Goal: Task Accomplishment & Management: Complete application form

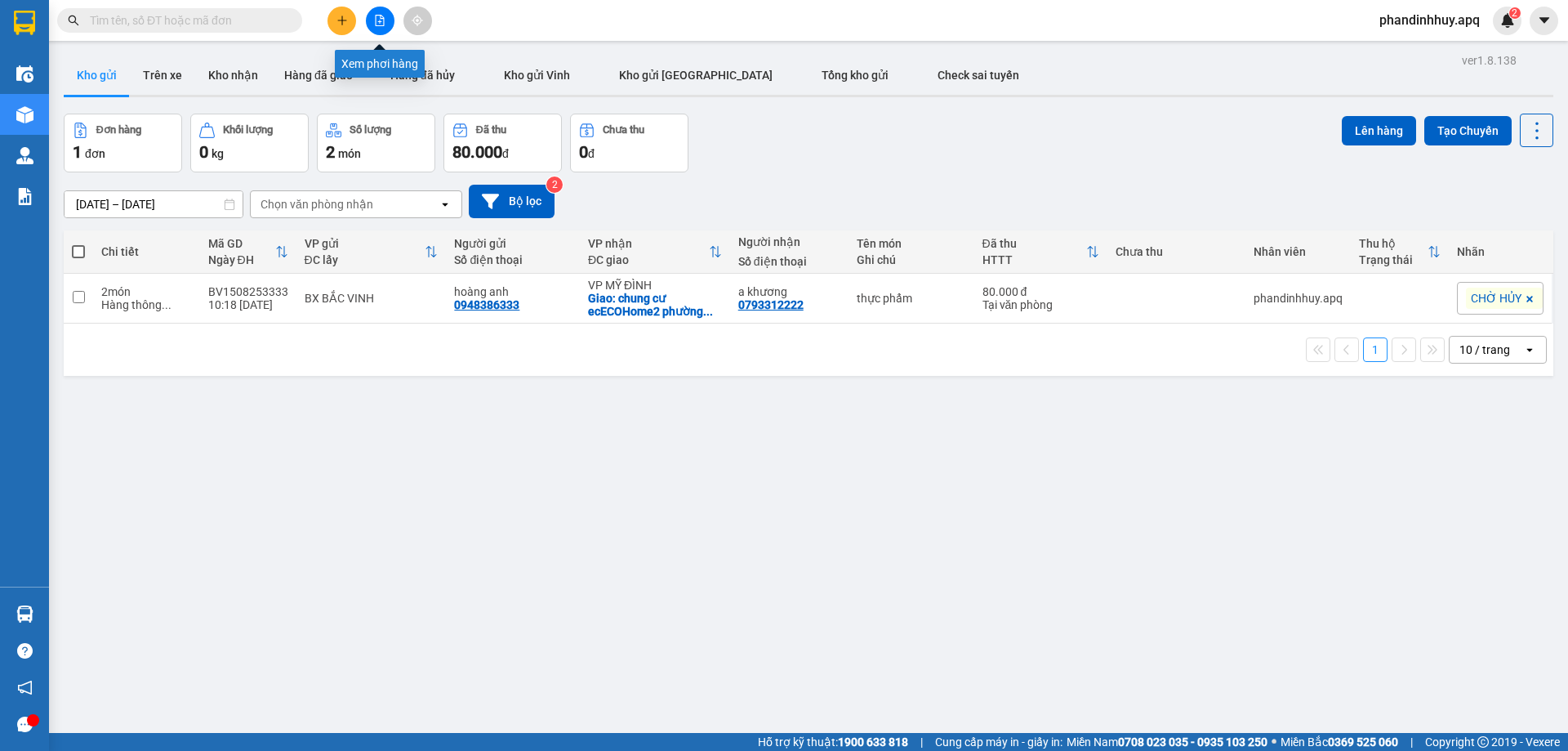
click at [382, 16] on icon "file-add" at bounding box center [380, 20] width 11 height 11
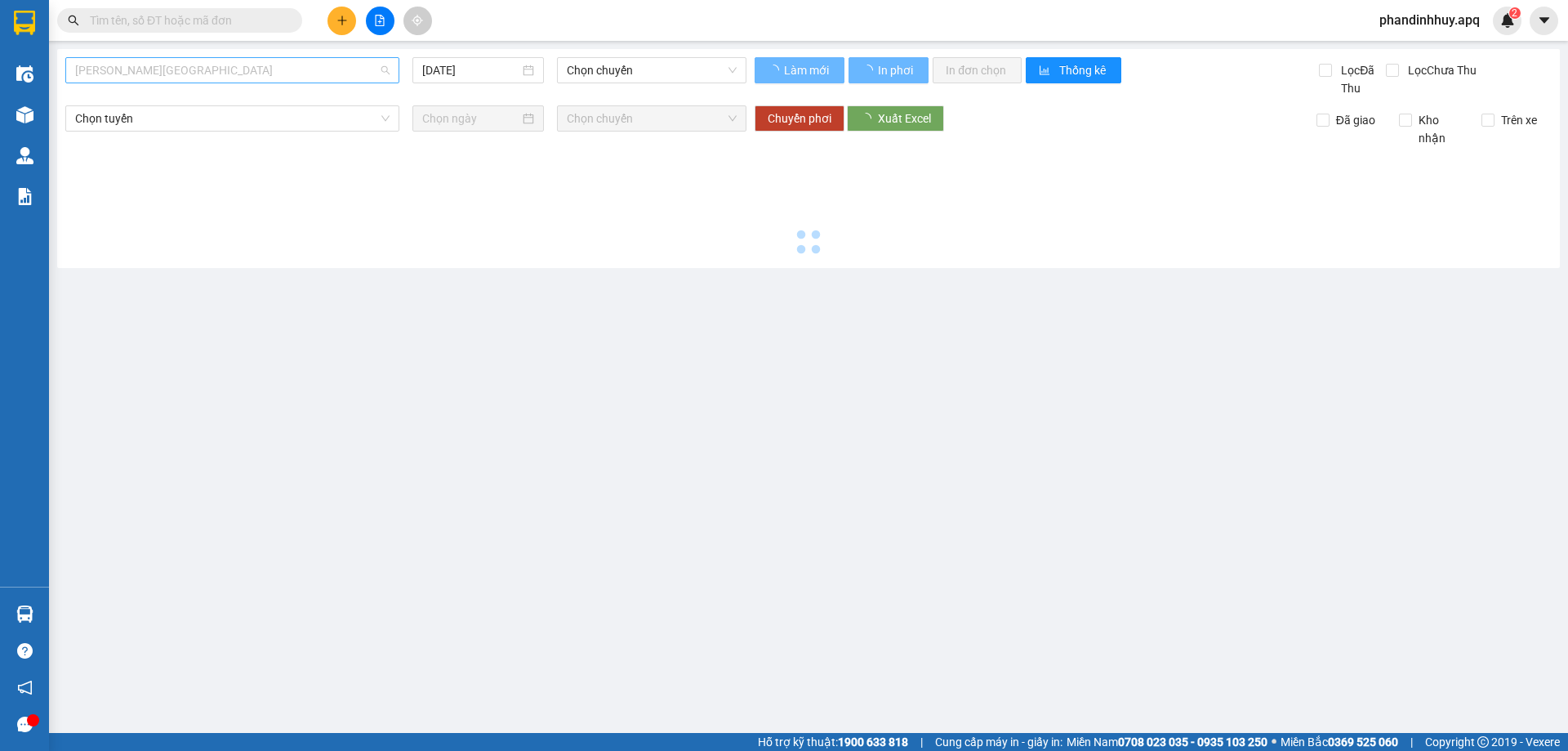
click at [205, 71] on span "[PERSON_NAME][GEOGRAPHIC_DATA]" at bounding box center [233, 70] width 314 height 25
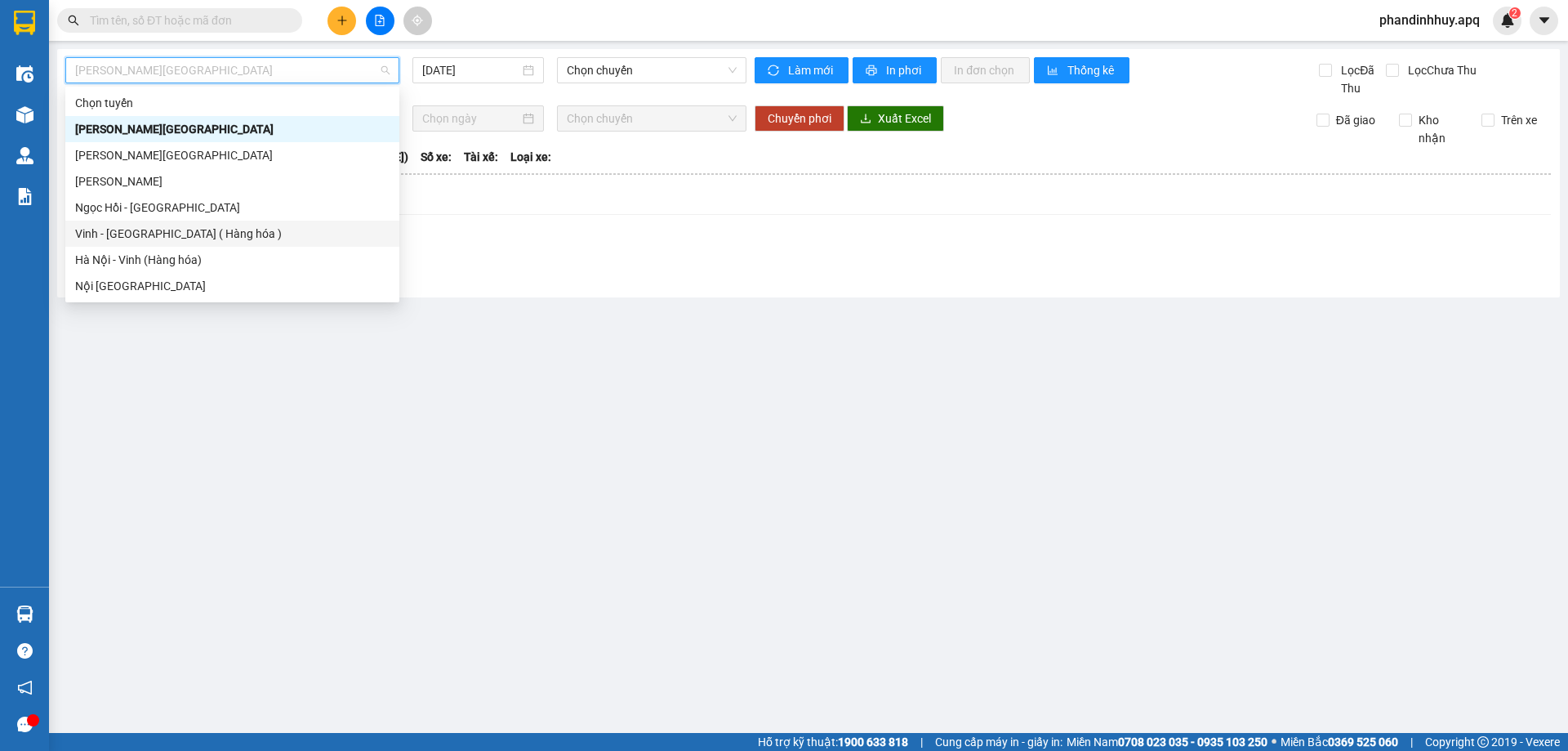
click at [139, 236] on div "Vinh - [GEOGRAPHIC_DATA] ( Hàng hóa )" at bounding box center [233, 233] width 314 height 18
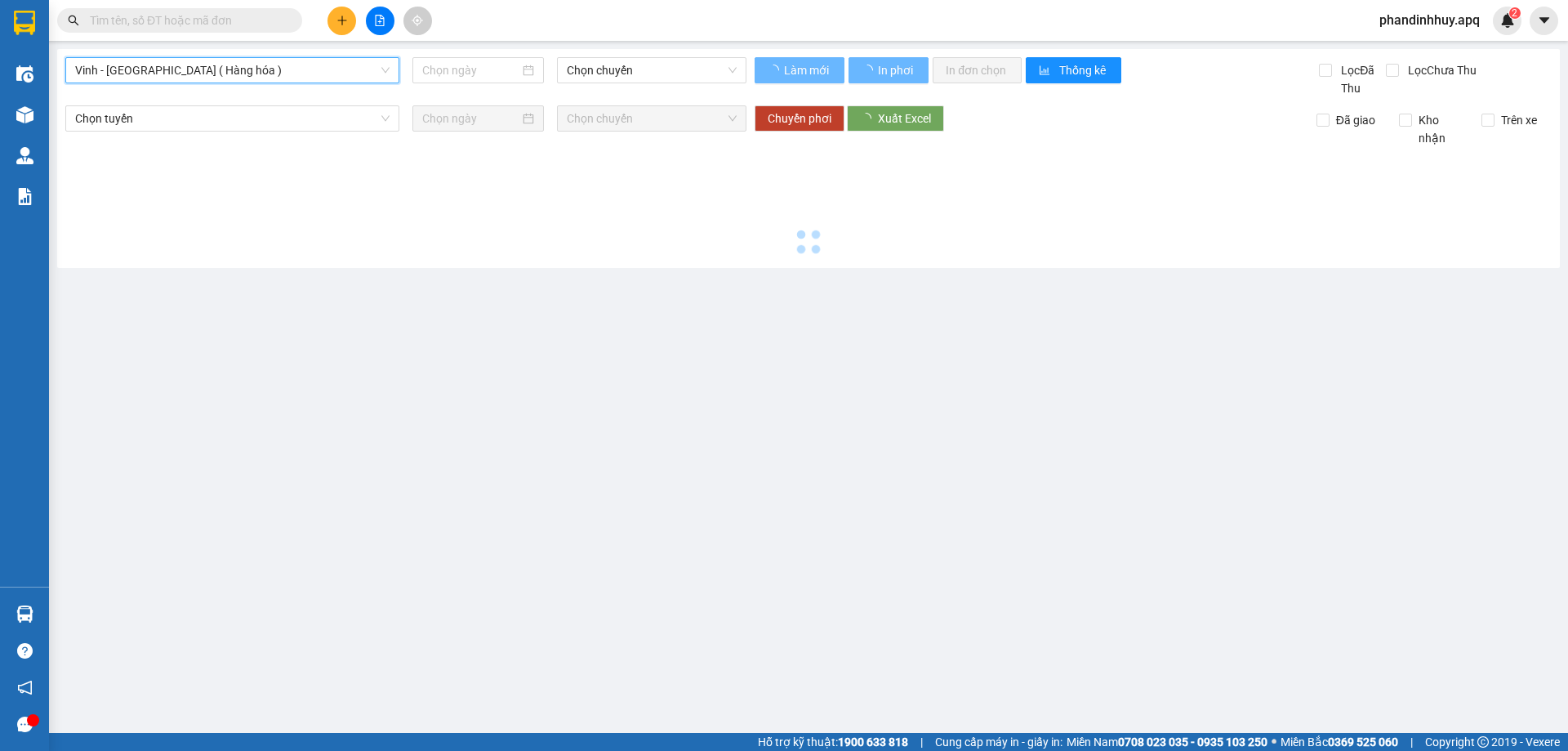
type input "[DATE]"
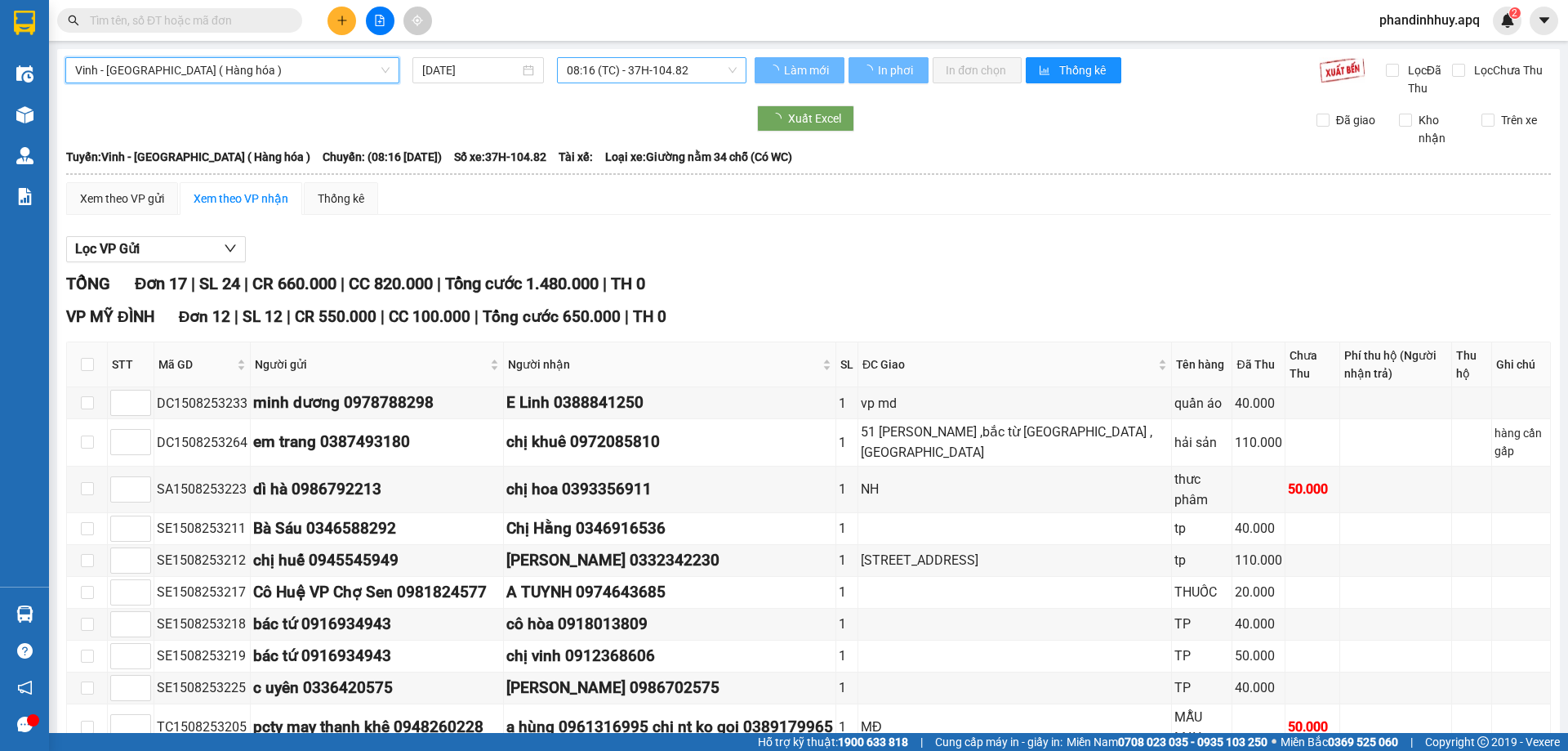
click at [725, 66] on span "08:16 (TC) - 37H-104.82" at bounding box center [652, 70] width 170 height 25
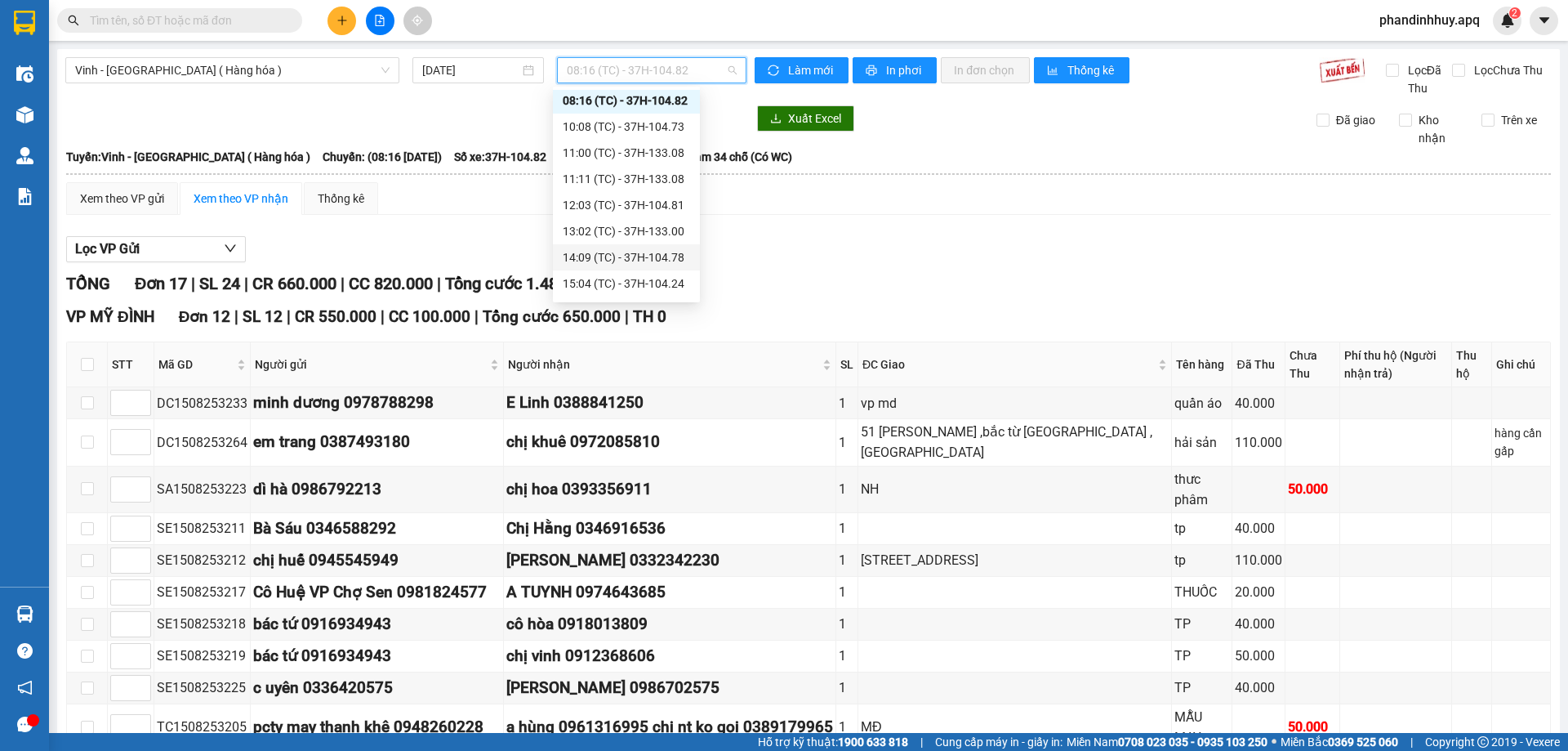
scroll to position [52, 0]
click at [667, 261] on div "15:04 (TC) - 37H-104.24" at bounding box center [626, 260] width 128 height 18
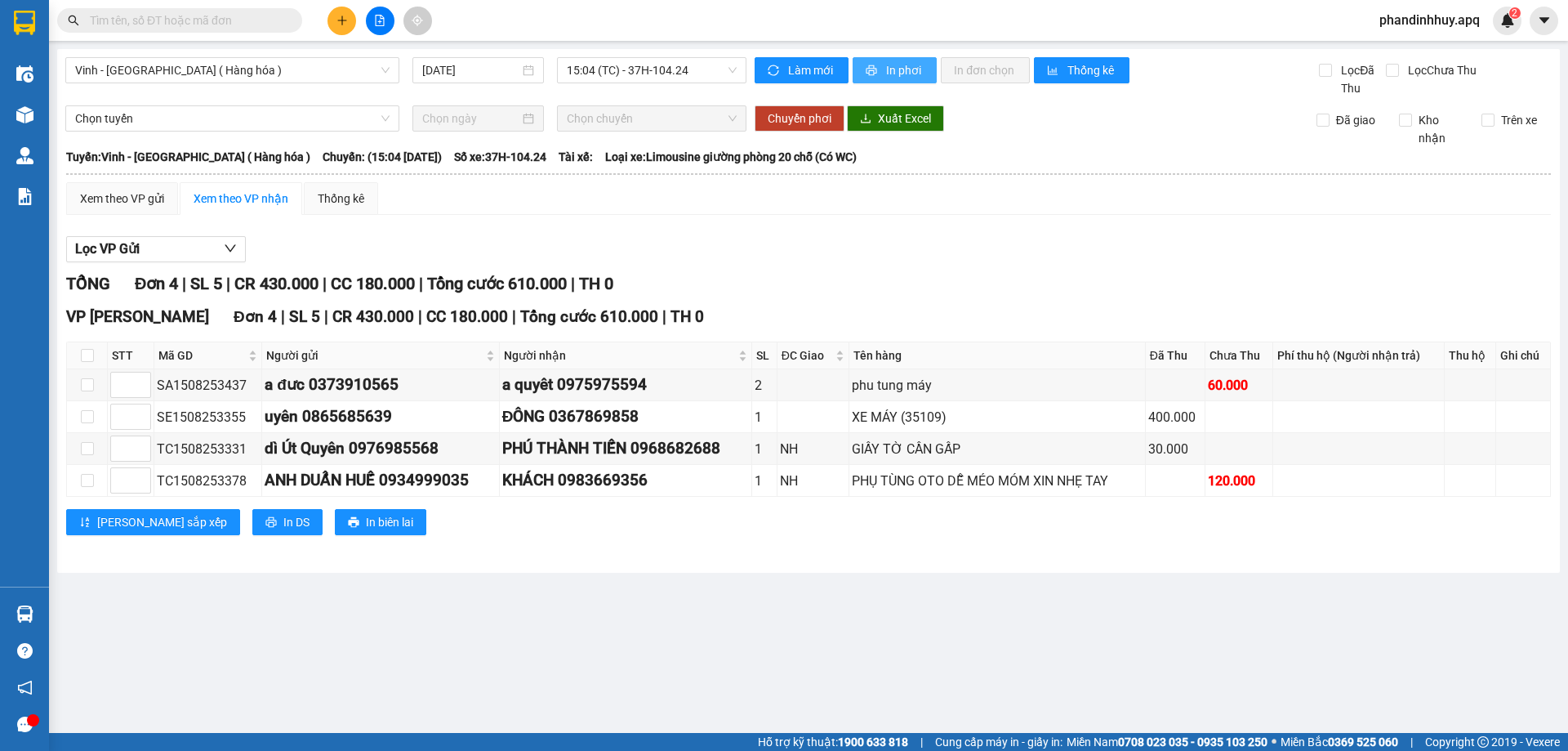
click at [898, 66] on span "In phơi" at bounding box center [905, 70] width 38 height 18
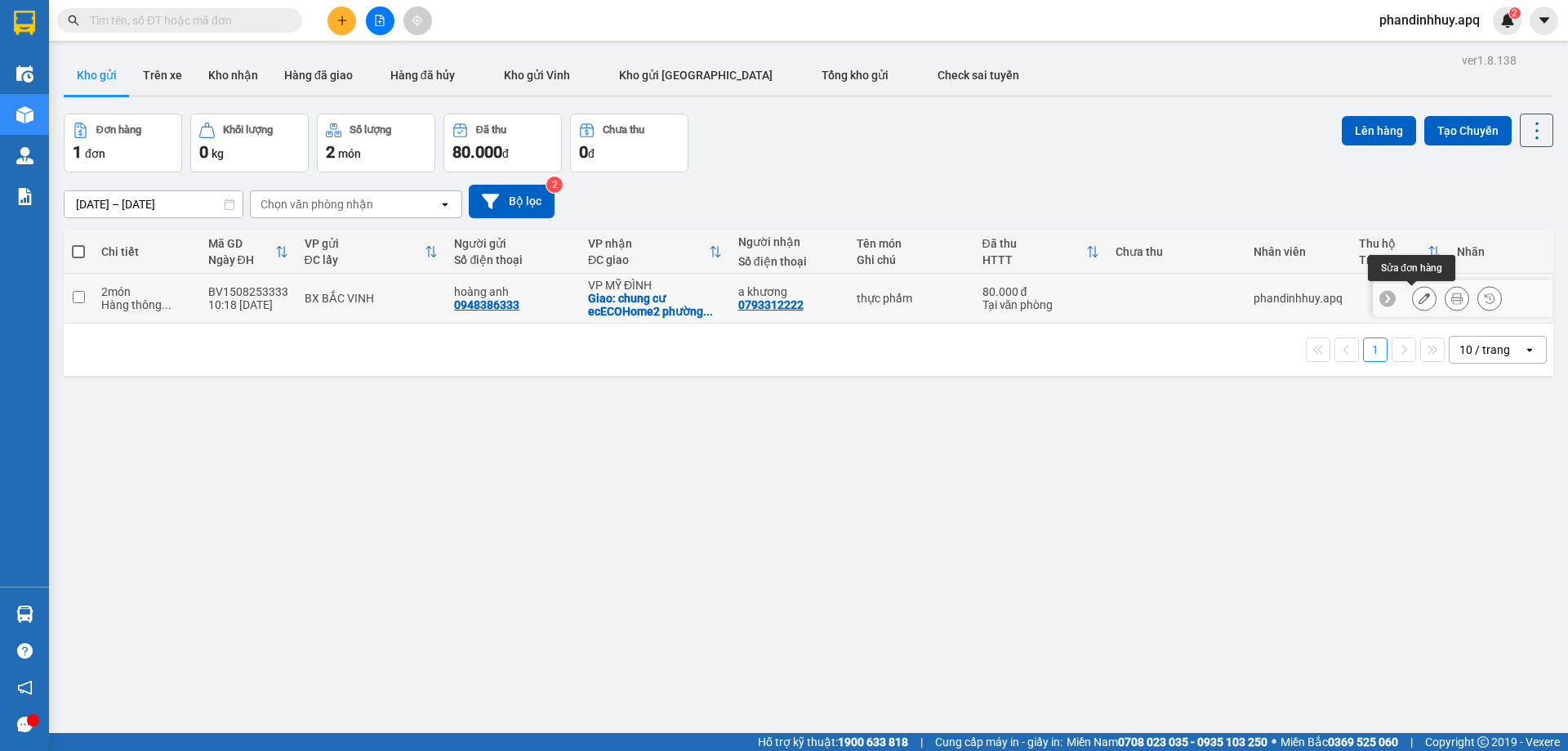
click at [1419, 296] on icon at bounding box center [1425, 298] width 11 height 11
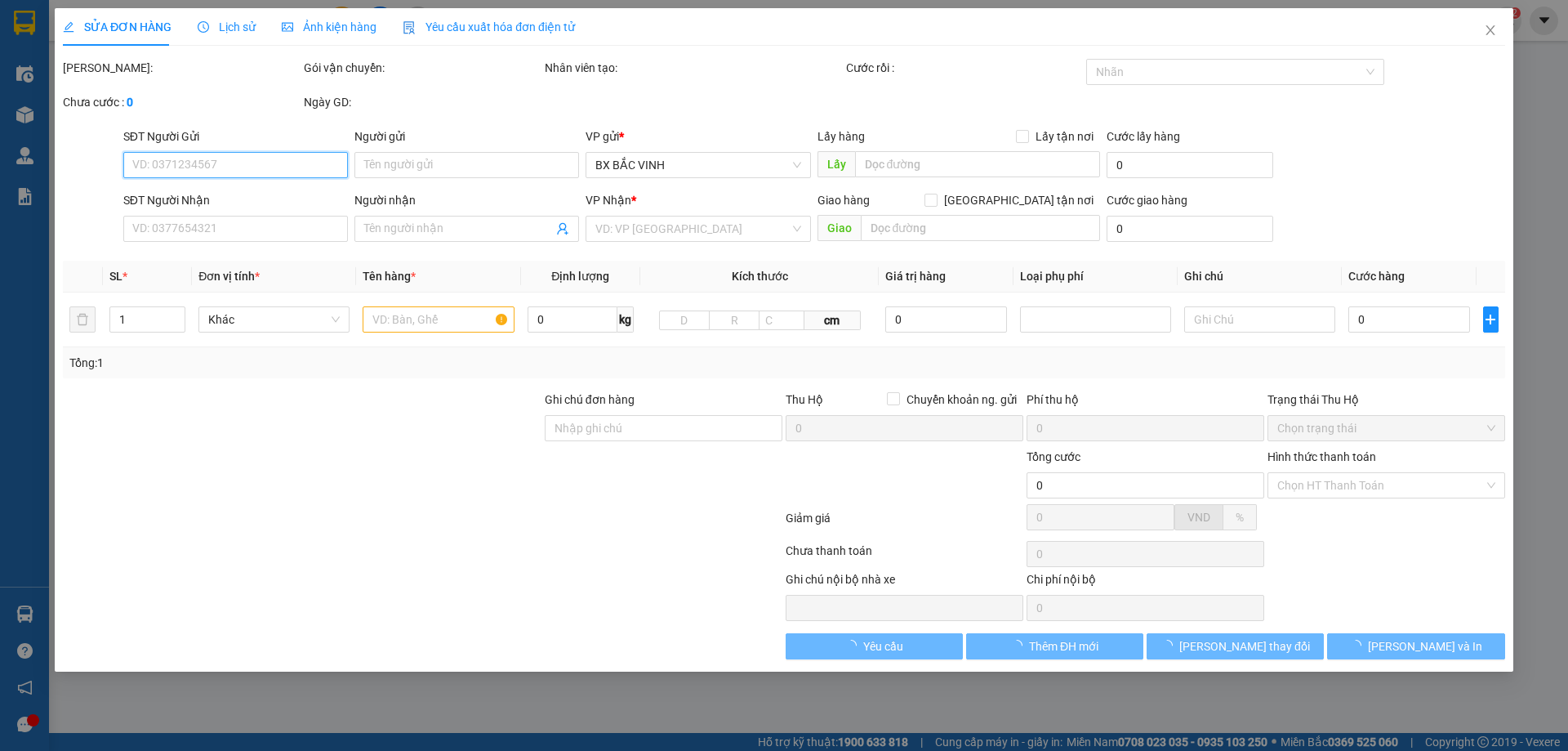
type input "0948386333"
type input "hoàng anh"
type input "0793312222"
type input "a khương"
checkbox input "true"
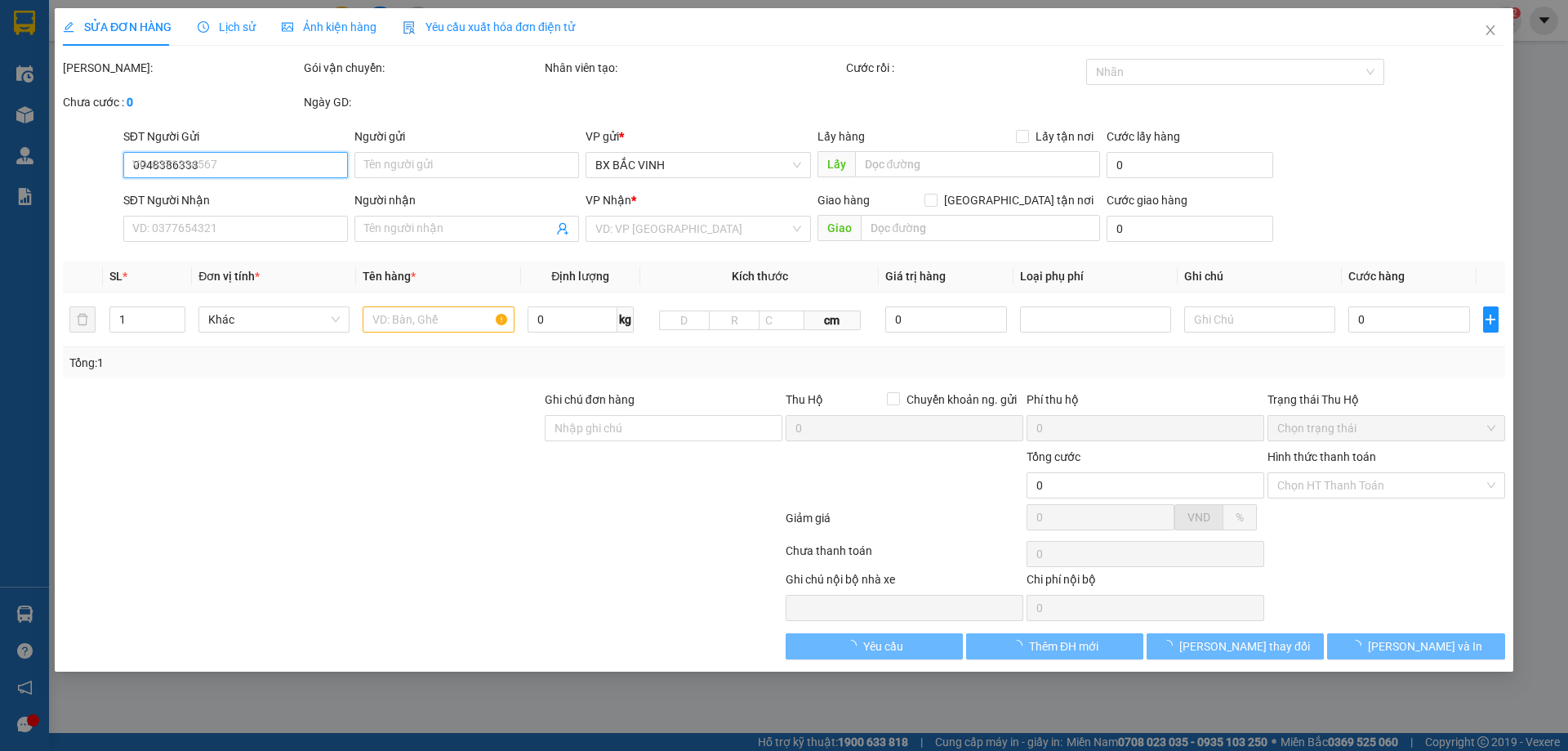
type input "chung cư ecECOHome2 phường đồng ngạc bác từ liêm HN"
type input "80.000"
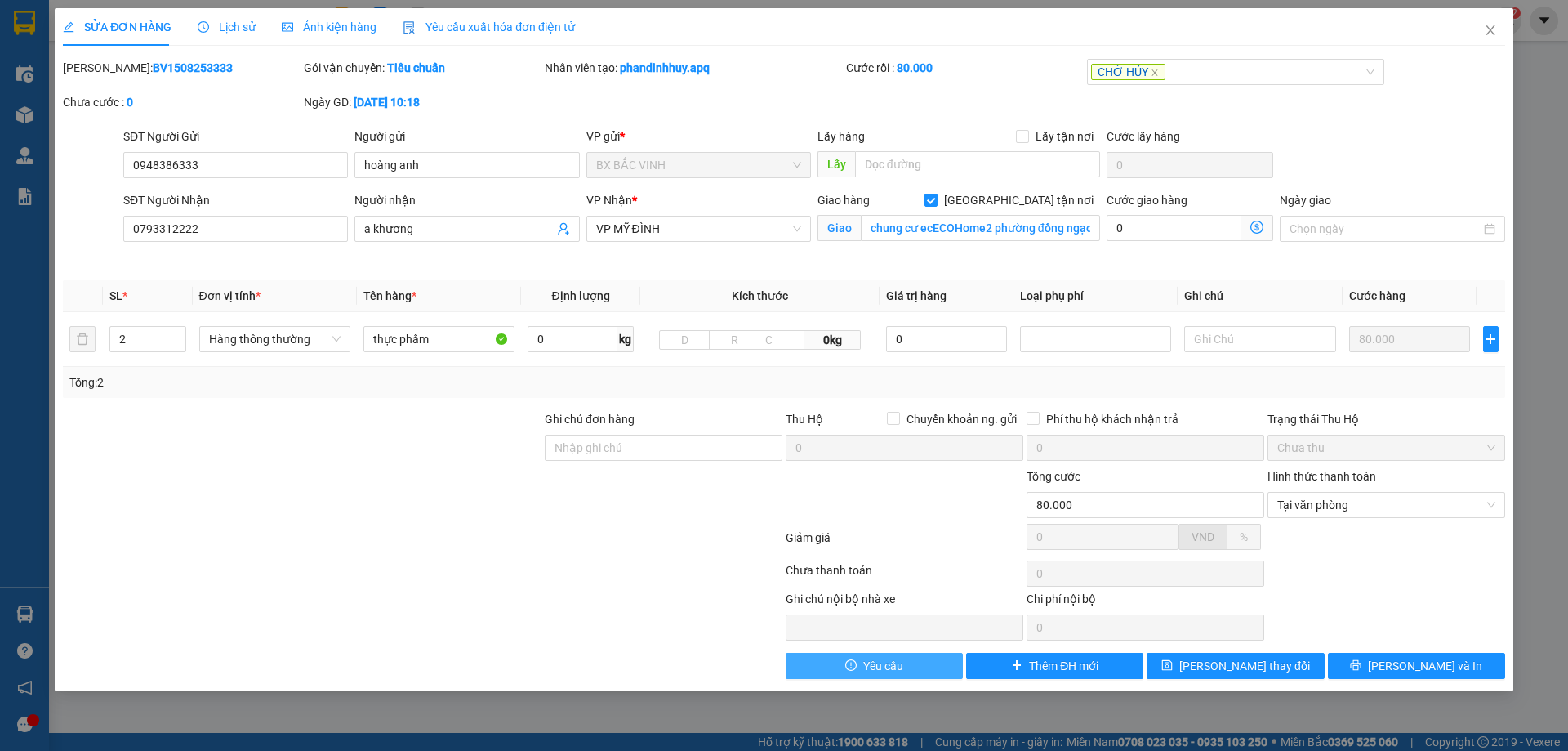
click at [883, 667] on span "Yêu cầu" at bounding box center [883, 666] width 40 height 18
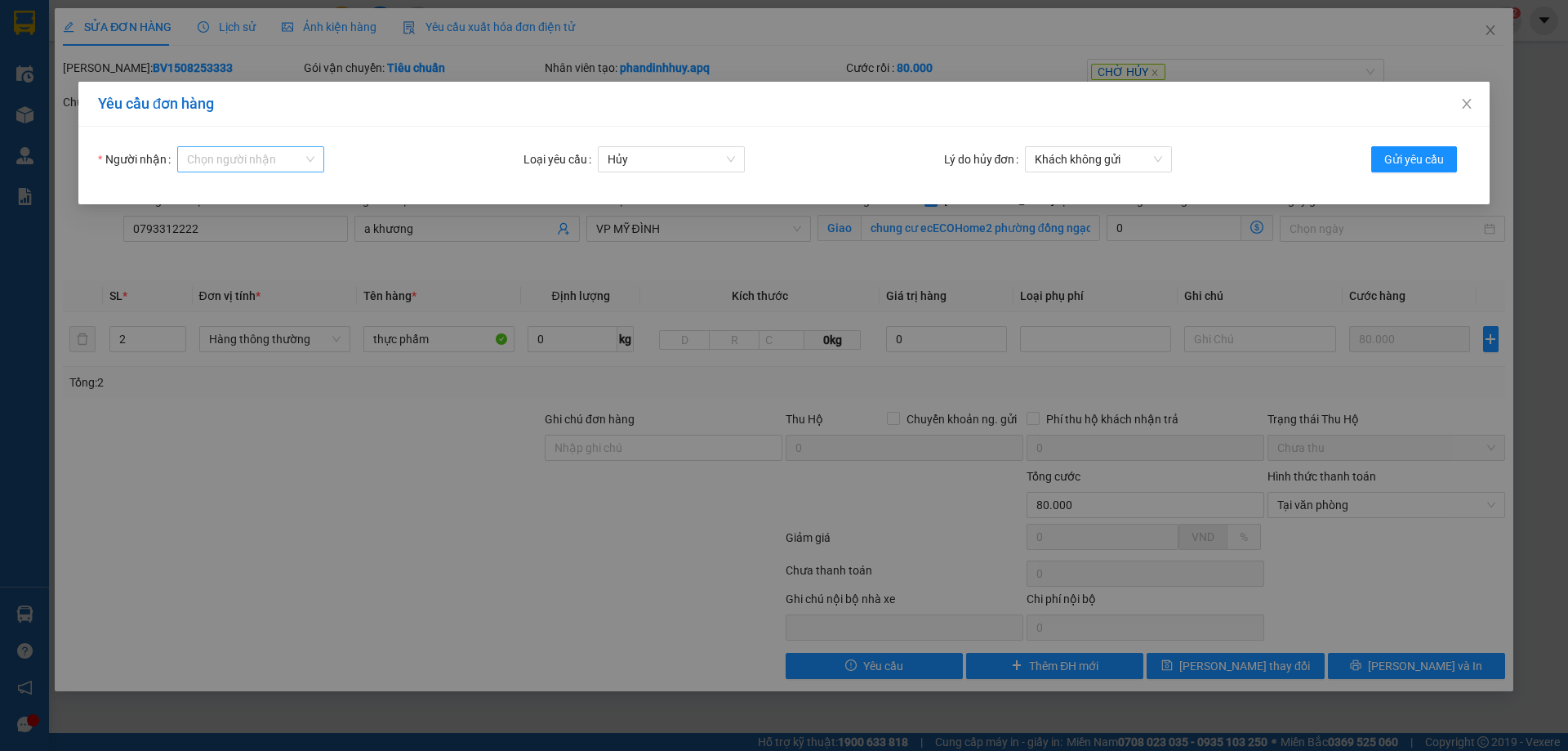
click at [246, 156] on input "Người nhận" at bounding box center [245, 160] width 116 height 25
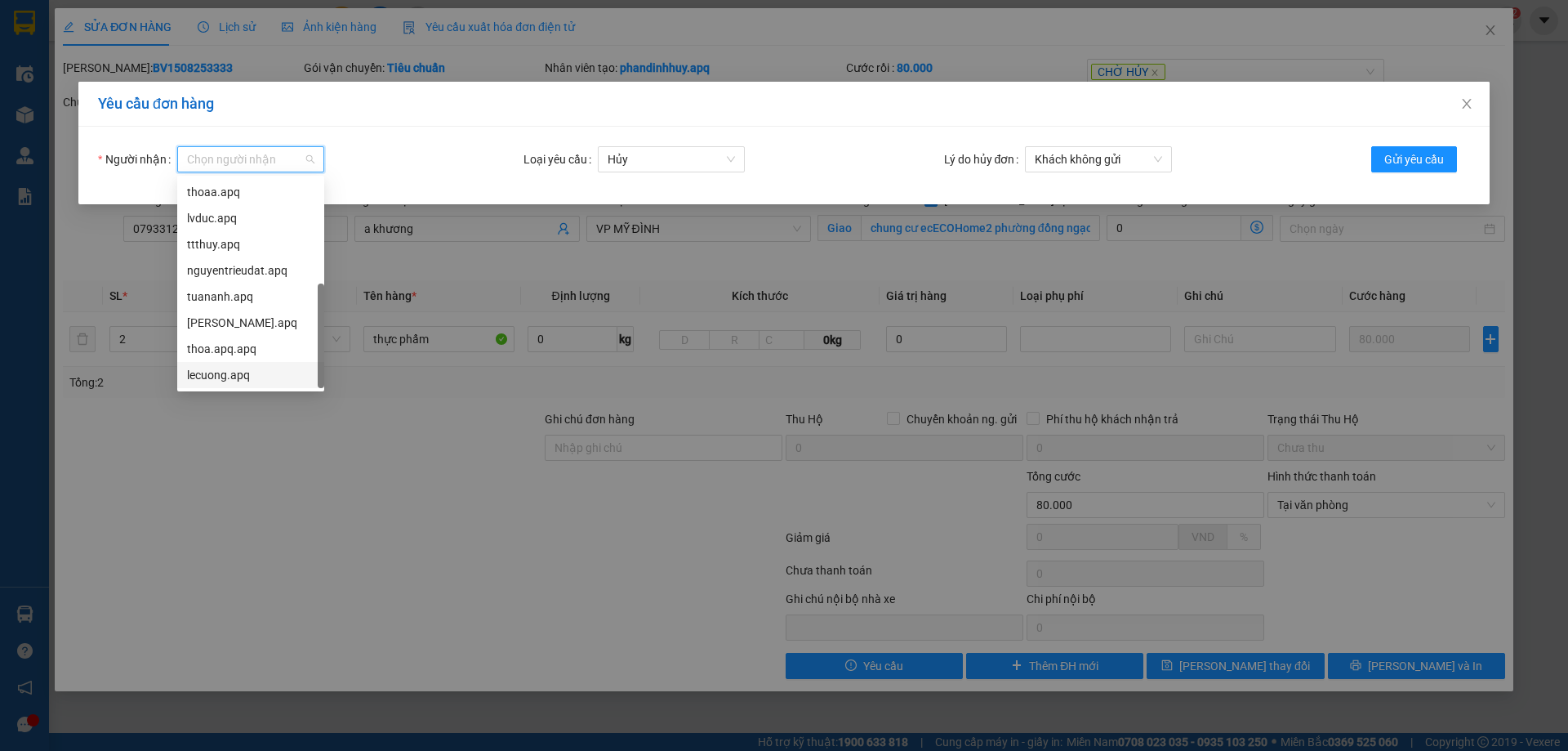
scroll to position [52, 0]
click at [220, 346] on div "son.apq" at bounding box center [251, 349] width 128 height 18
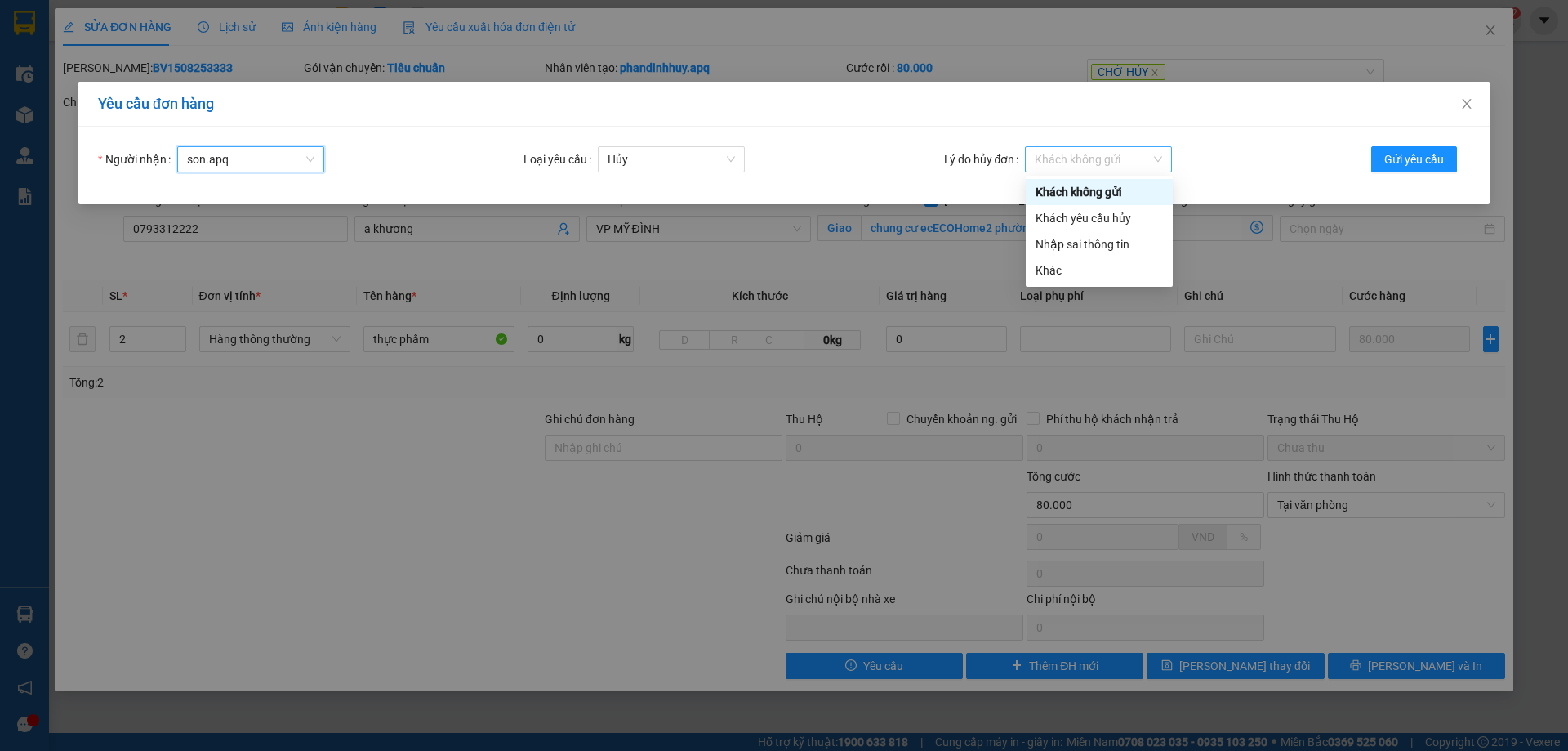
click at [1156, 156] on span "Khách không gửi" at bounding box center [1099, 160] width 128 height 25
click at [1116, 215] on div "Khách yêu cầu hủy" at bounding box center [1100, 218] width 128 height 18
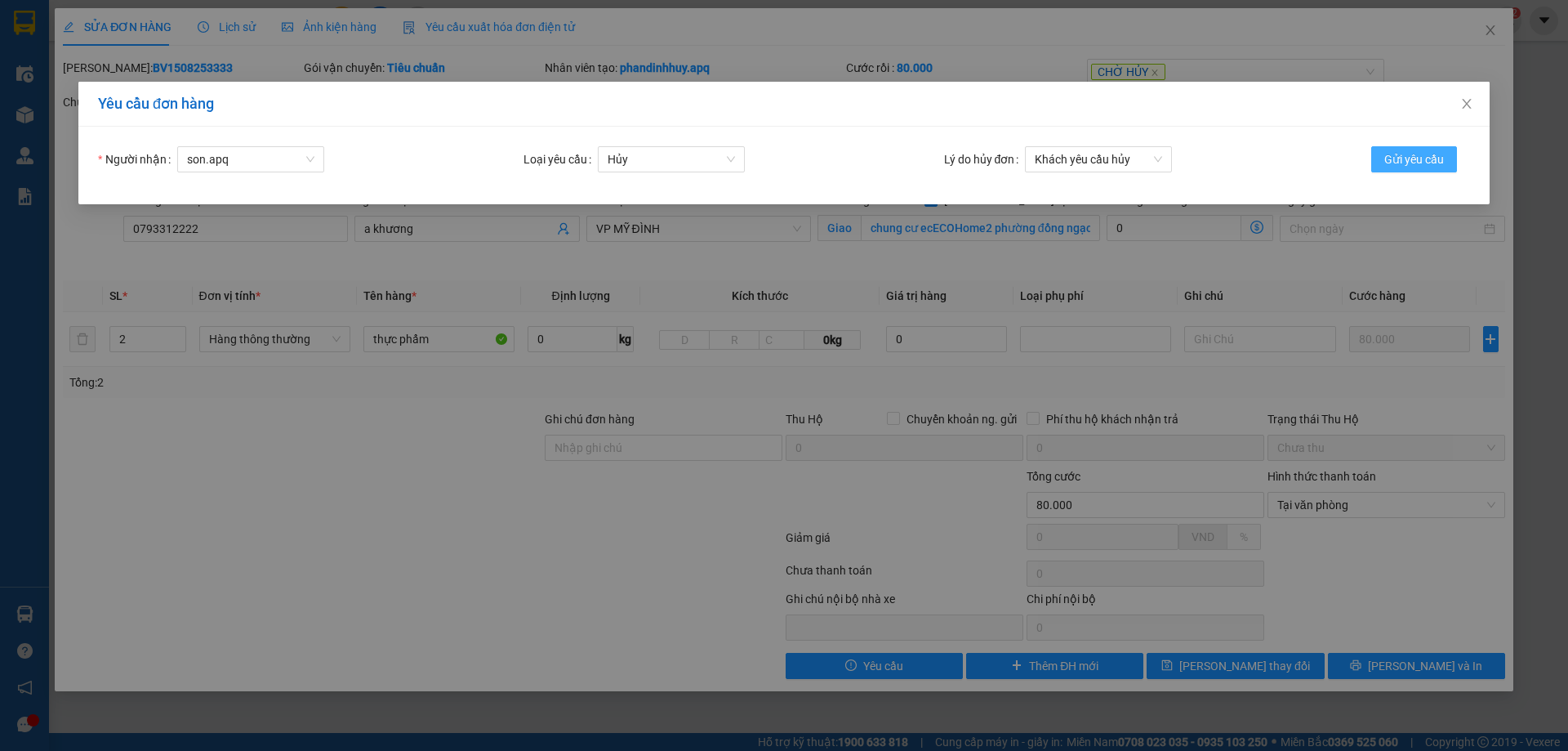
click at [1407, 161] on span "Gửi yêu cầu" at bounding box center [1414, 160] width 60 height 18
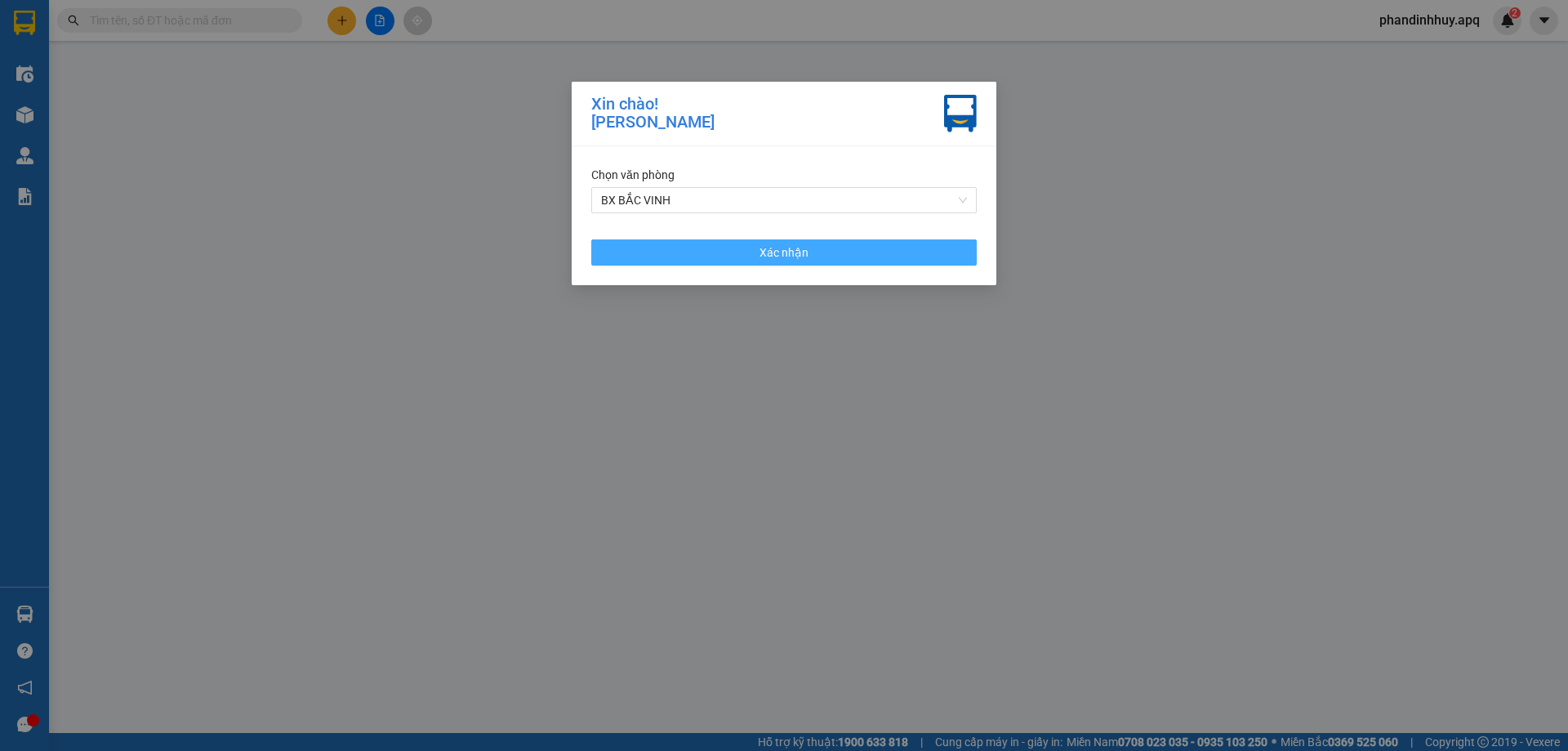
click at [804, 248] on span "Xác nhận" at bounding box center [784, 252] width 49 height 18
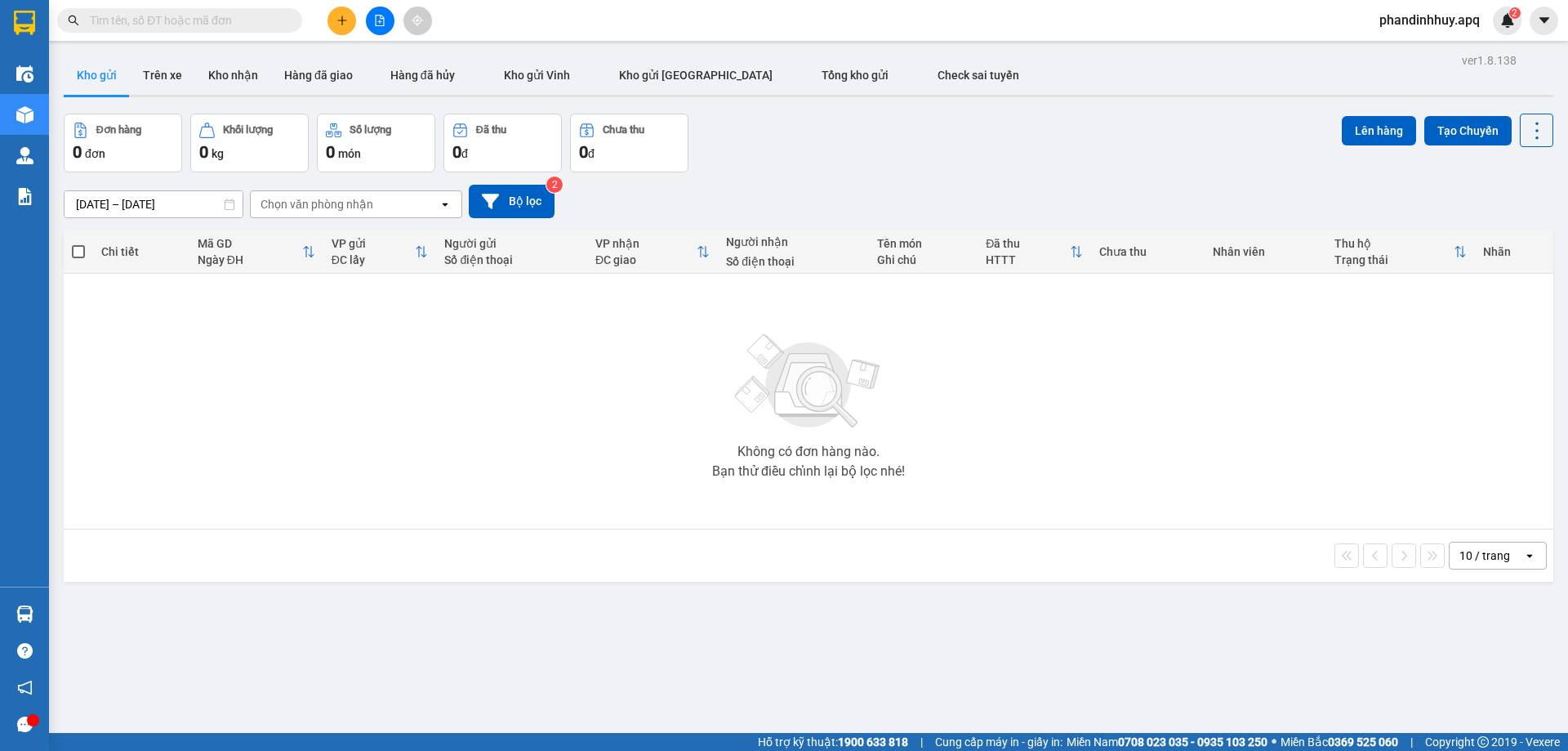
click at [1427, 20] on span "phandinhhuy.apq" at bounding box center [1430, 20] width 127 height 20
click at [1414, 47] on span "Đăng xuất" at bounding box center [1437, 51] width 93 height 18
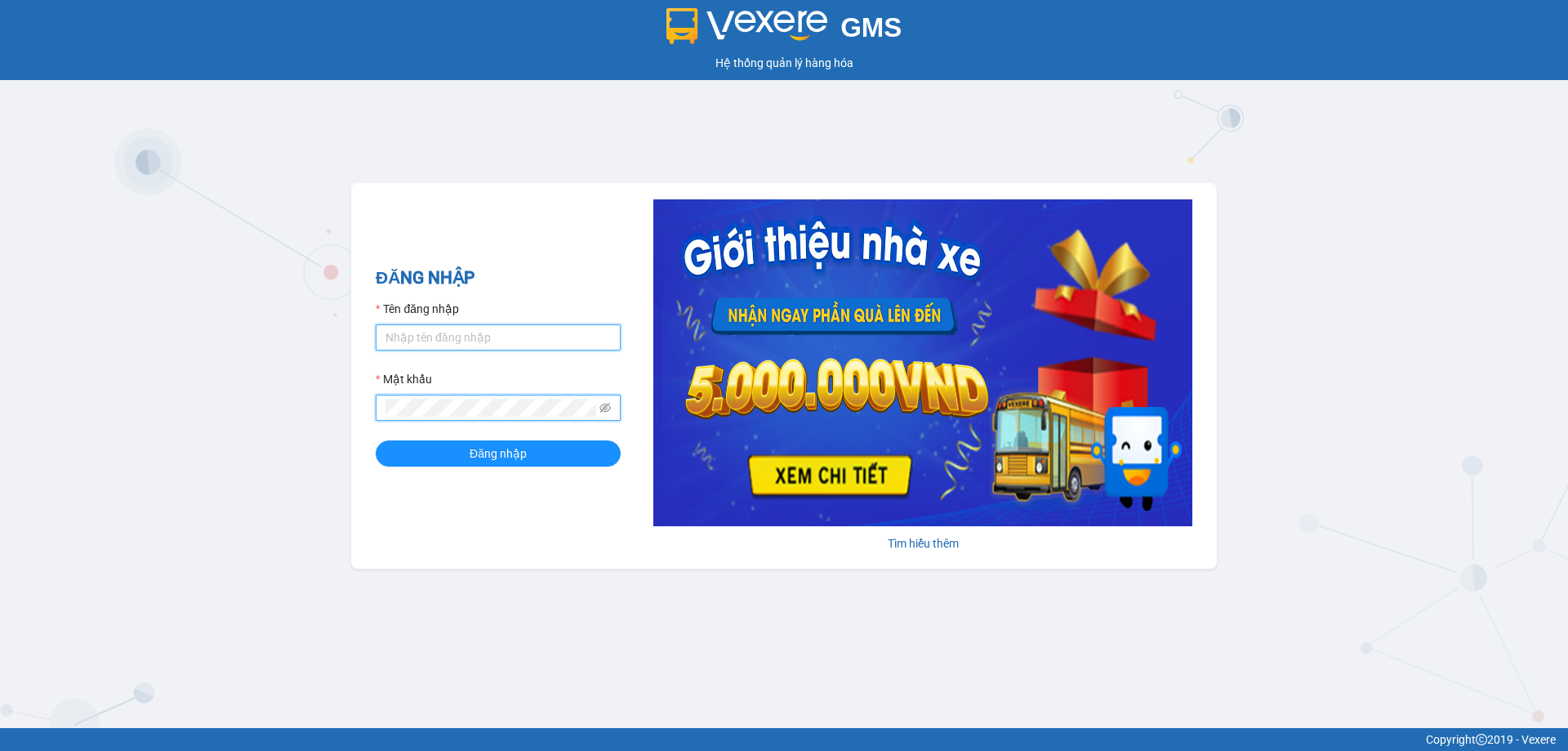
click at [508, 345] on input "Tên đăng nhập" at bounding box center [498, 337] width 245 height 26
type input "phandinhhuy.apq"
click at [376, 441] on button "Đăng nhập" at bounding box center [498, 454] width 245 height 26
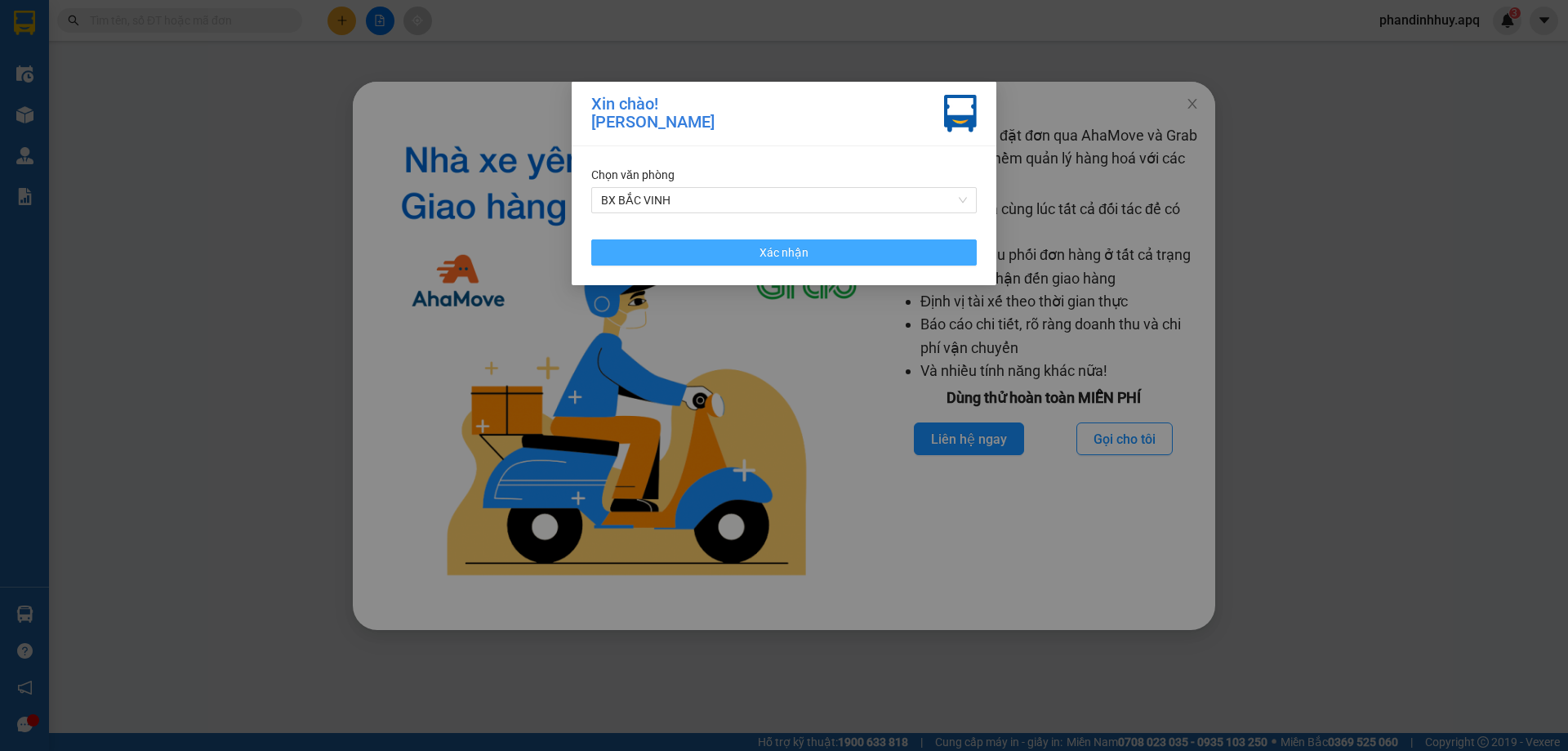
click at [874, 250] on button "Xác nhận" at bounding box center [784, 252] width 386 height 26
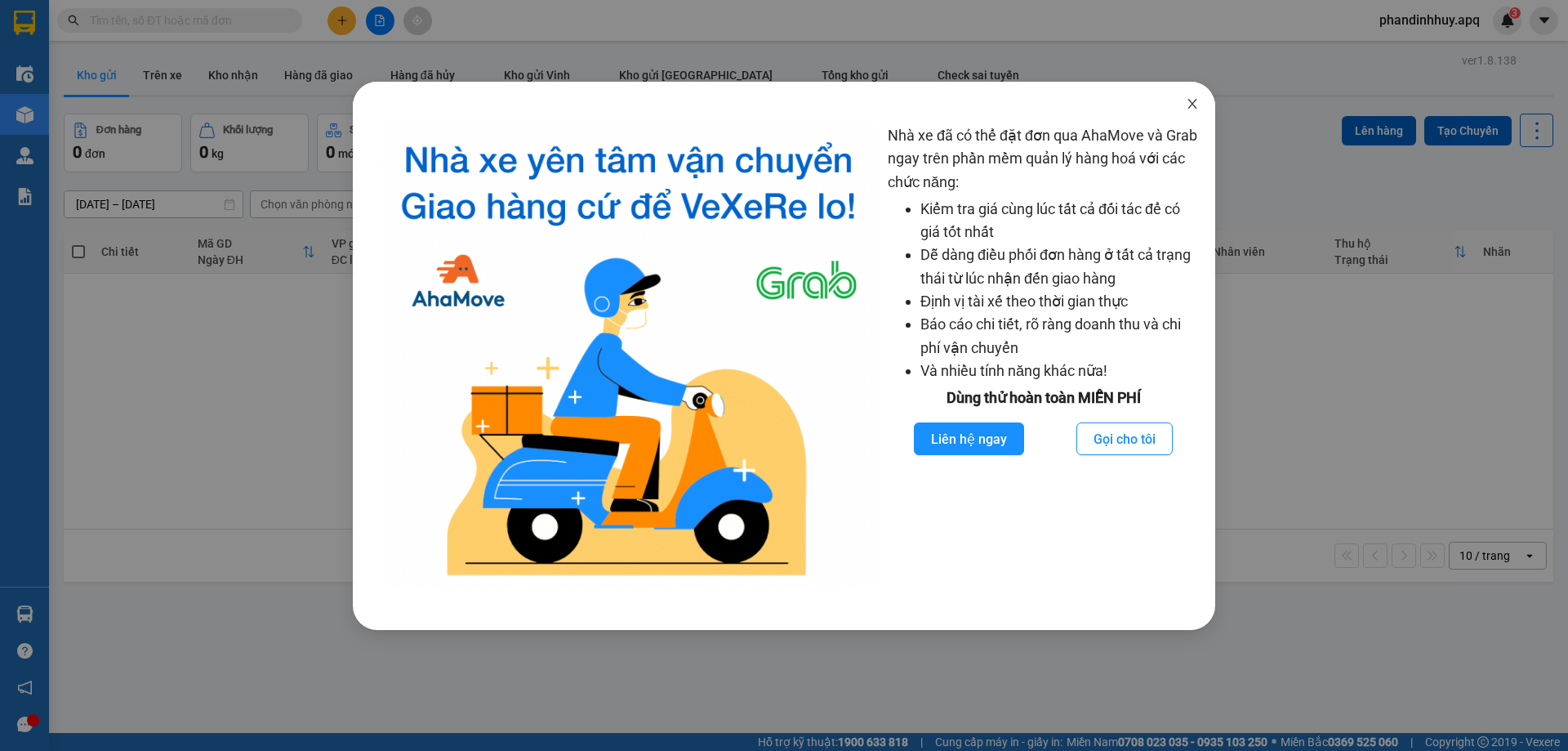
click at [1194, 99] on icon "close" at bounding box center [1193, 104] width 13 height 13
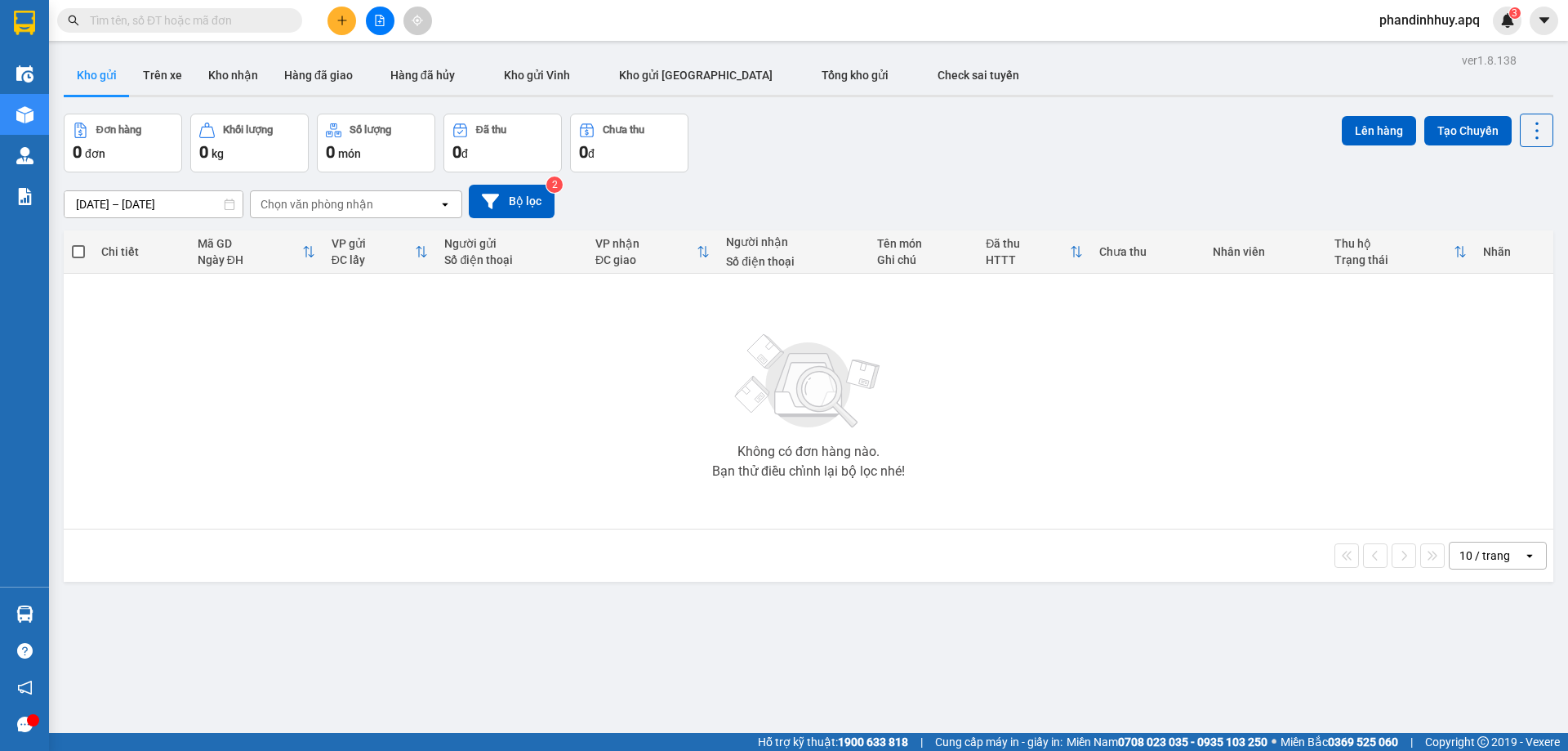
click at [260, 21] on input "text" at bounding box center [186, 20] width 192 height 18
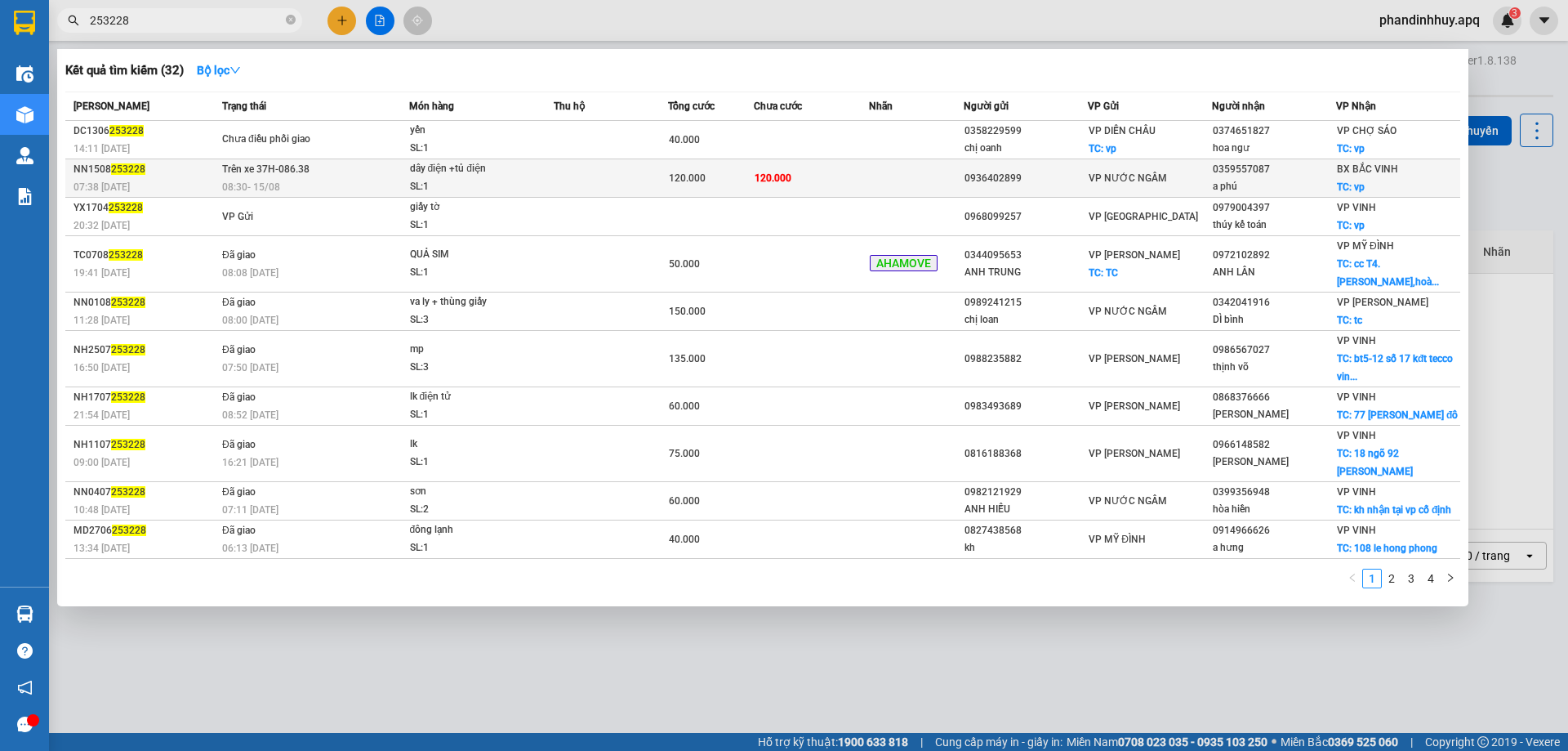
type input "253228"
click at [802, 183] on td "120.000" at bounding box center [811, 179] width 115 height 38
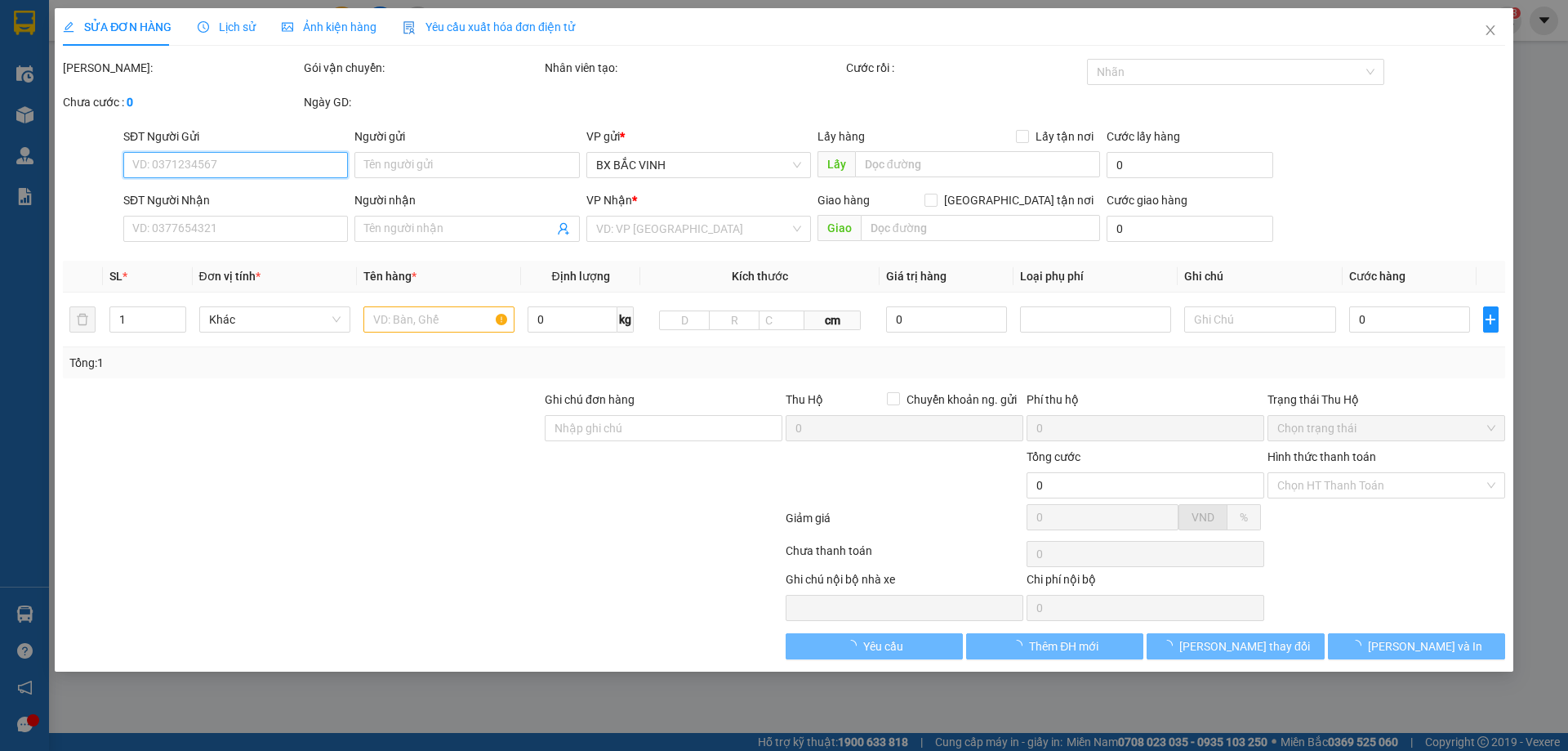
type input "0936402899"
type input "0359557087"
type input "a phú"
checkbox input "true"
type input "vp"
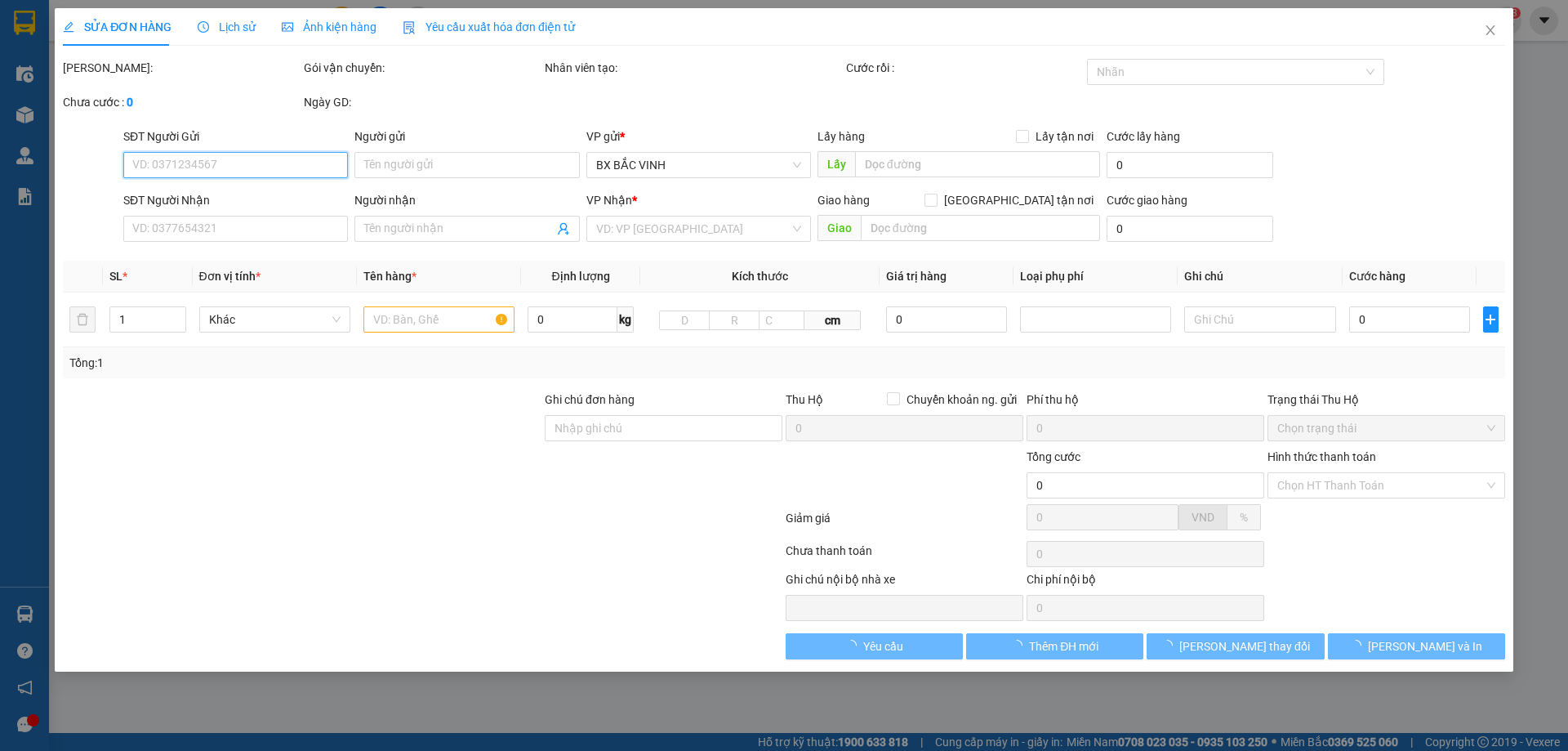
type input "120.000"
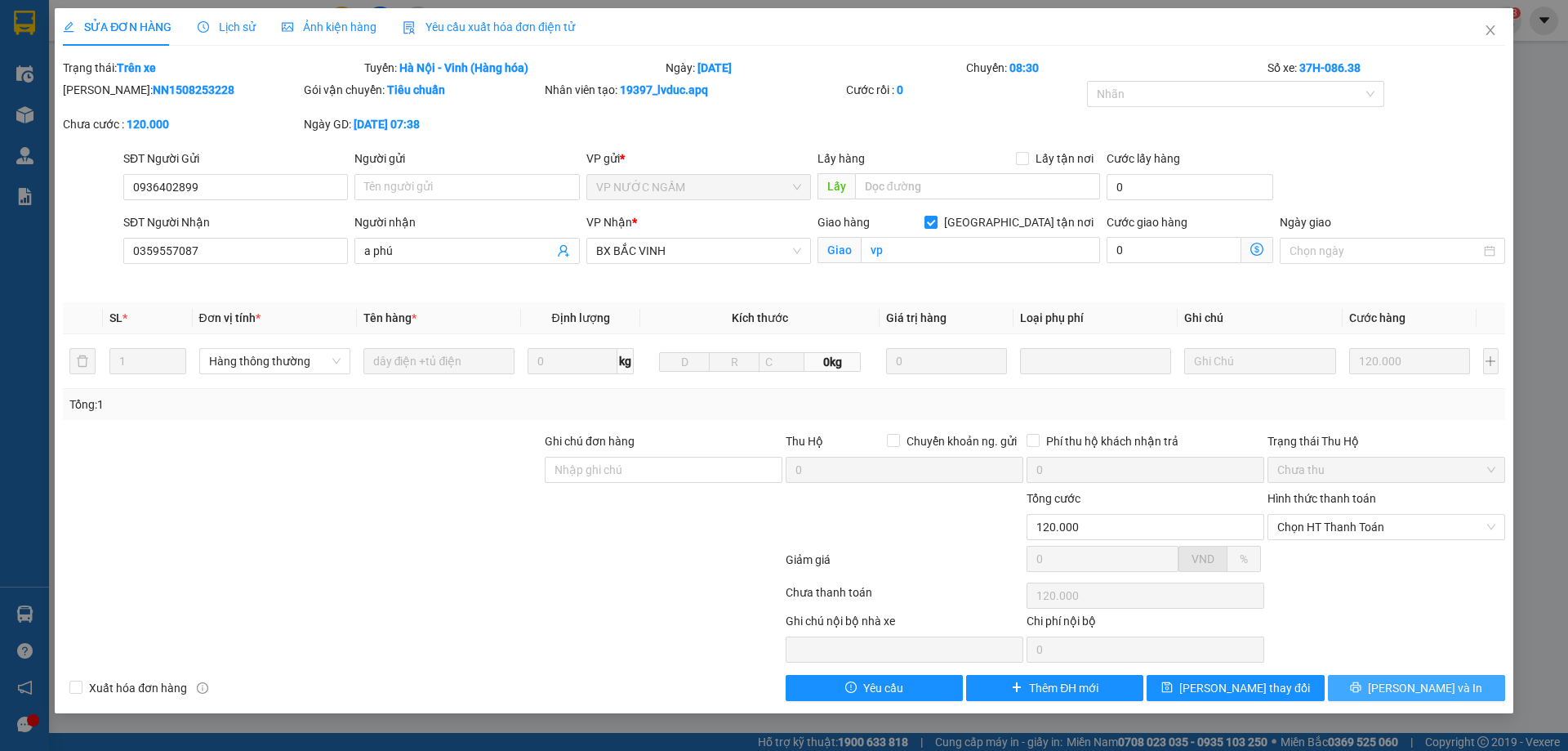
click at [1419, 682] on span "[PERSON_NAME] và In" at bounding box center [1426, 688] width 115 height 18
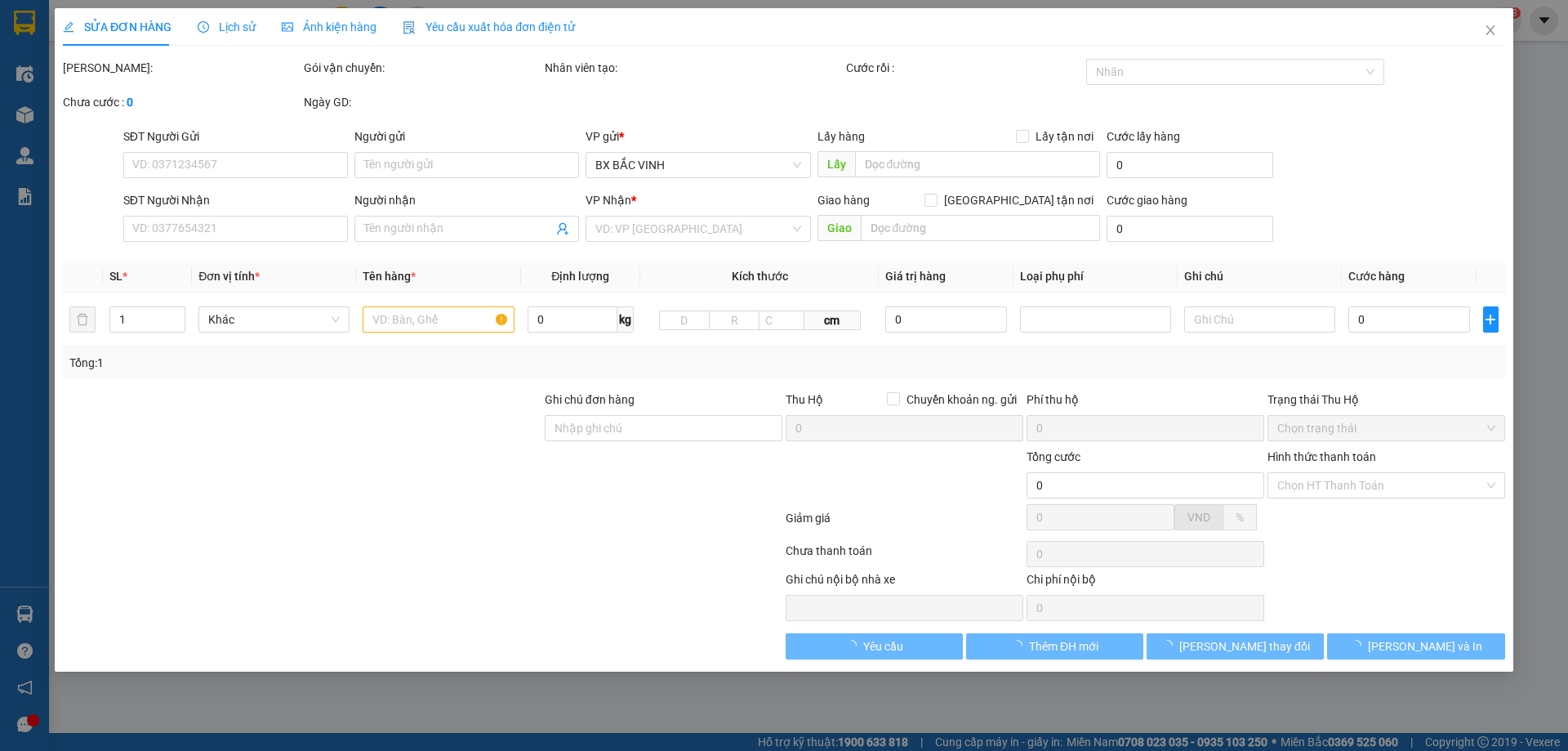
type input "0936402899"
type input "0359557087"
type input "a phú"
checkbox input "true"
type input "vp"
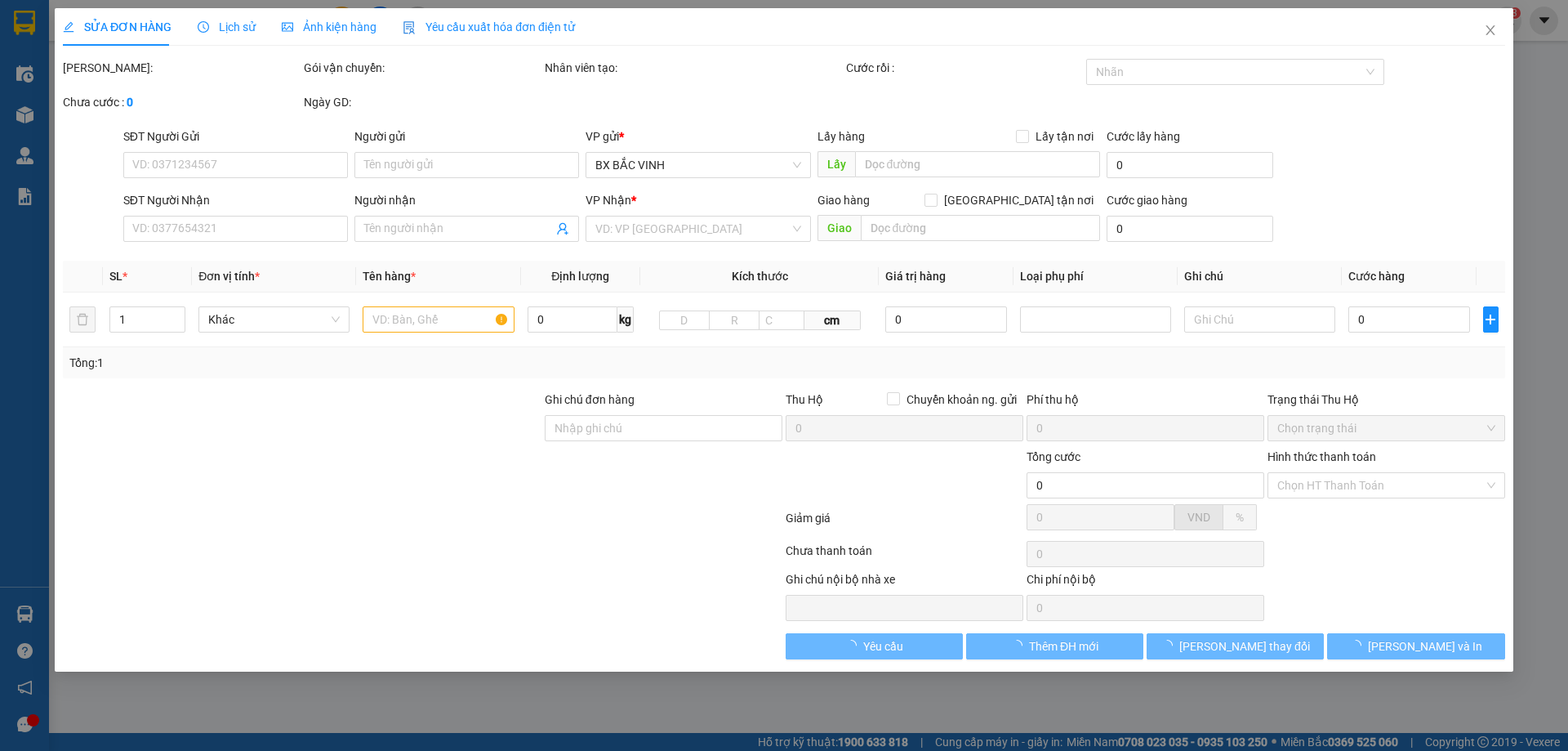
type input "120.000"
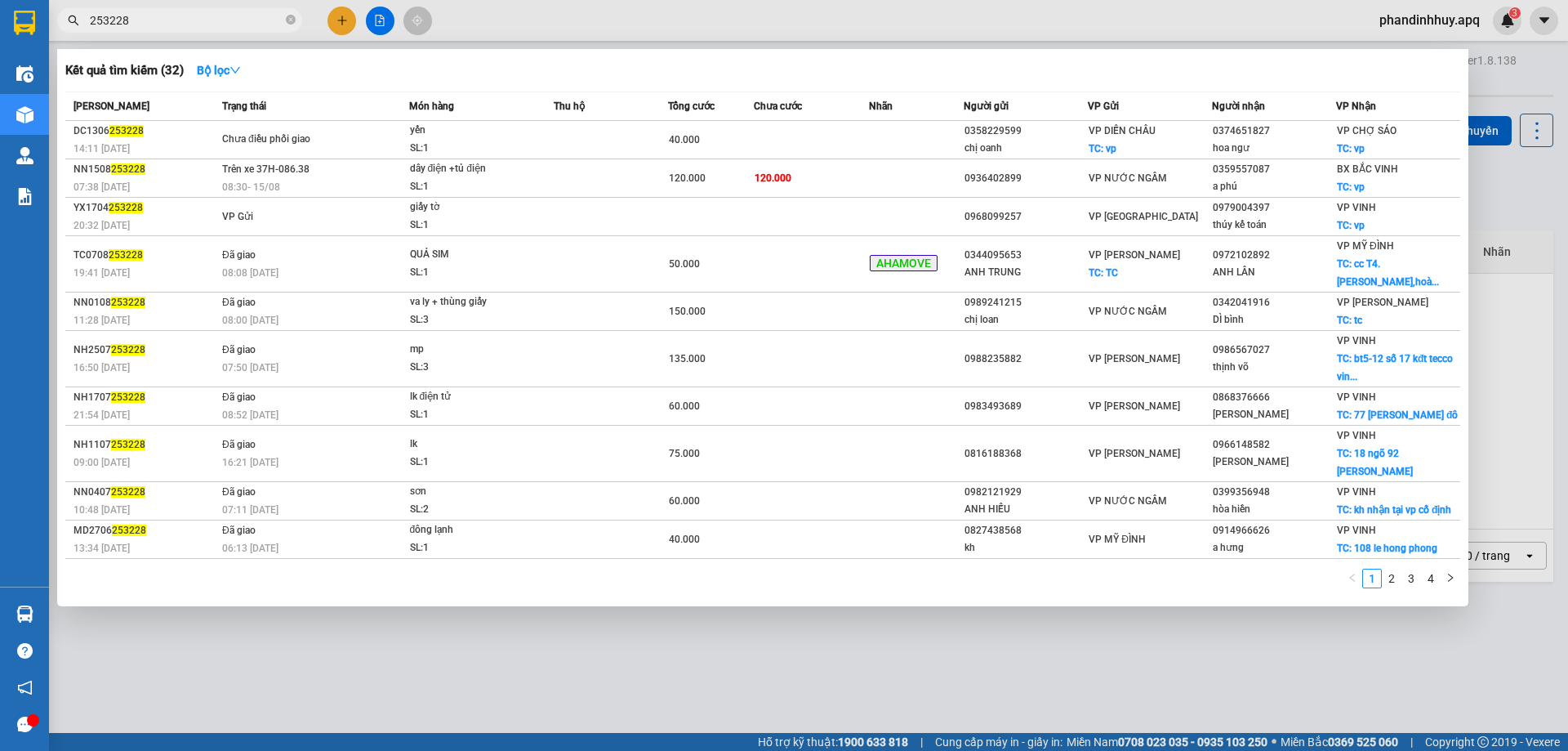
click at [177, 20] on input "253228" at bounding box center [186, 20] width 192 height 18
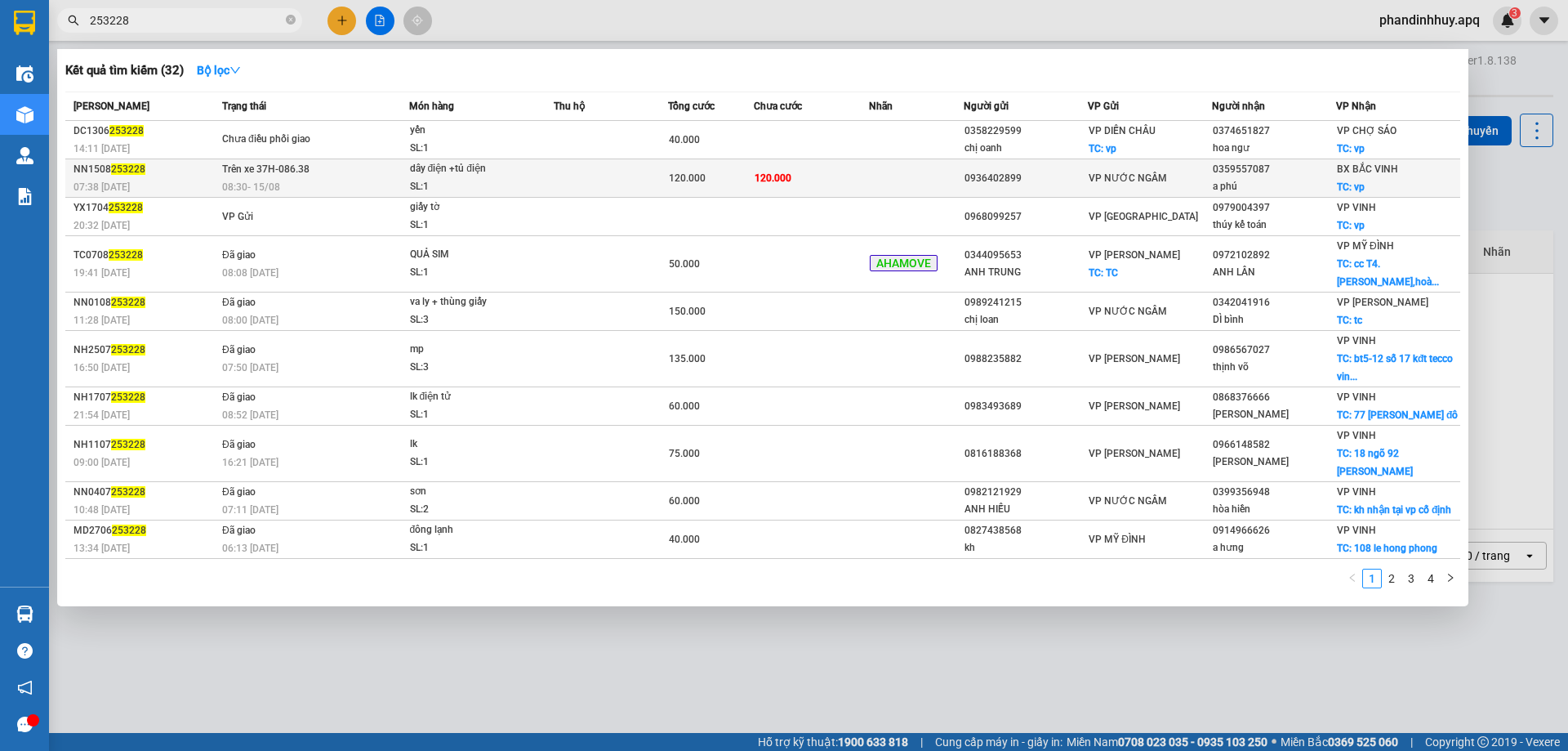
click at [802, 173] on td "120.000" at bounding box center [811, 179] width 115 height 38
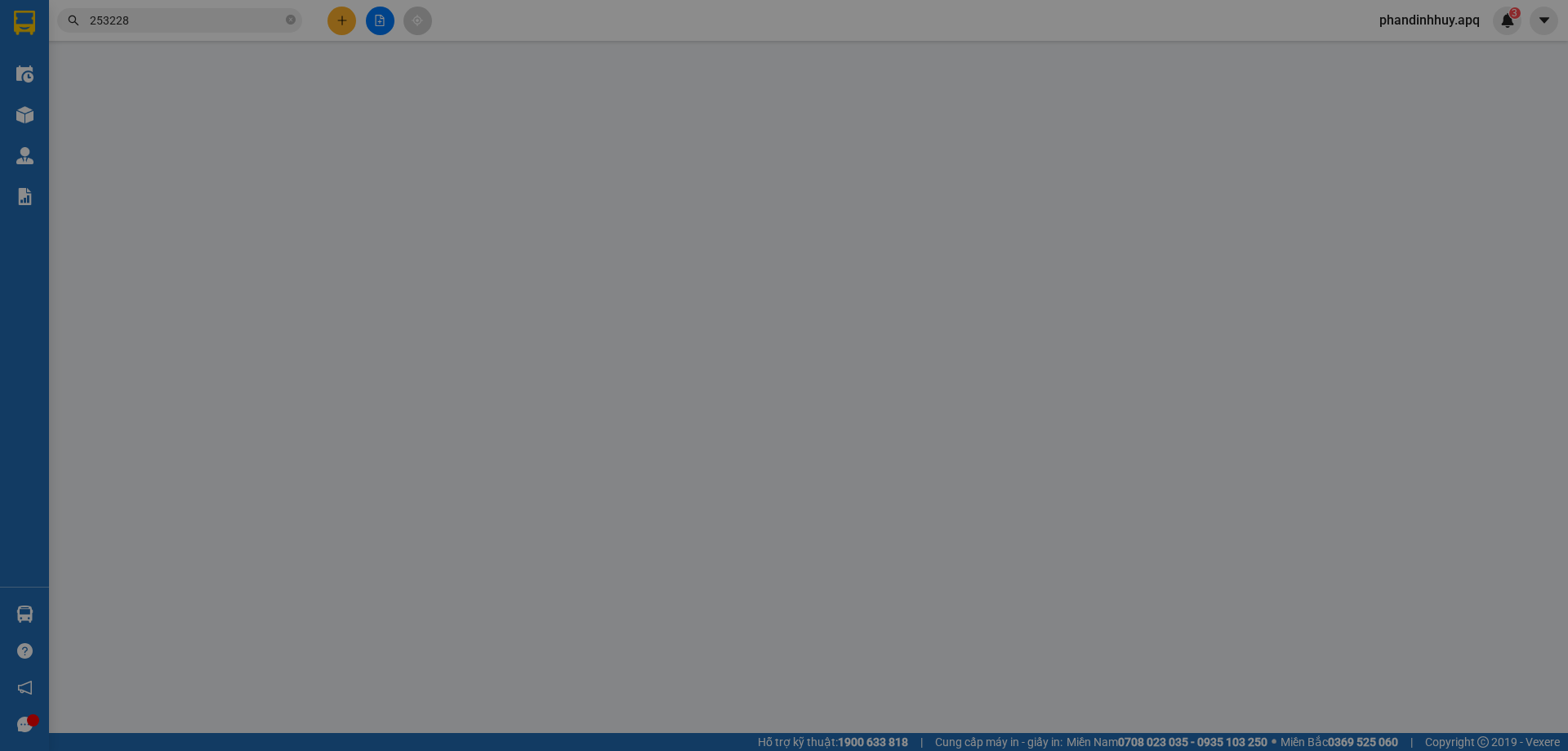
type input "0936402899"
type input "0359557087"
type input "a phú"
checkbox input "true"
type input "vp"
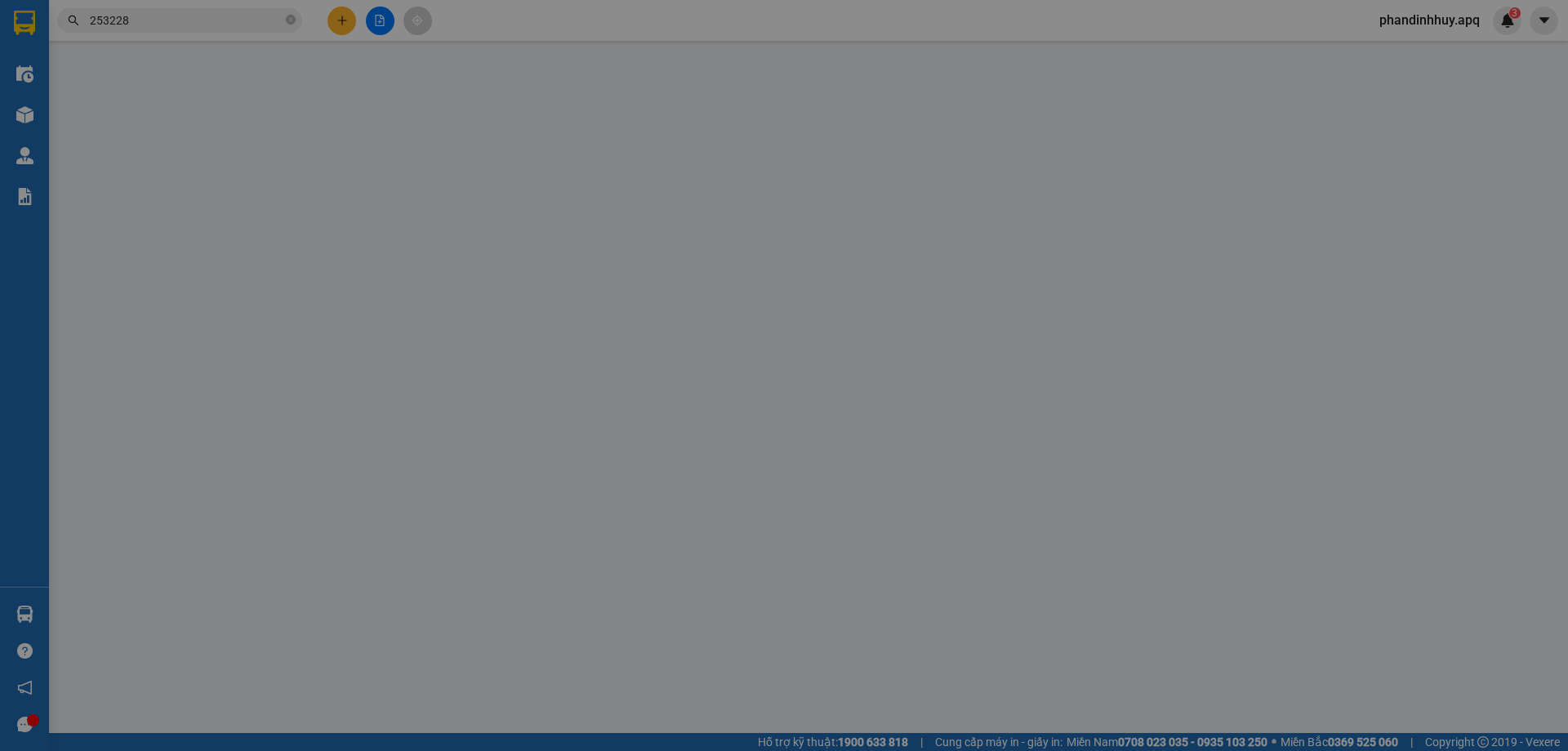
type input "120.000"
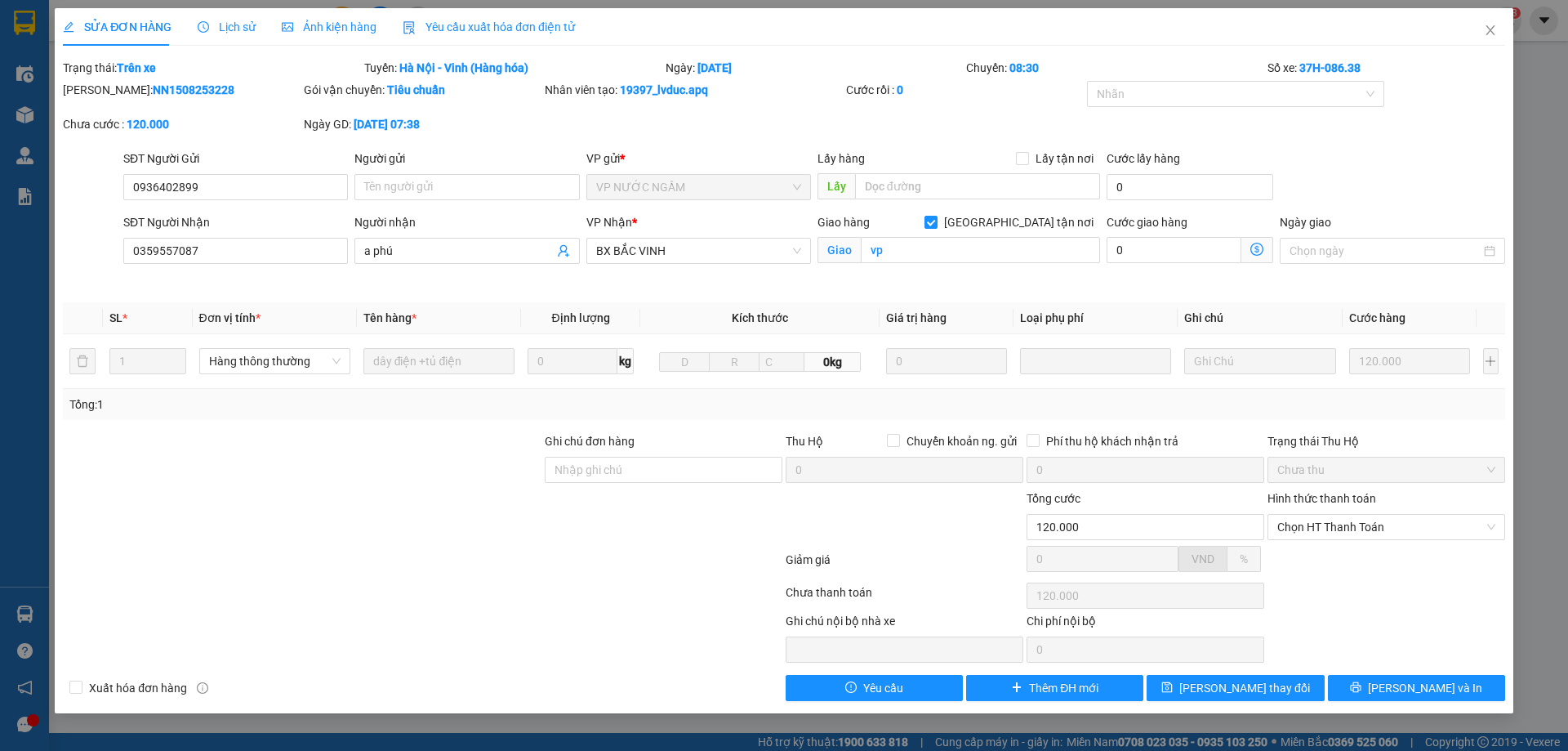
click at [232, 26] on span "Lịch sử" at bounding box center [226, 27] width 58 height 13
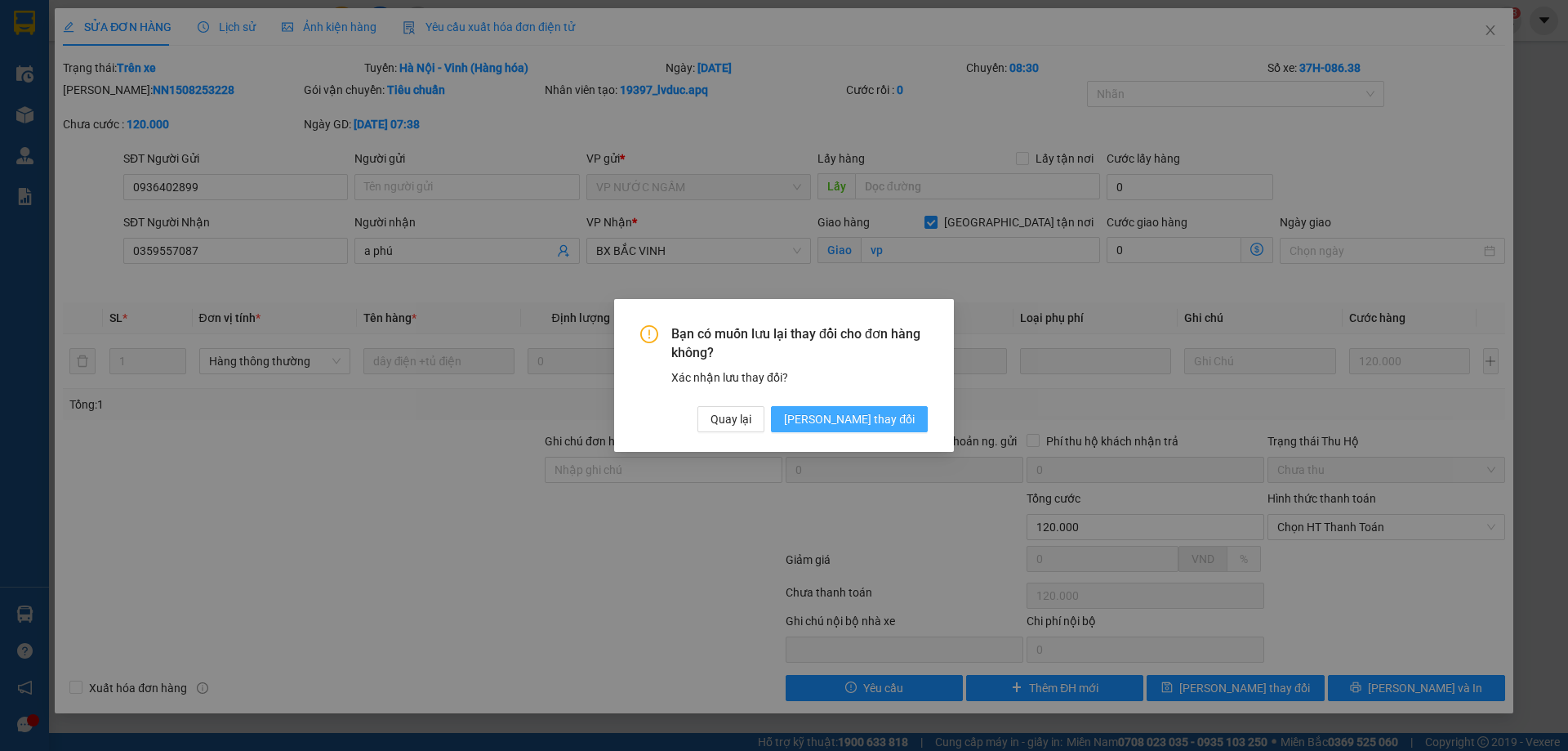
click at [897, 417] on span "[PERSON_NAME] thay đổi" at bounding box center [850, 419] width 131 height 18
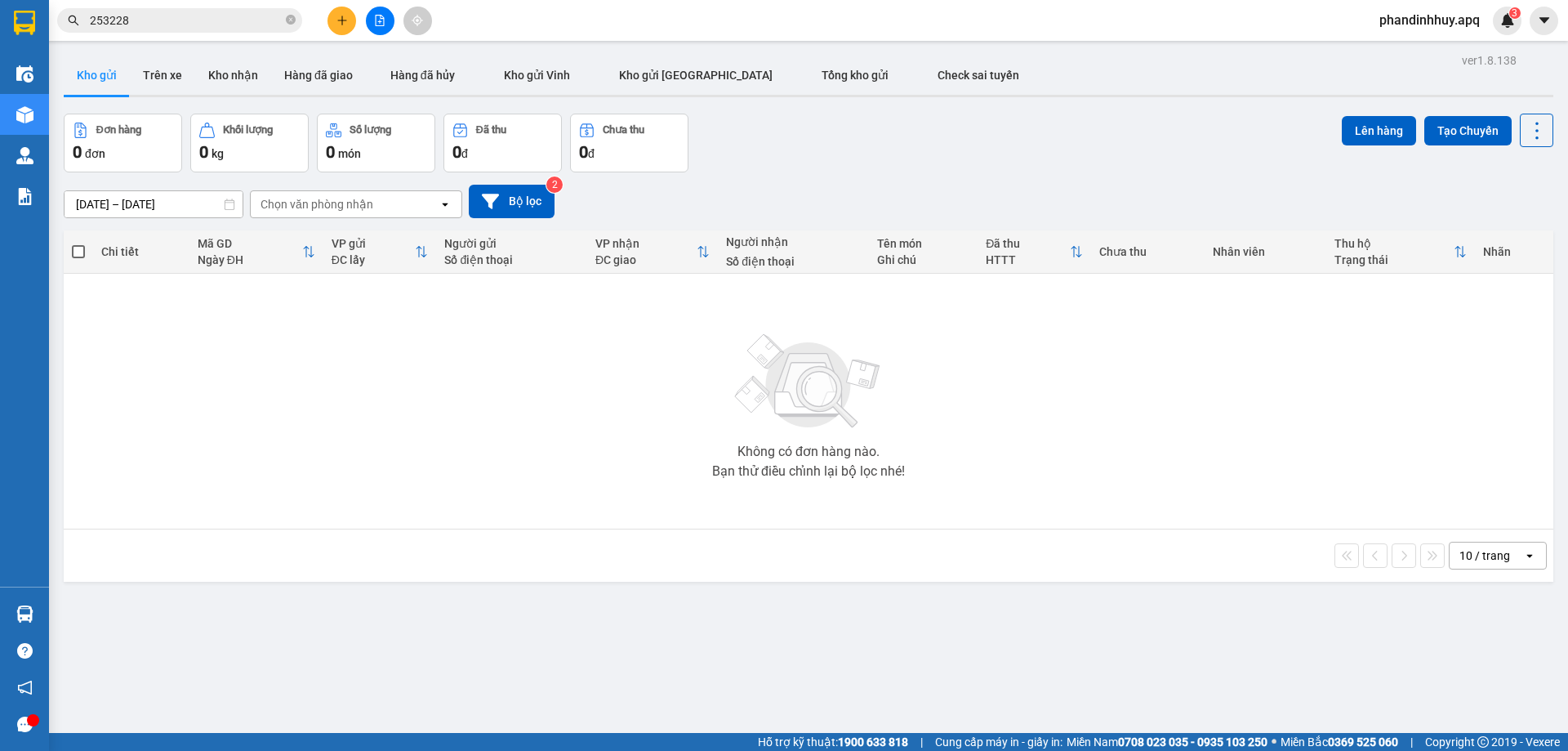
click at [225, 15] on input "253228" at bounding box center [186, 20] width 192 height 18
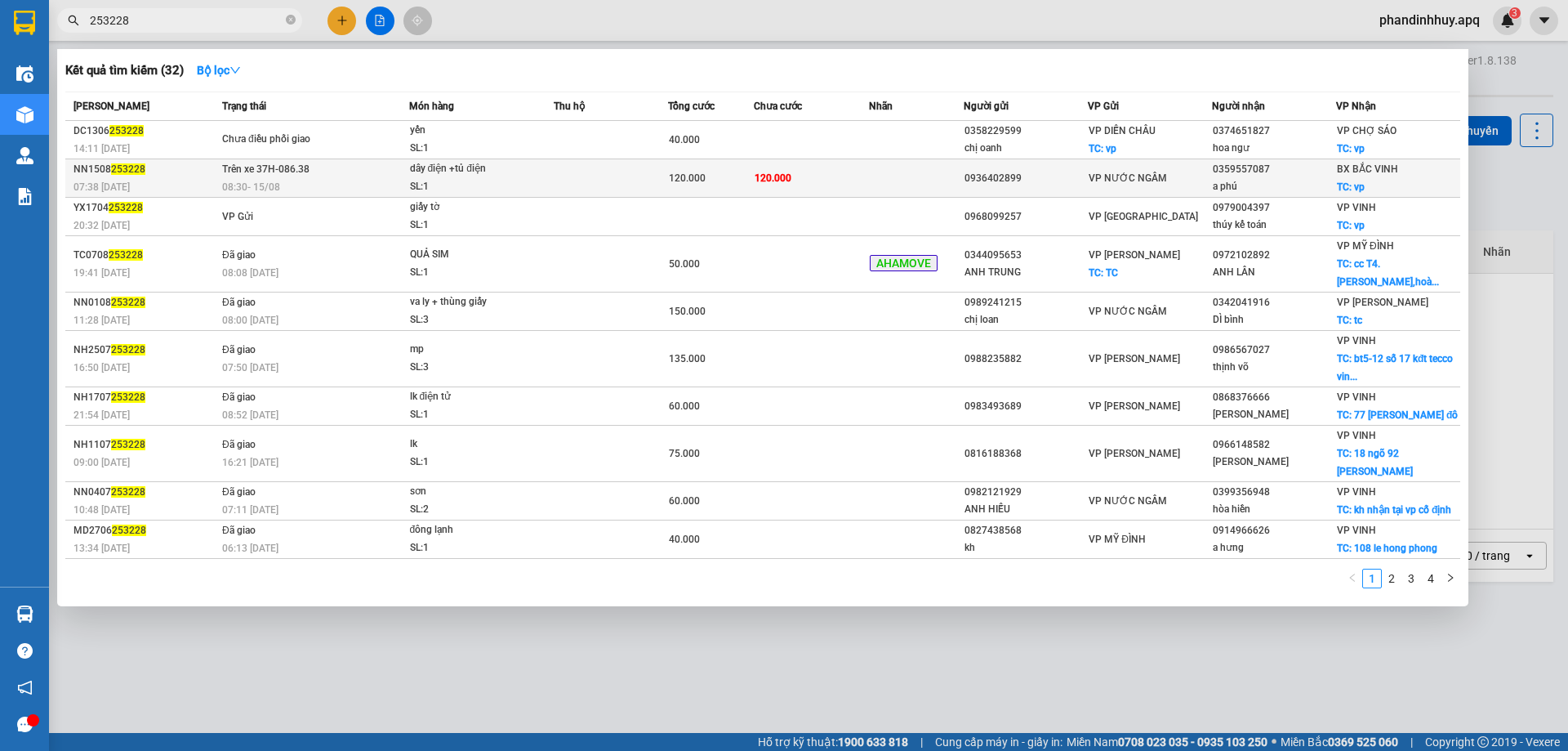
click at [823, 183] on td "120.000" at bounding box center [811, 179] width 115 height 38
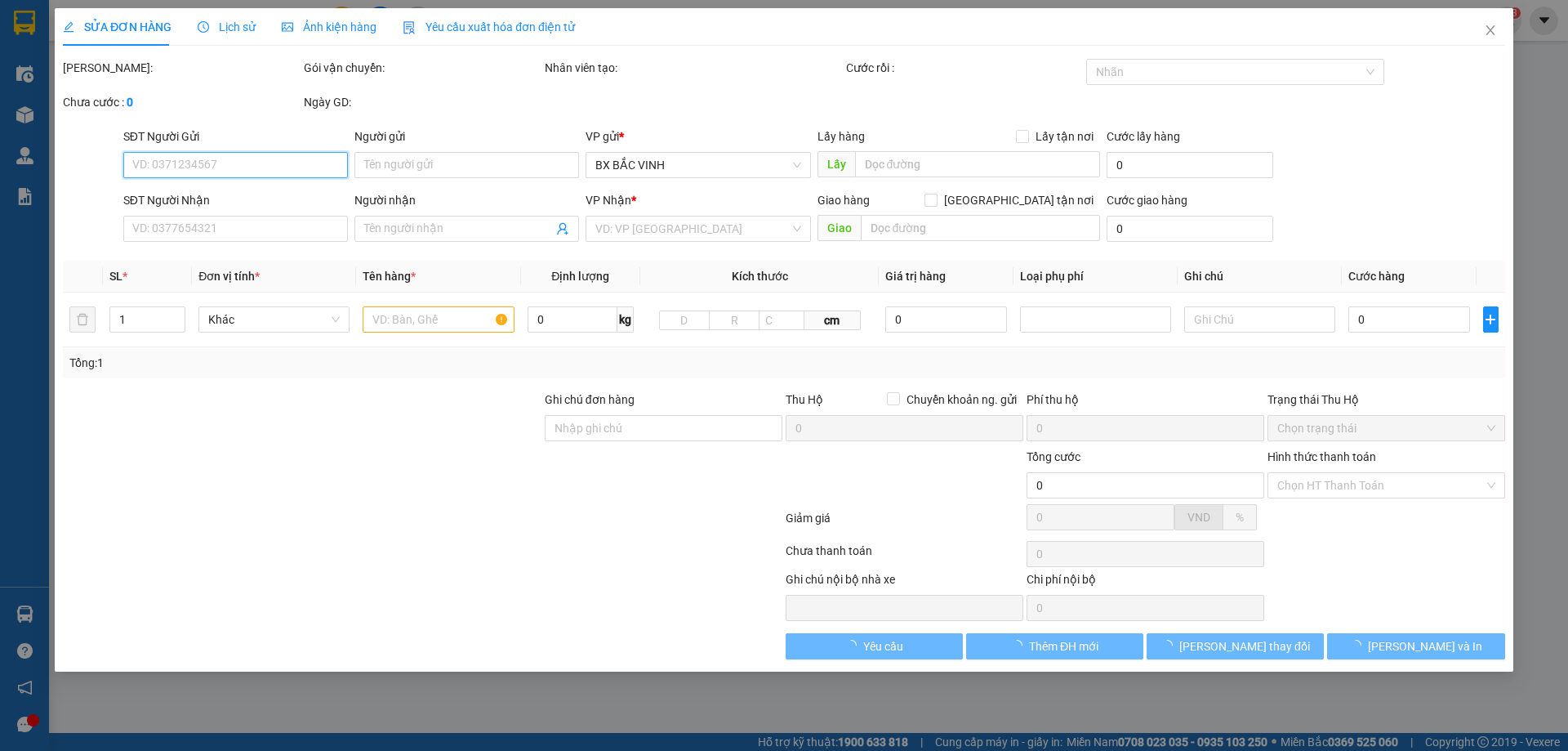
type input "0936402899"
type input "0359557087"
type input "a phú"
checkbox input "true"
type input "vp"
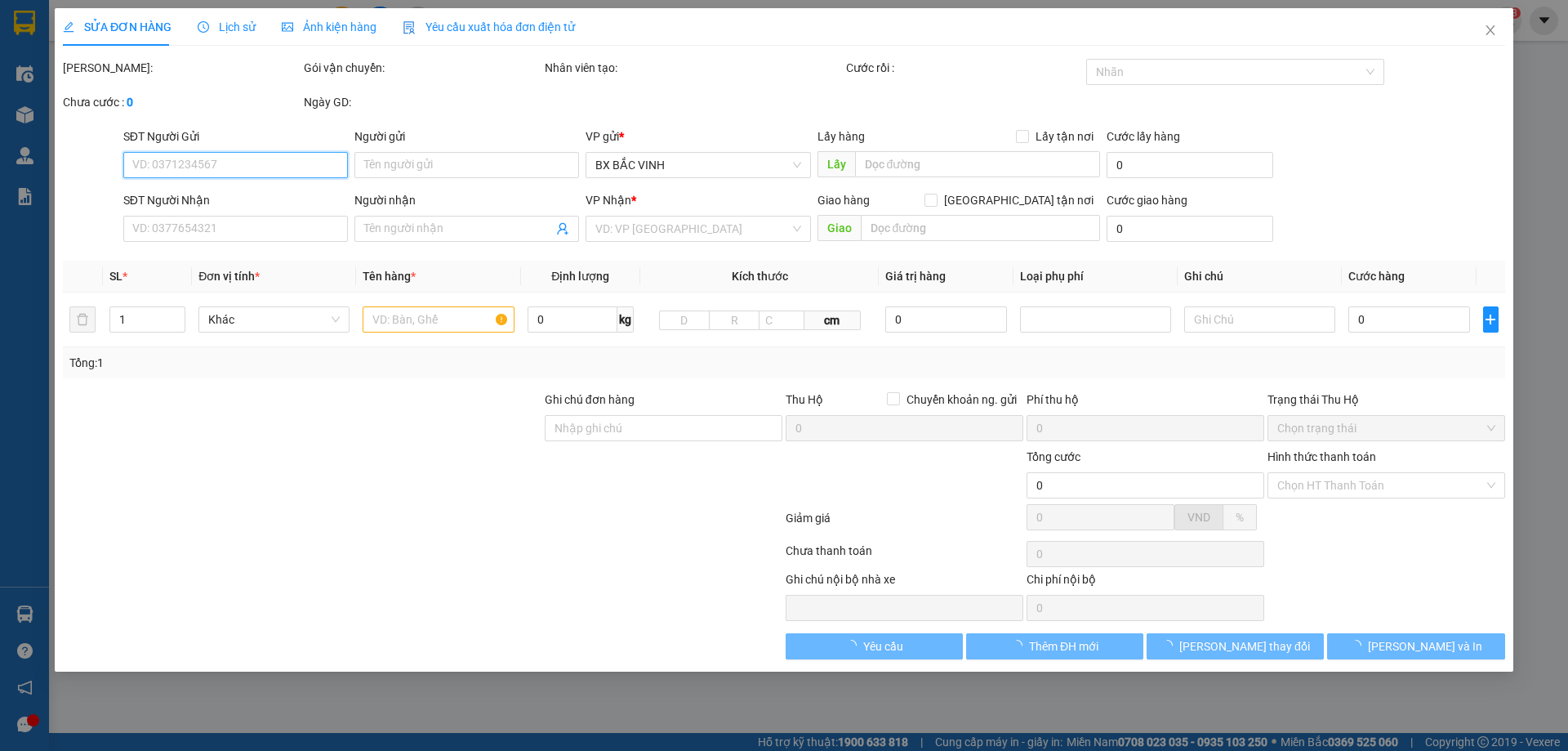
type input "120.000"
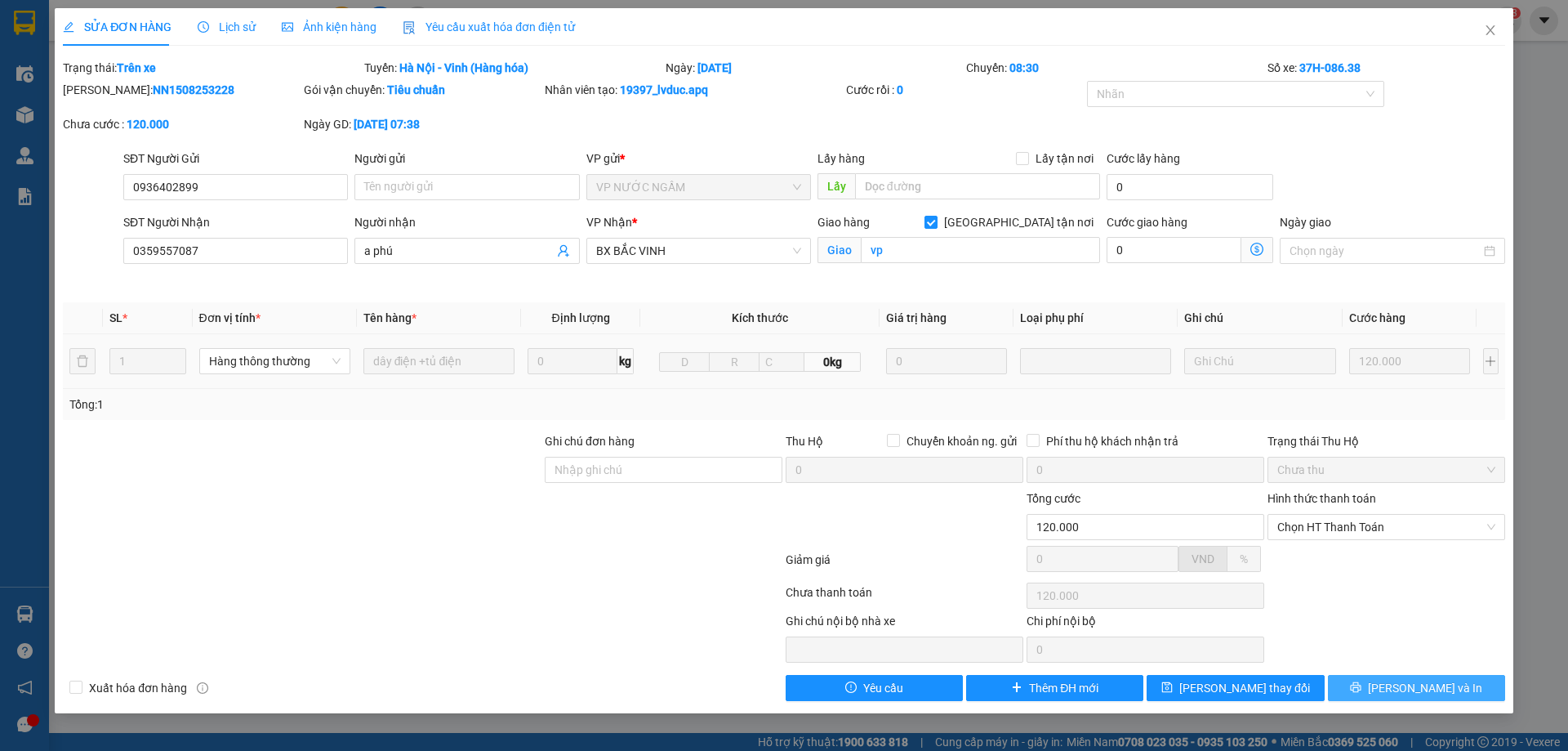
click at [1432, 679] on span "[PERSON_NAME] và In" at bounding box center [1426, 688] width 115 height 18
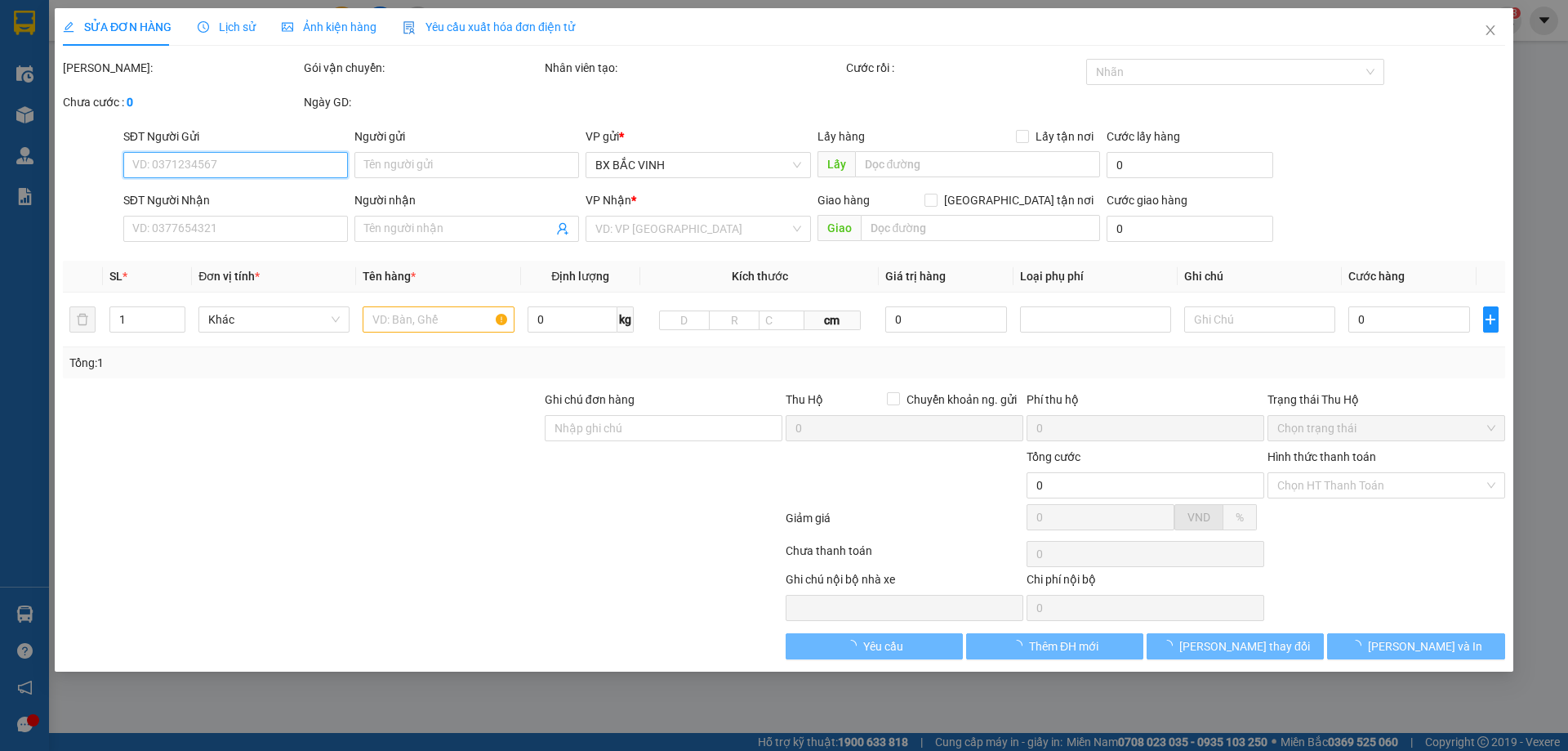
type input "0936402899"
type input "0359557087"
type input "a phú"
checkbox input "true"
type input "vp"
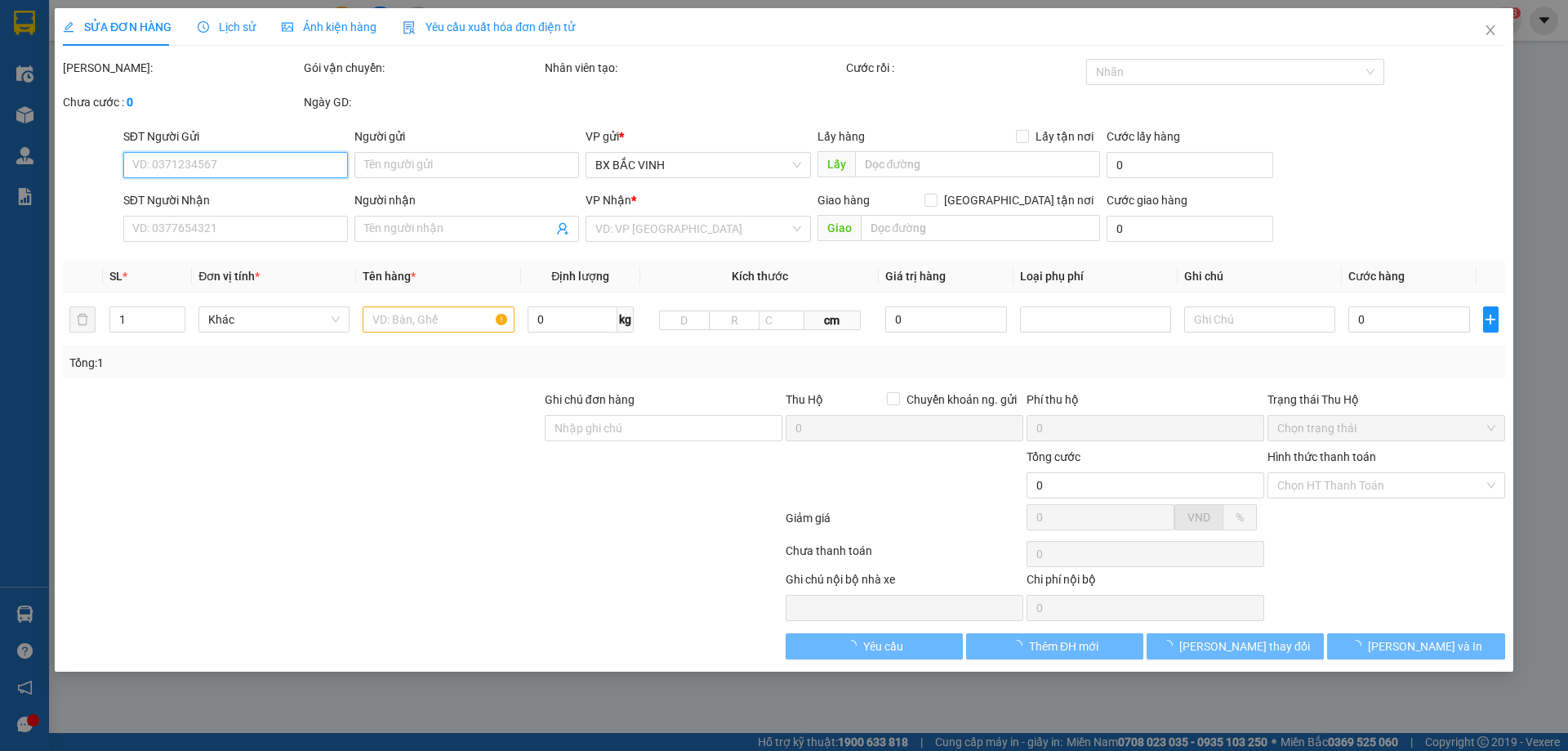
type input "120.000"
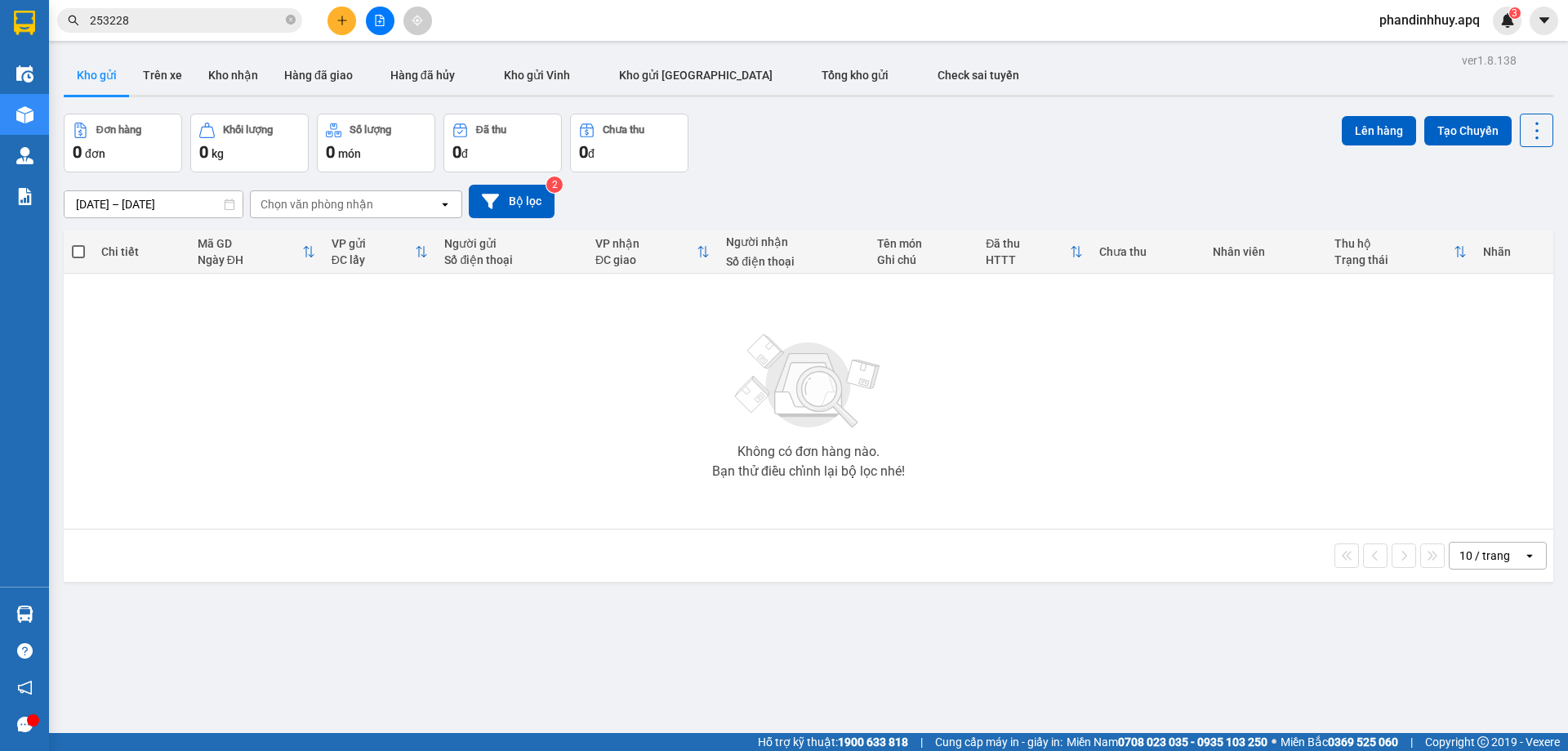
click at [150, 14] on input "253228" at bounding box center [186, 20] width 192 height 18
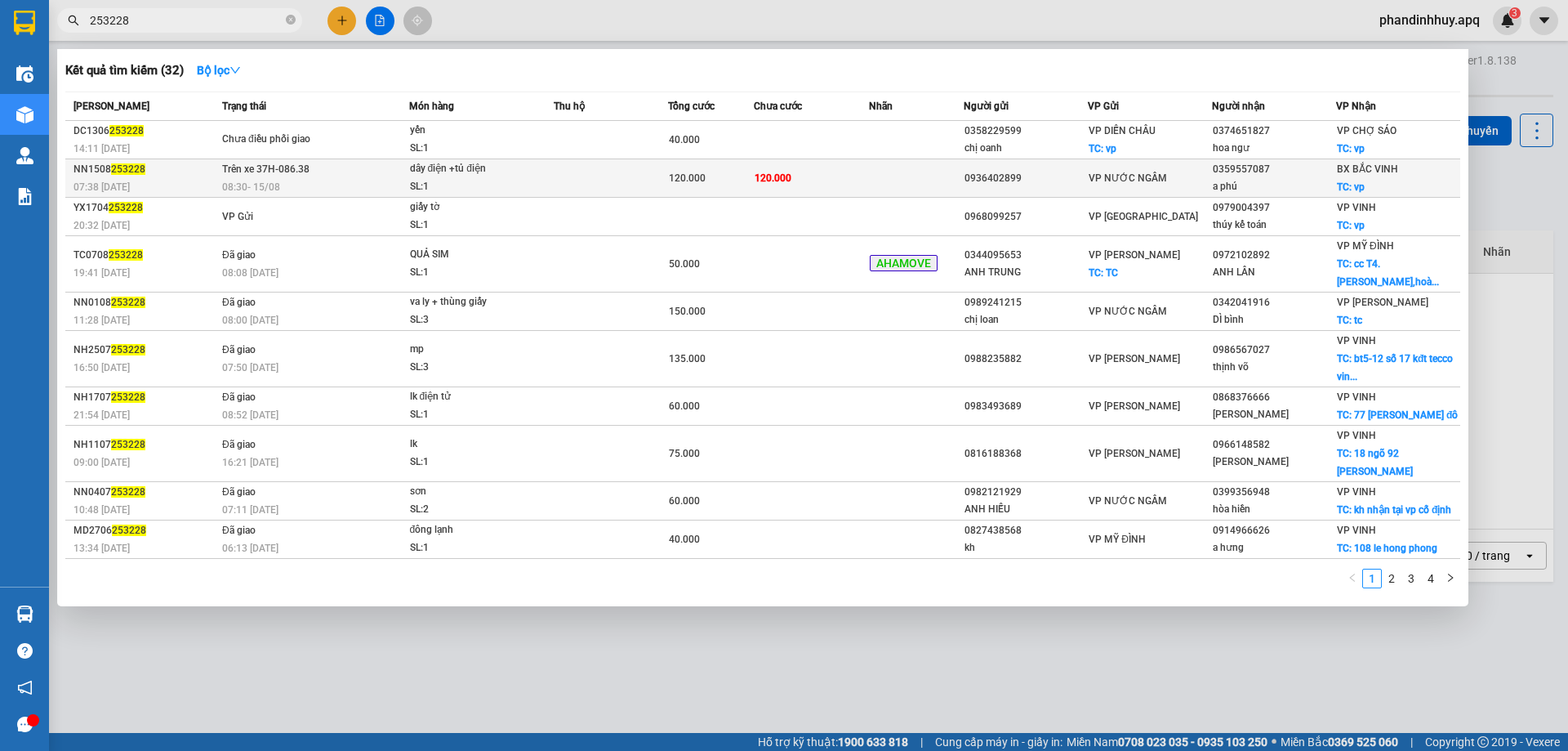
click at [785, 183] on span "120.000" at bounding box center [773, 178] width 37 height 13
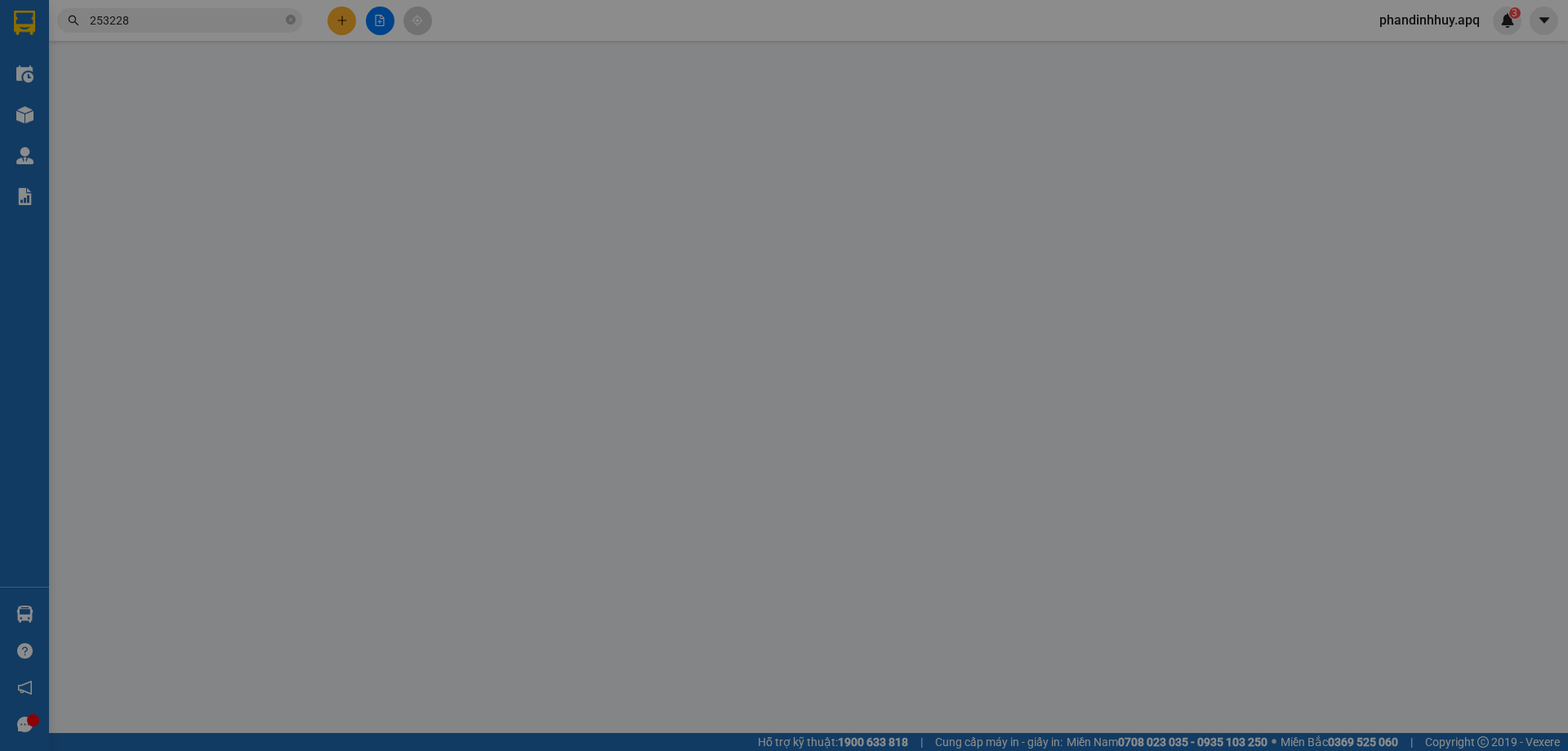
type input "0936402899"
type input "0359557087"
type input "a phú"
checkbox input "true"
type input "vp"
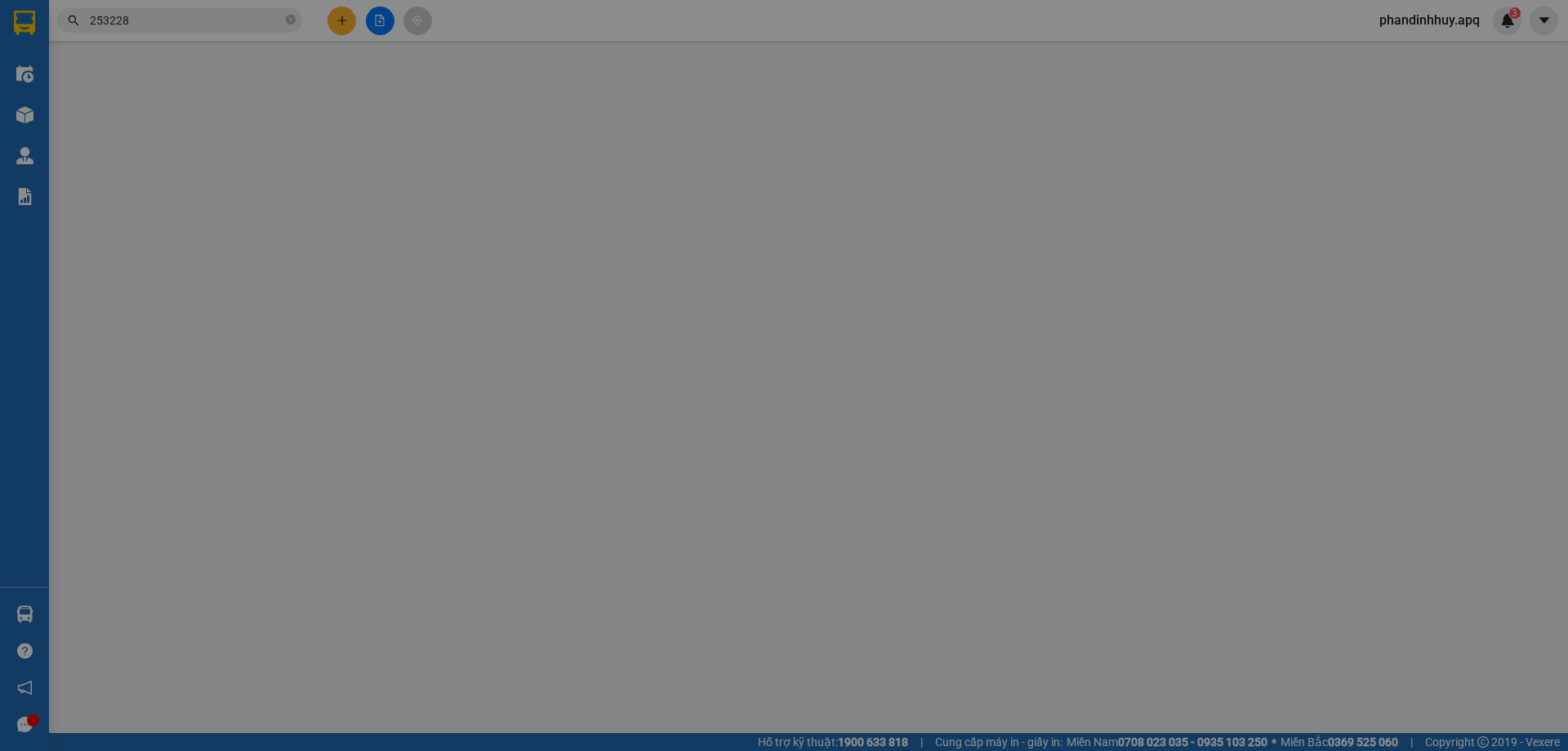
type input "120.000"
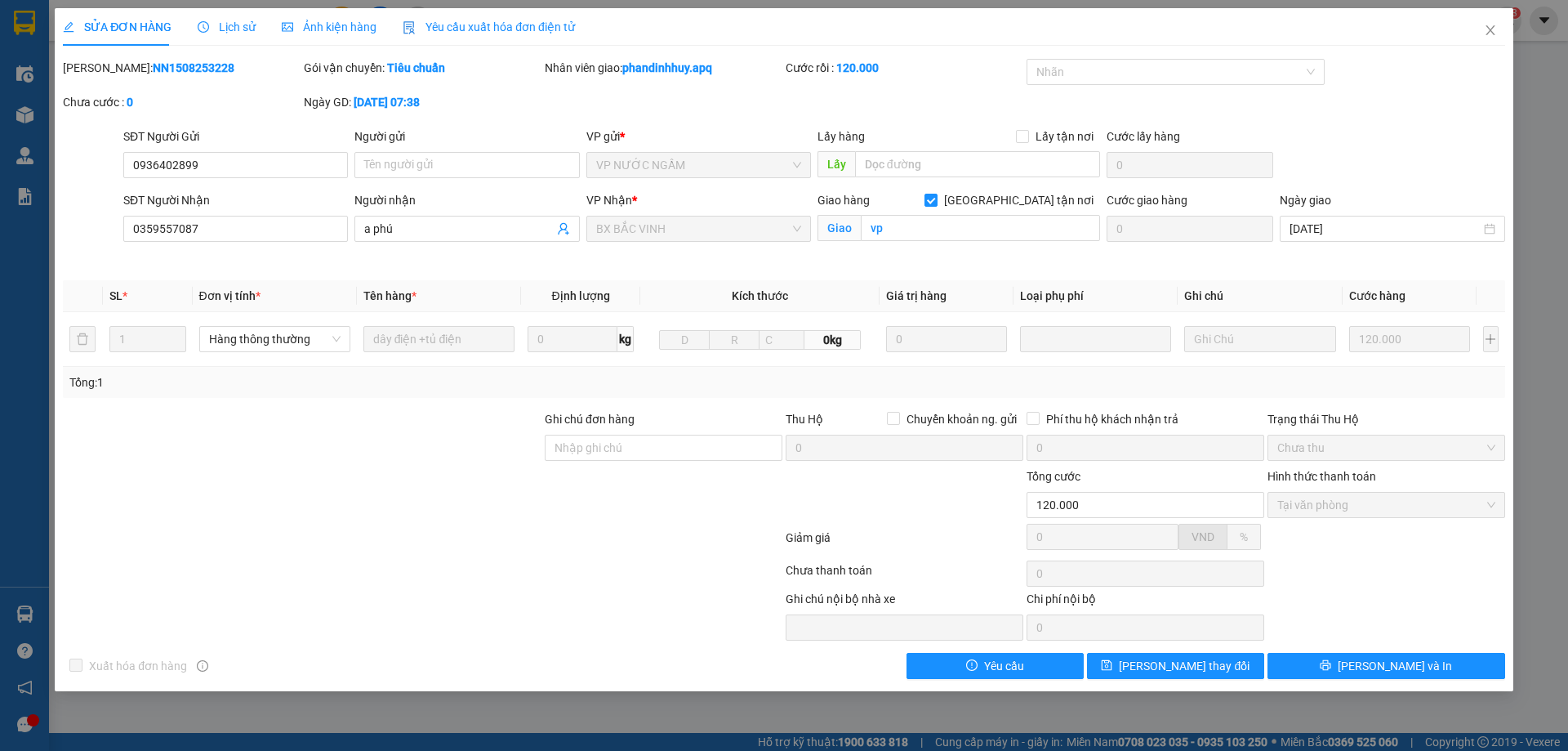
click at [245, 26] on span "Lịch sử" at bounding box center [226, 27] width 58 height 13
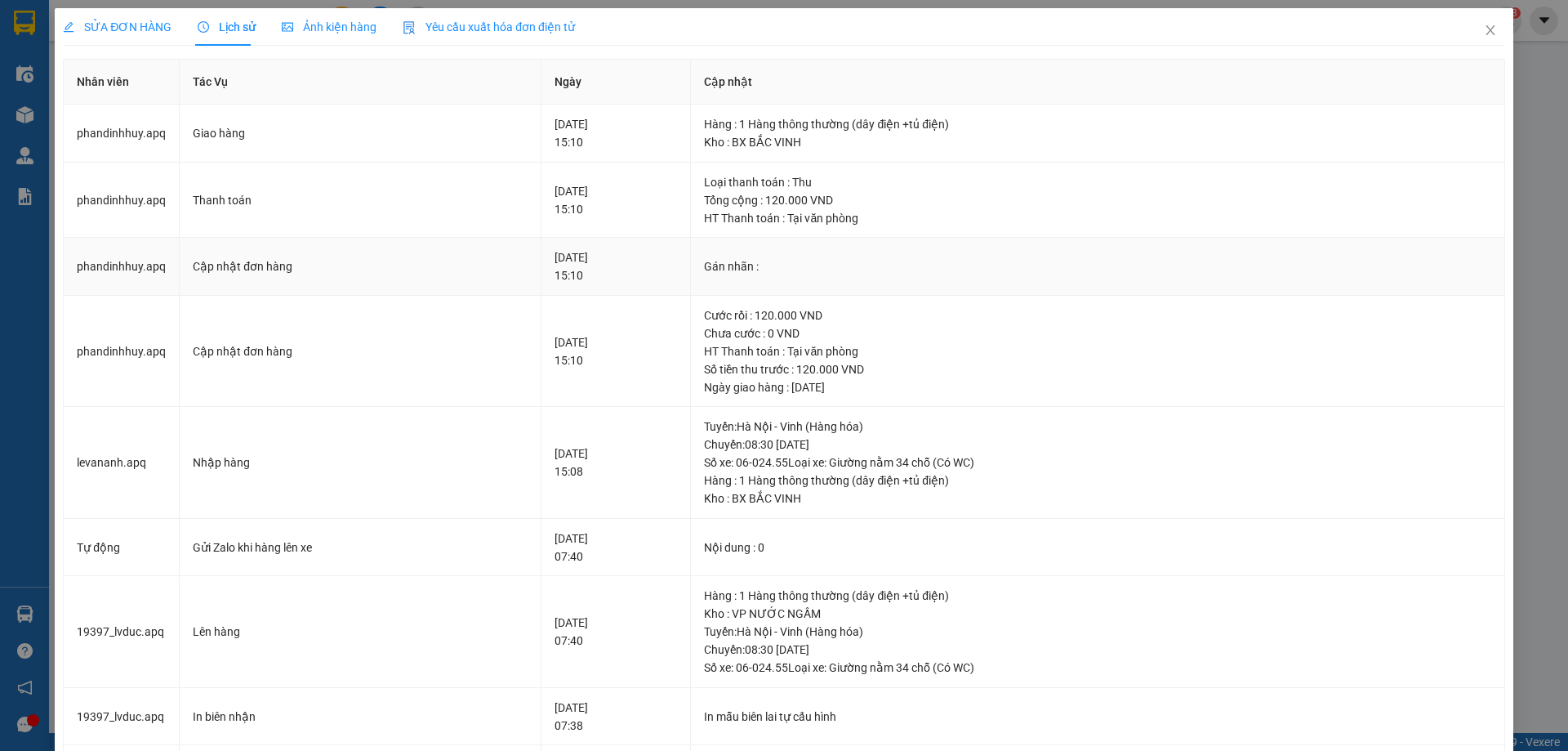
scroll to position [245, 0]
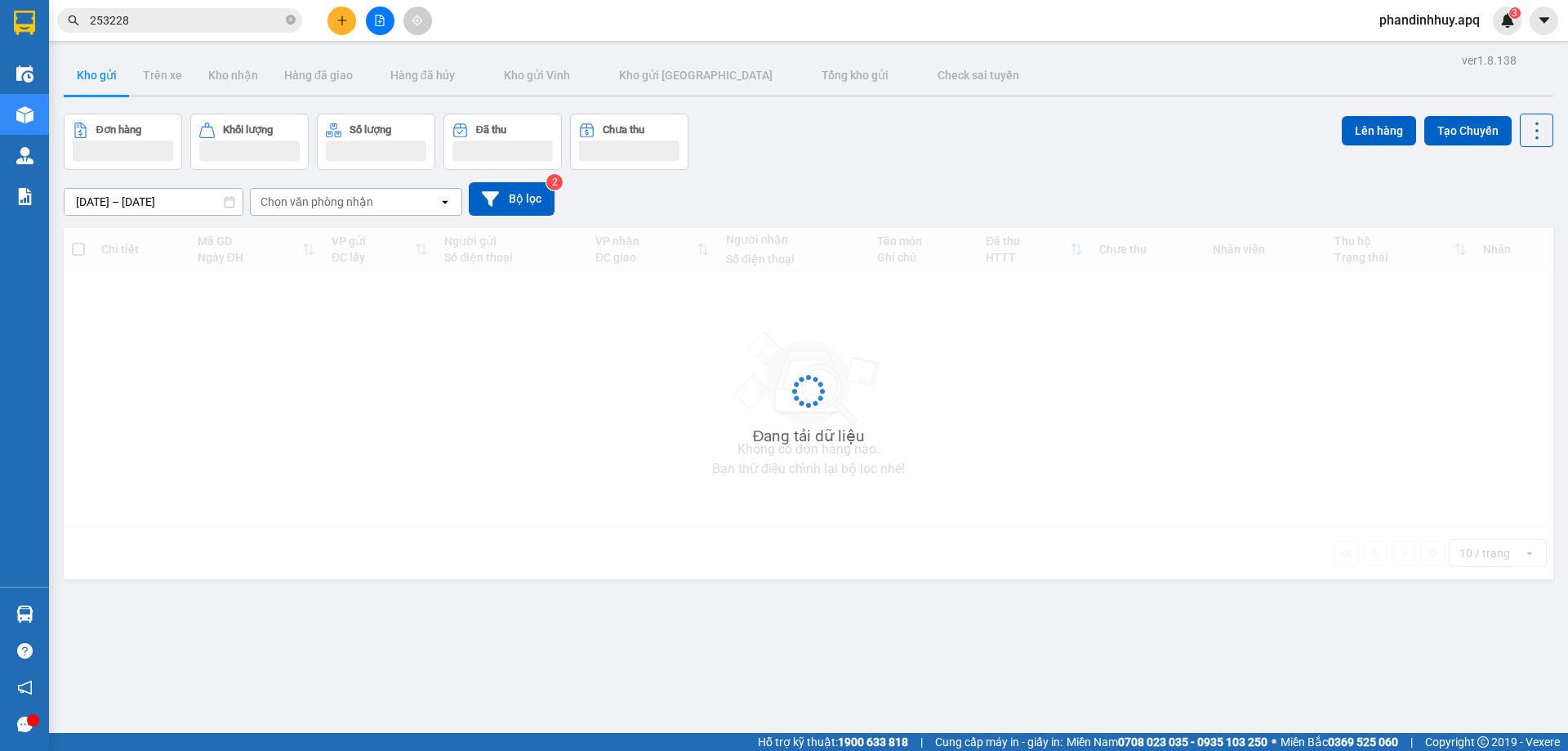
click at [1439, 19] on span "phandinhhuy.apq" at bounding box center [1430, 20] width 127 height 20
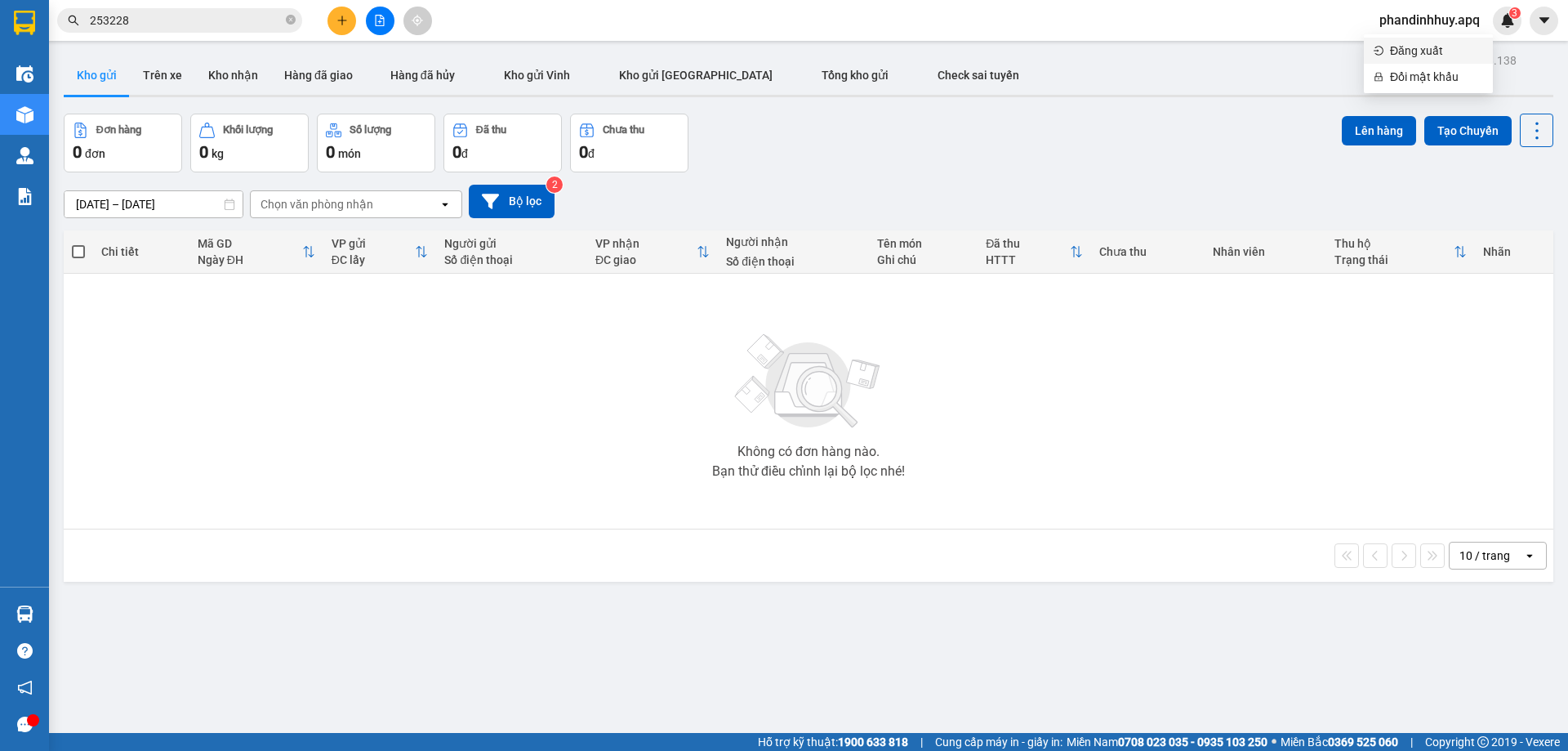
click at [1428, 48] on span "Đăng xuất" at bounding box center [1437, 51] width 93 height 18
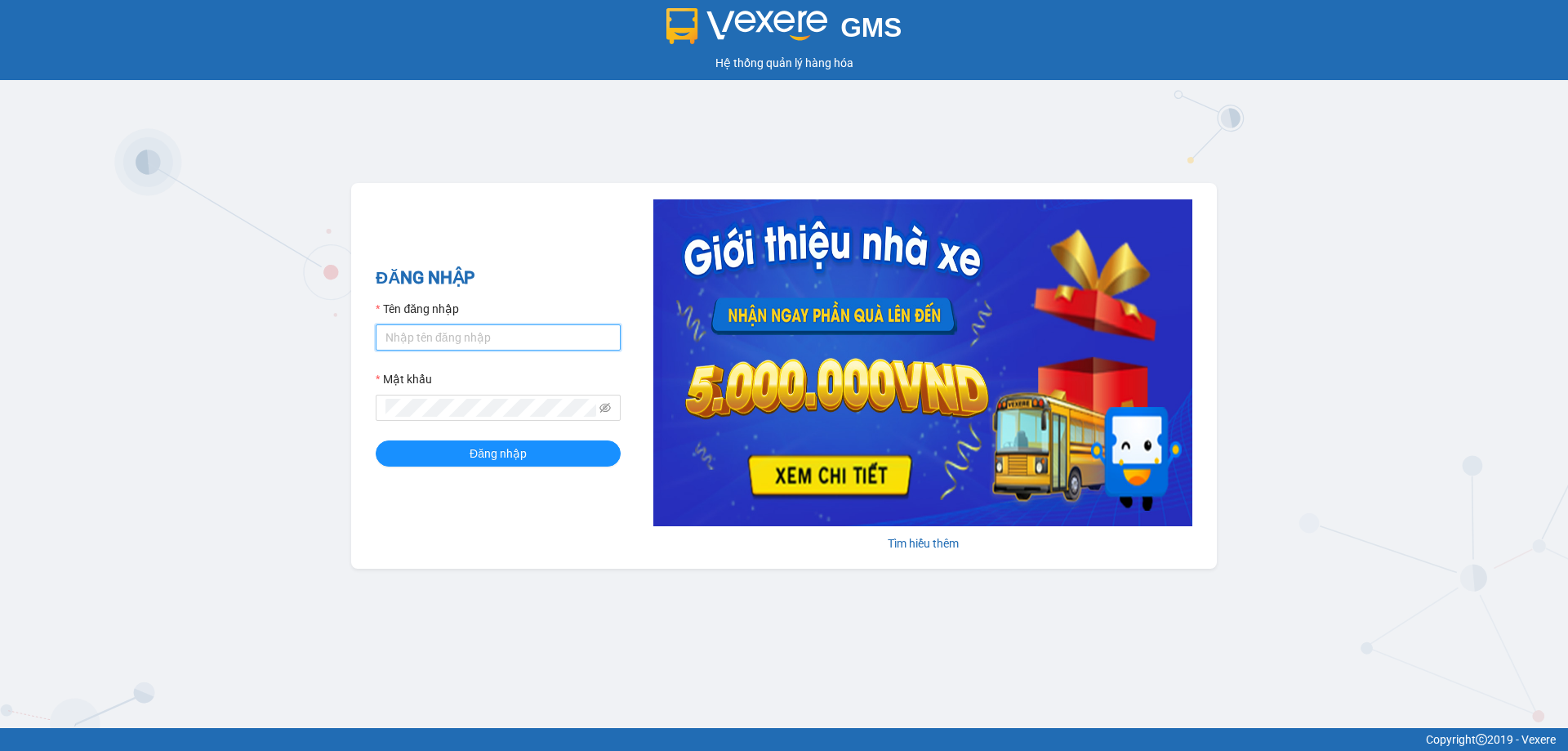
click at [444, 339] on input "Tên đăng nhập" at bounding box center [498, 337] width 245 height 26
type input "cdtuan.apq"
click at [466, 395] on span at bounding box center [498, 408] width 245 height 26
click at [376, 441] on button "Đăng nhập" at bounding box center [498, 454] width 245 height 26
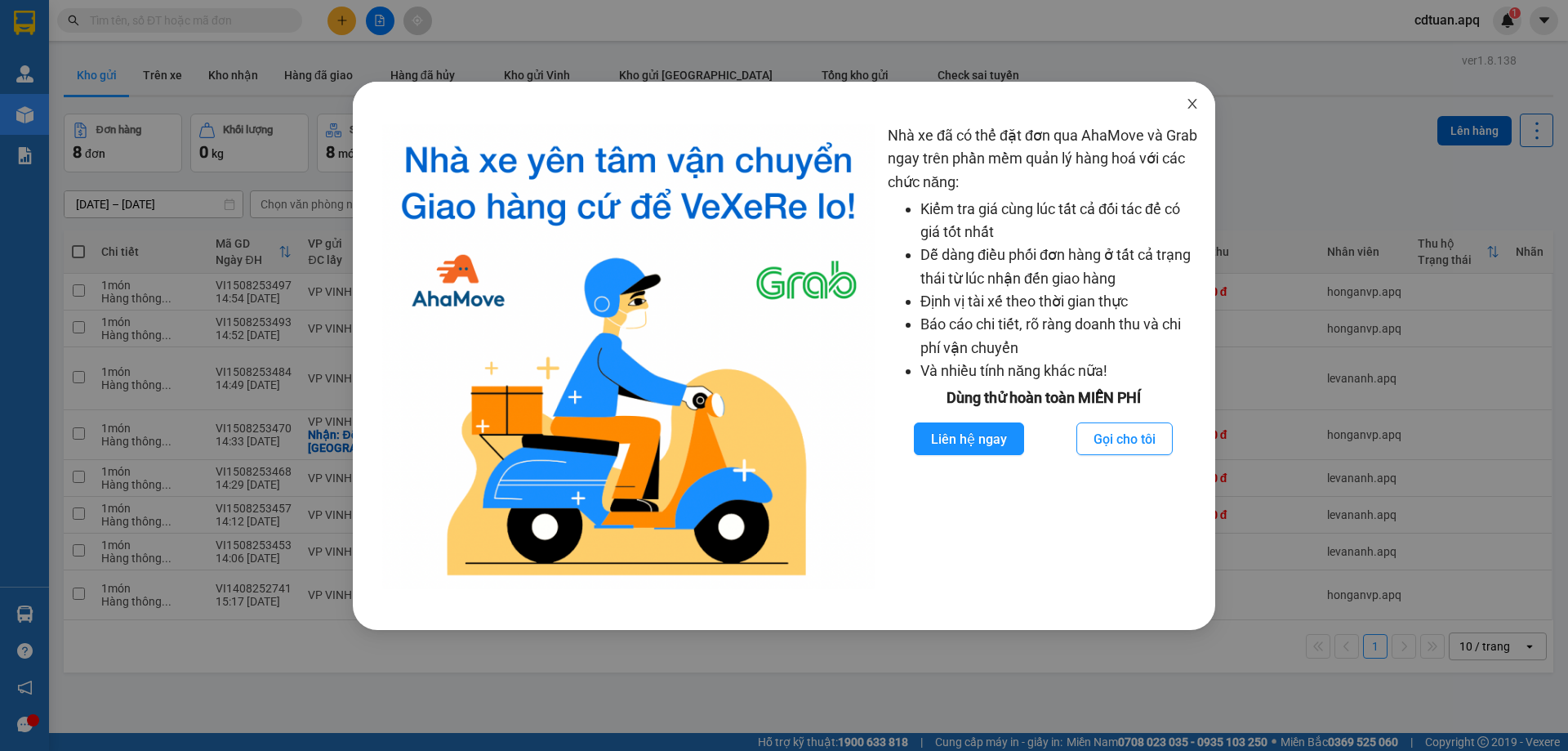
click at [1191, 105] on icon "close" at bounding box center [1193, 104] width 13 height 13
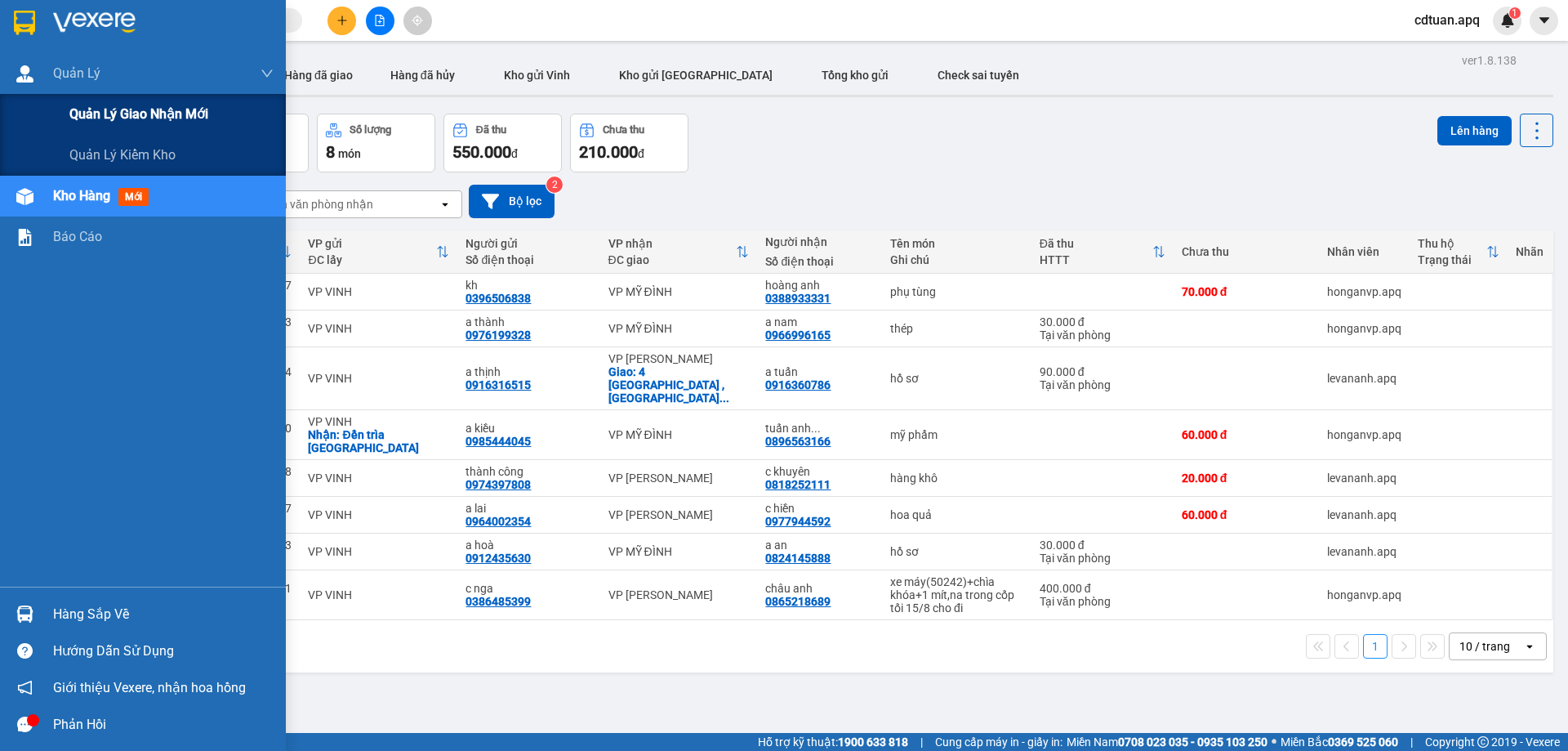
click at [153, 113] on span "Quản lý giao nhận mới" at bounding box center [139, 114] width 139 height 20
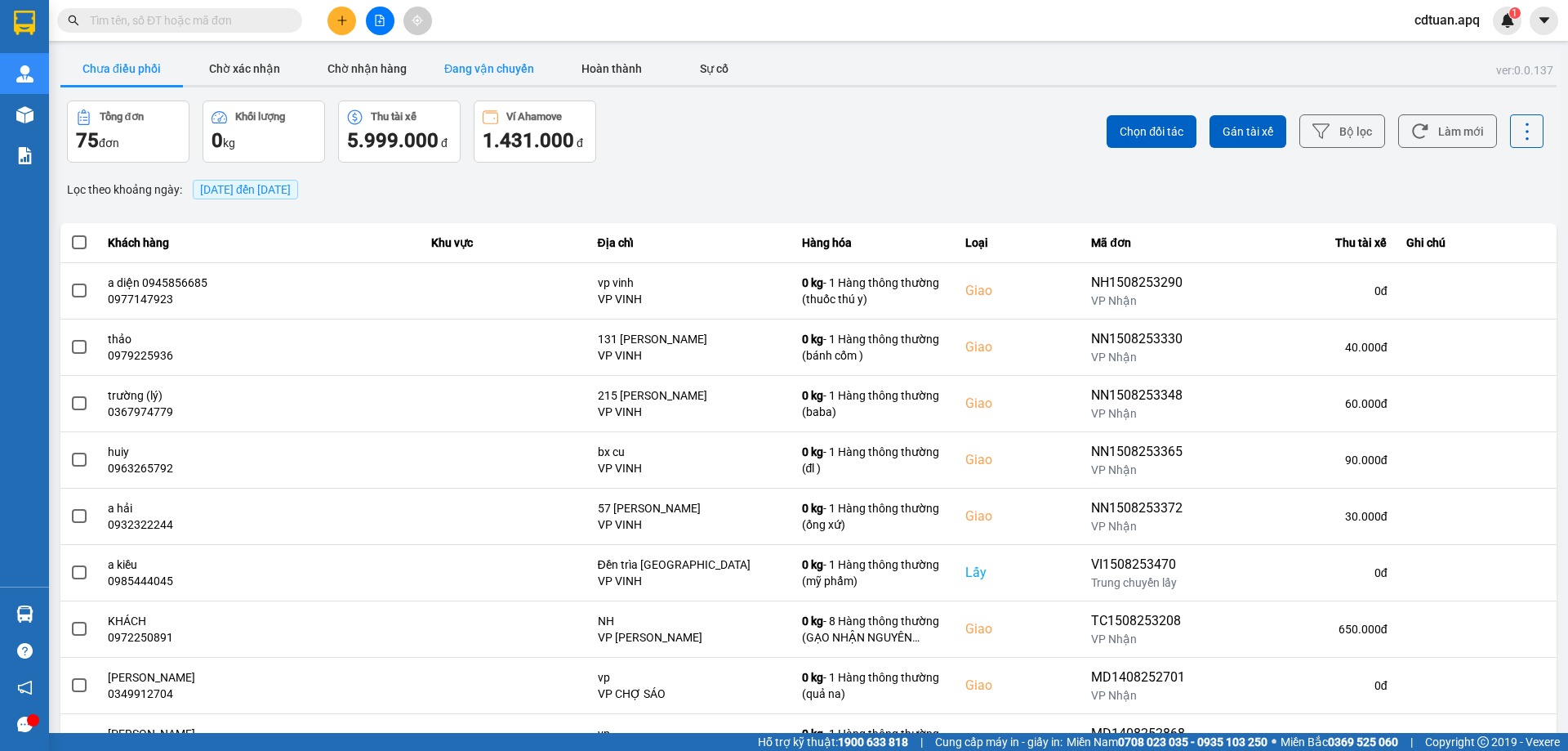
click at [501, 70] on button "Đang vận chuyển" at bounding box center [490, 69] width 123 height 33
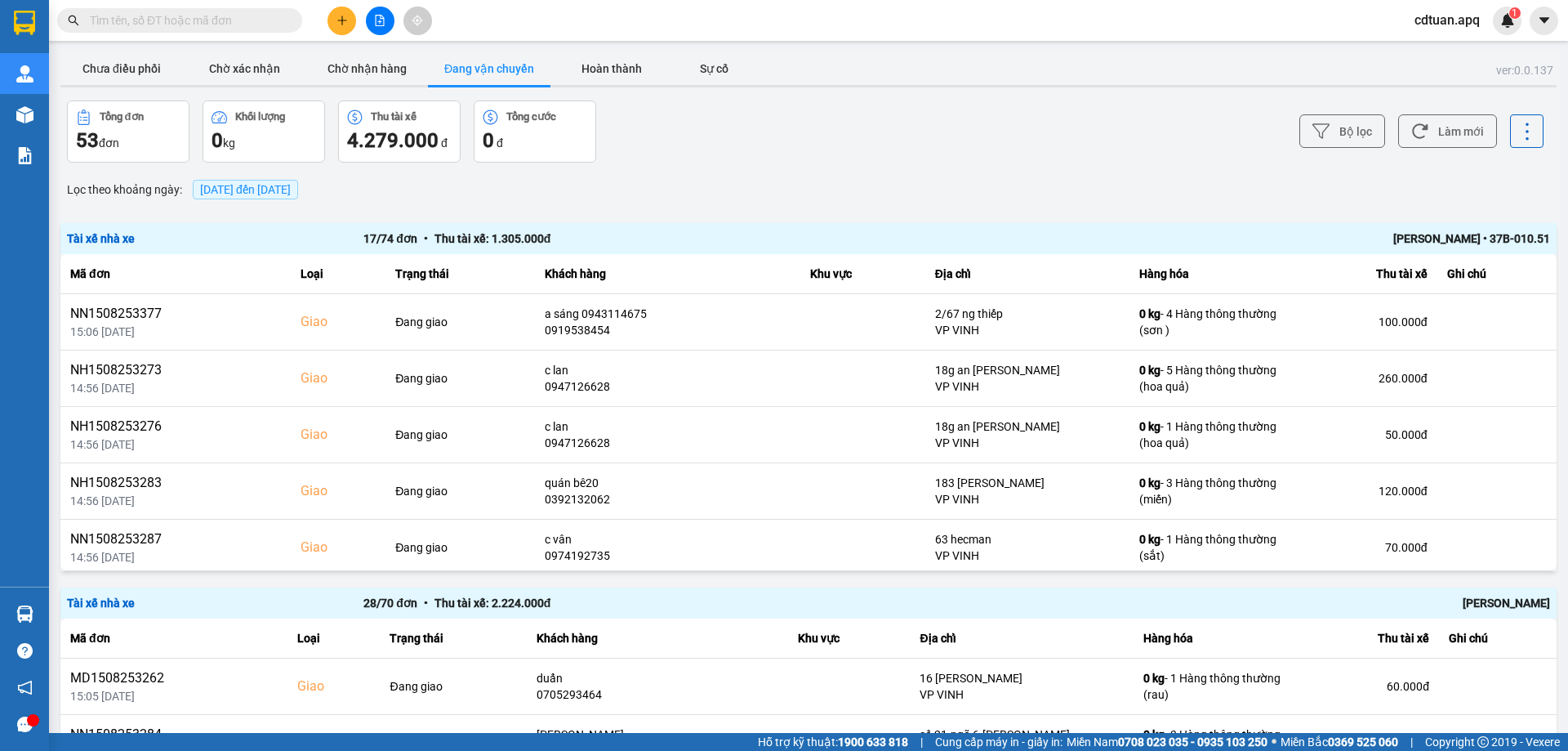
click at [1417, 239] on div "Trương Tuấn Dũng • 37B-010.51" at bounding box center [1254, 238] width 593 height 18
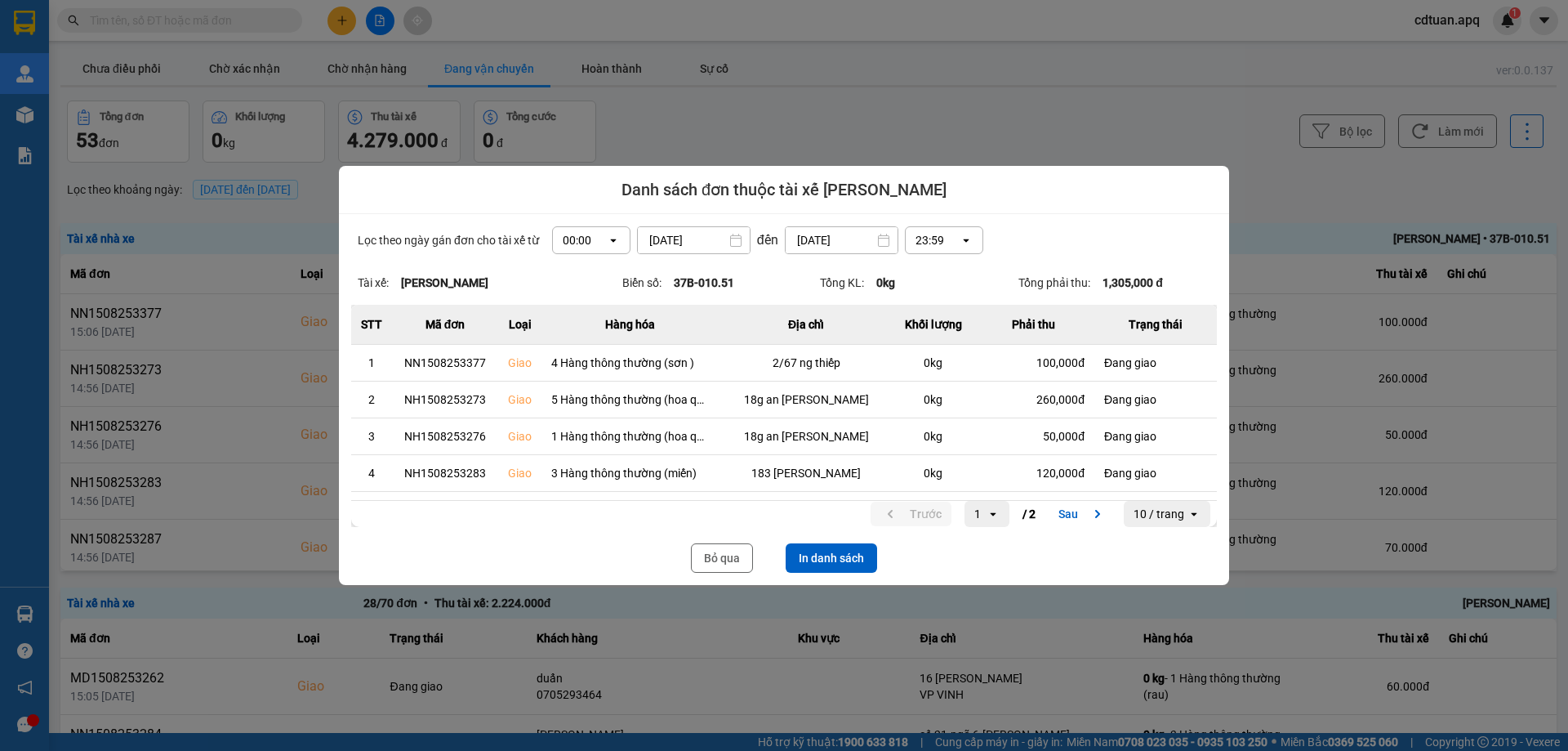
click at [838, 559] on button "In danh sách" at bounding box center [832, 558] width 92 height 29
click at [732, 561] on button "Bỏ qua" at bounding box center [722, 558] width 62 height 29
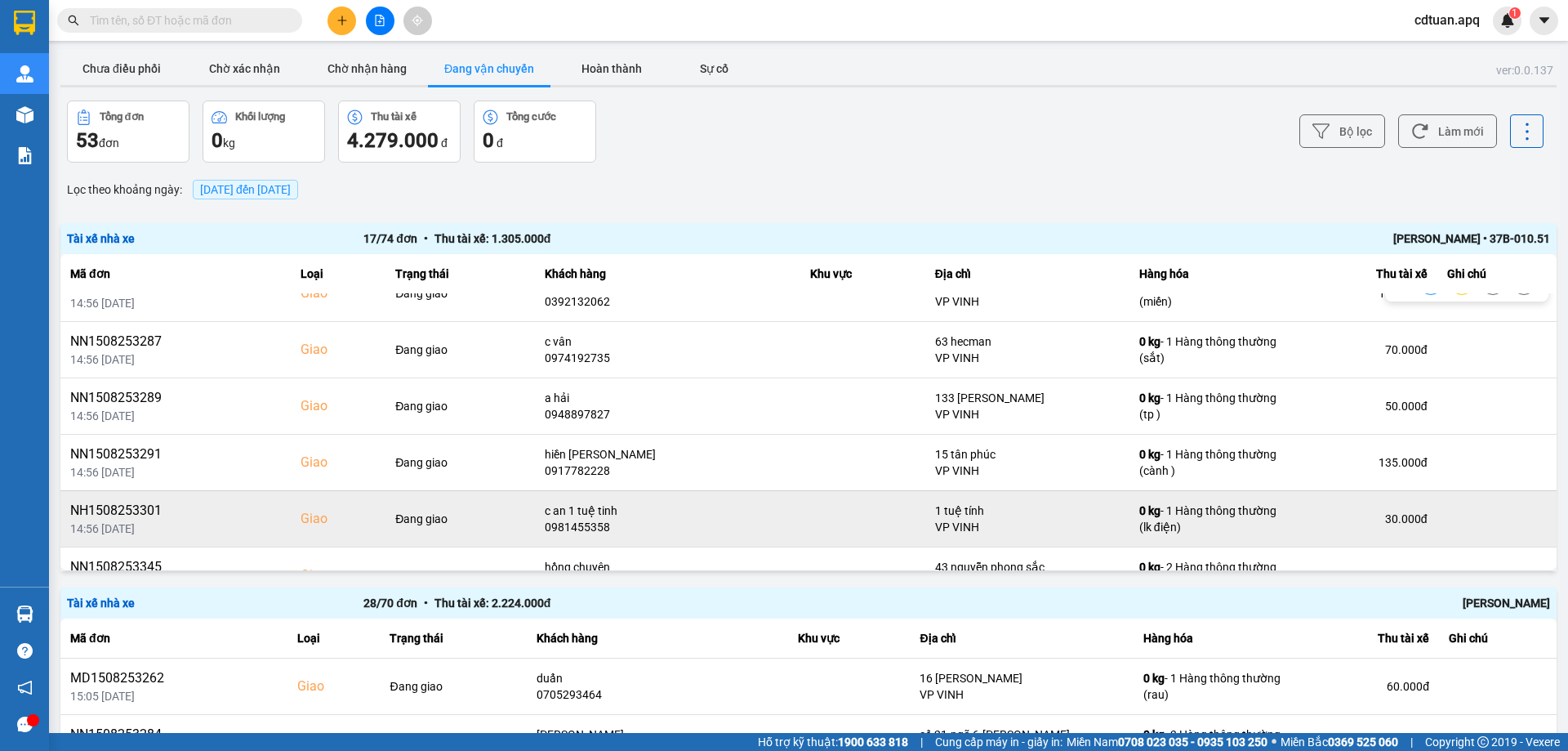
scroll to position [245, 0]
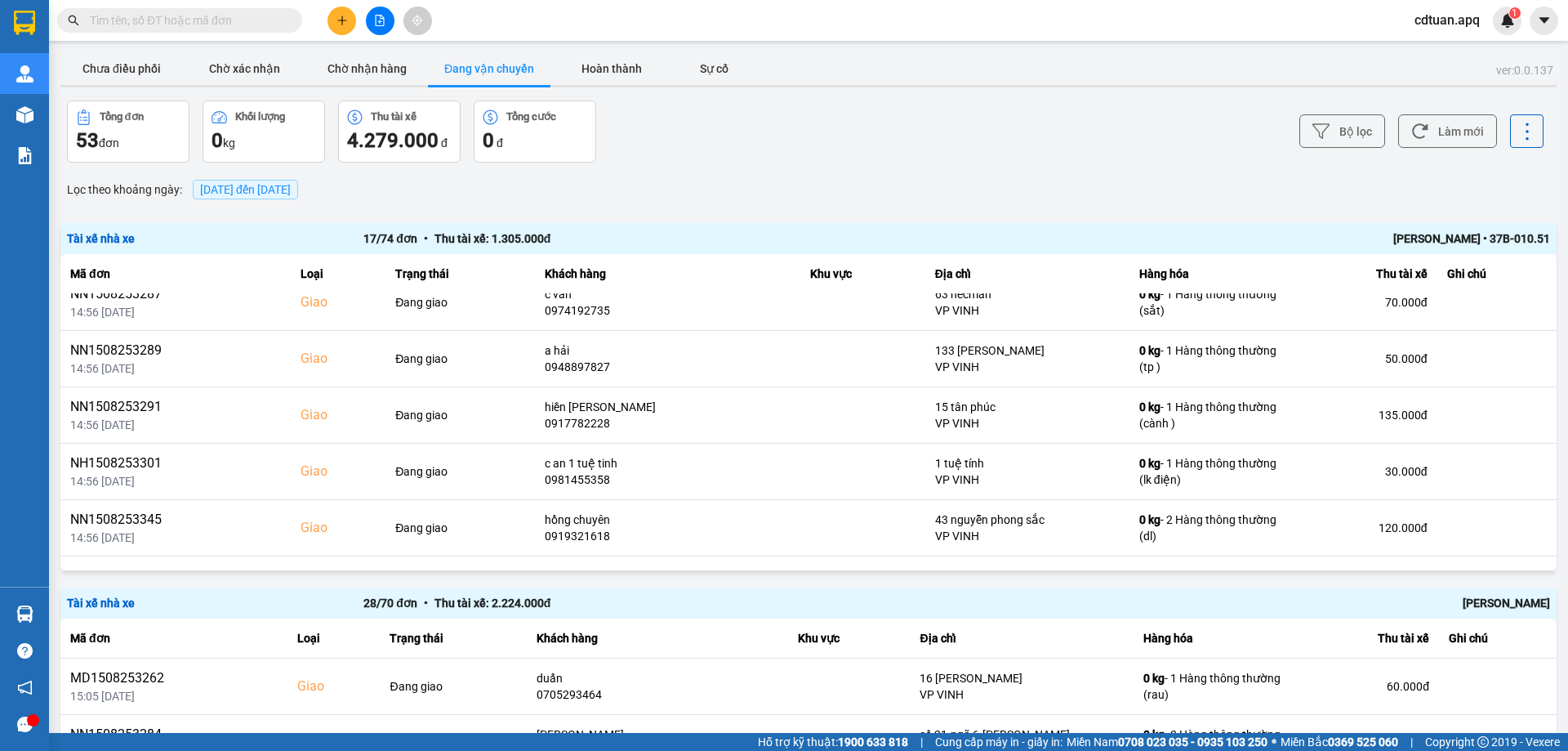
click at [716, 607] on div "28 / 70 đơn • Thu tài xế: 2.224.000 đ" at bounding box center [660, 603] width 593 height 18
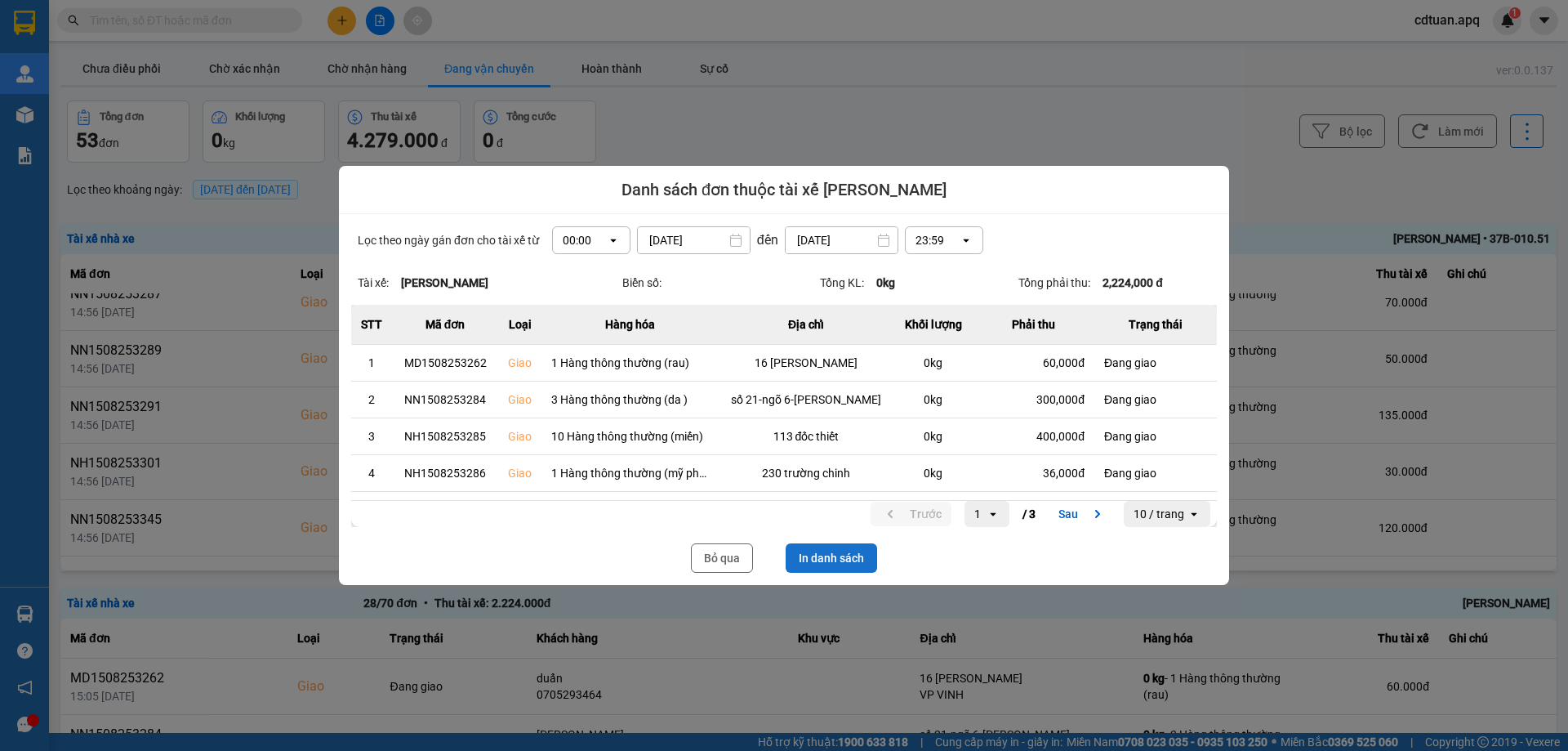
click at [839, 552] on button "In danh sách" at bounding box center [832, 558] width 92 height 29
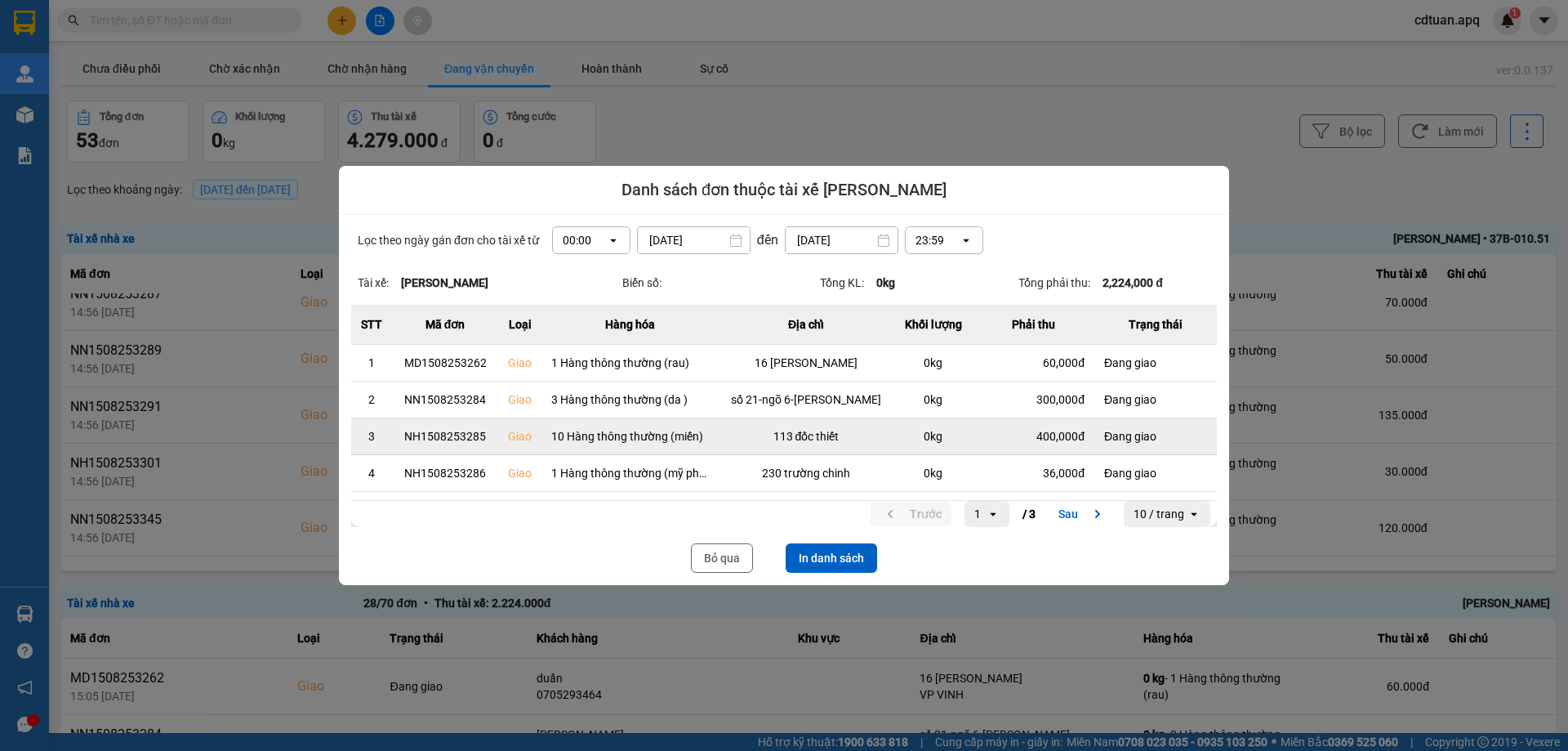
scroll to position [0, 0]
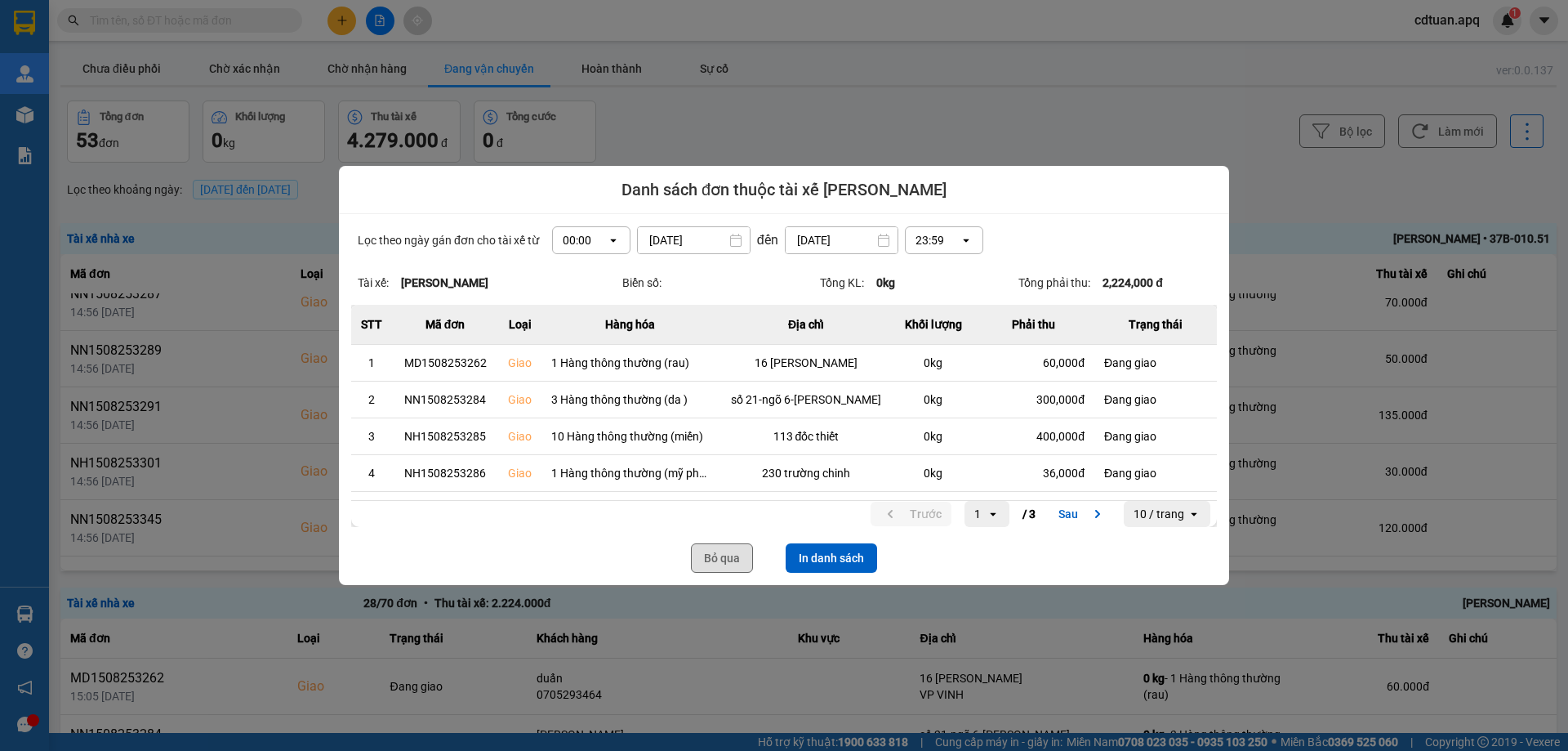
click at [727, 553] on button "Bỏ qua" at bounding box center [722, 558] width 62 height 29
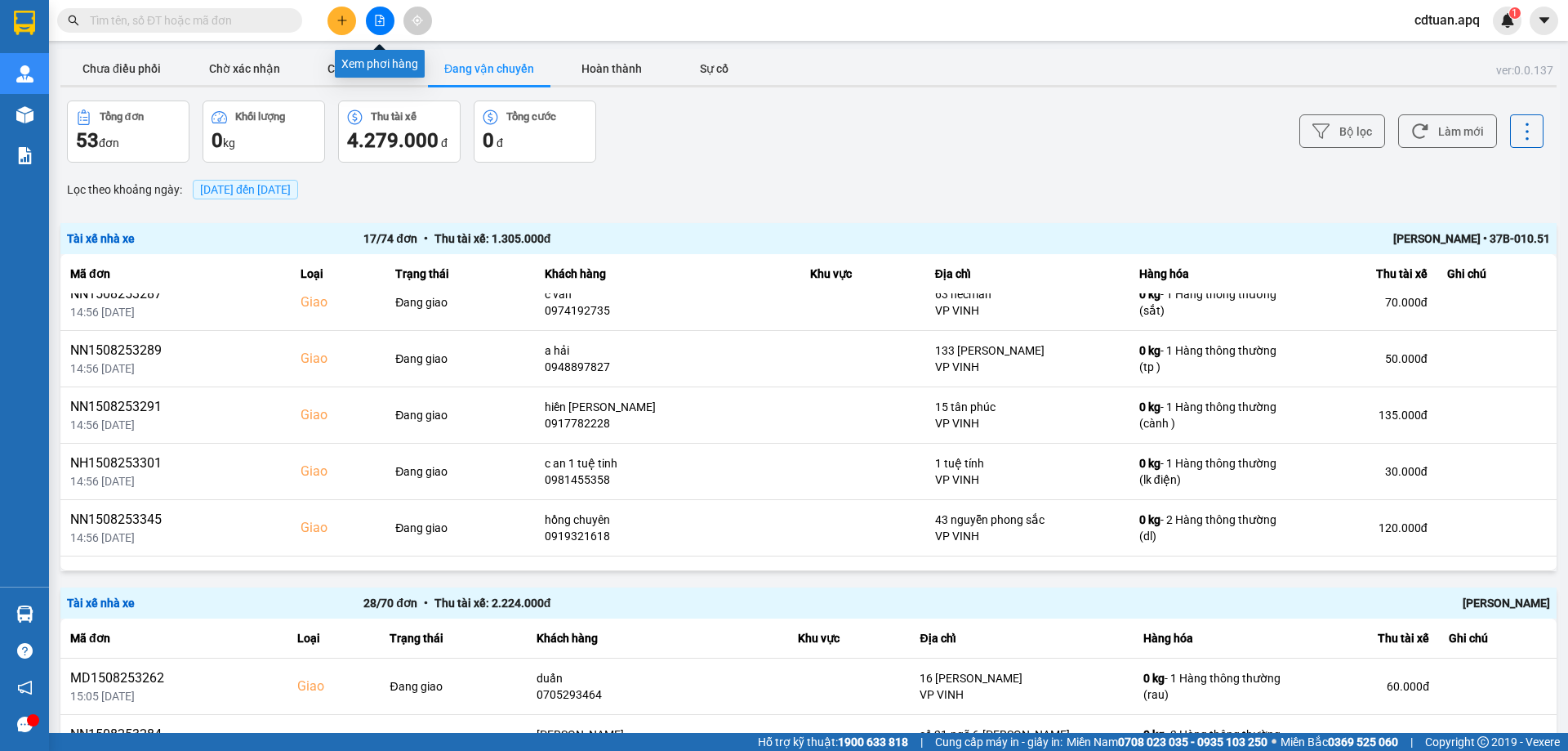
click at [372, 20] on button at bounding box center [380, 20] width 29 height 29
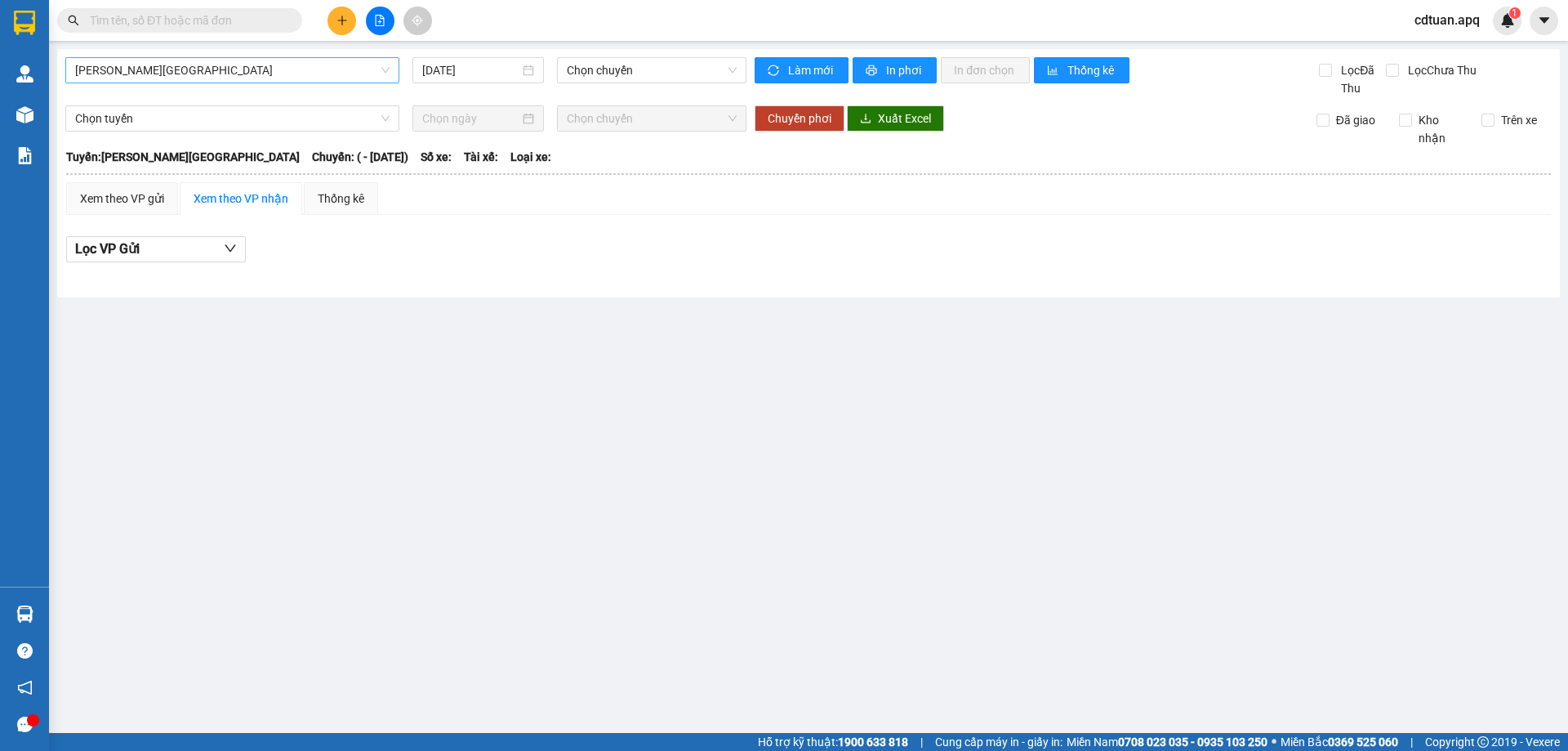
click at [294, 70] on span "[PERSON_NAME][GEOGRAPHIC_DATA]" at bounding box center [233, 70] width 314 height 25
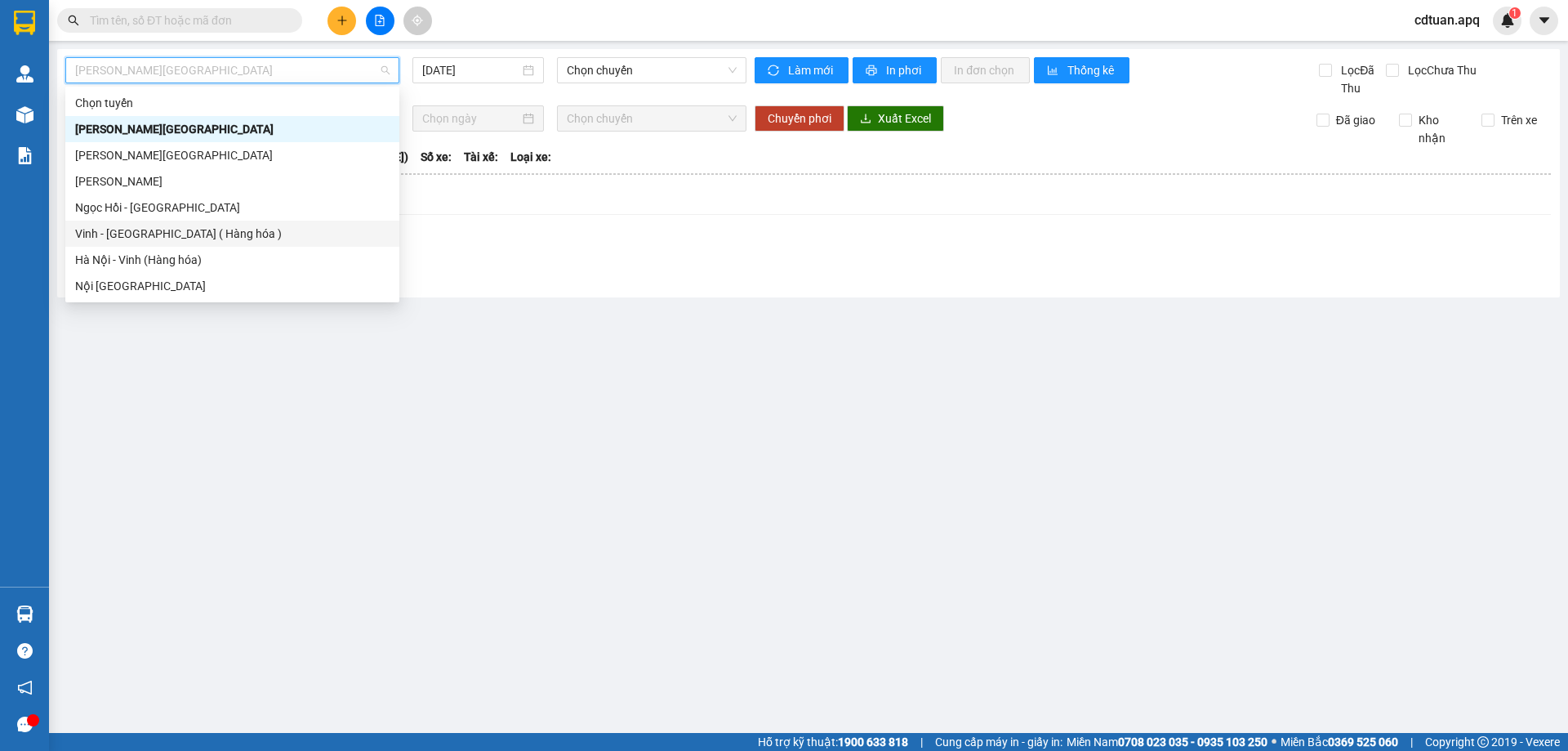
click at [183, 239] on div "Vinh - [GEOGRAPHIC_DATA] ( Hàng hóa )" at bounding box center [233, 233] width 314 height 18
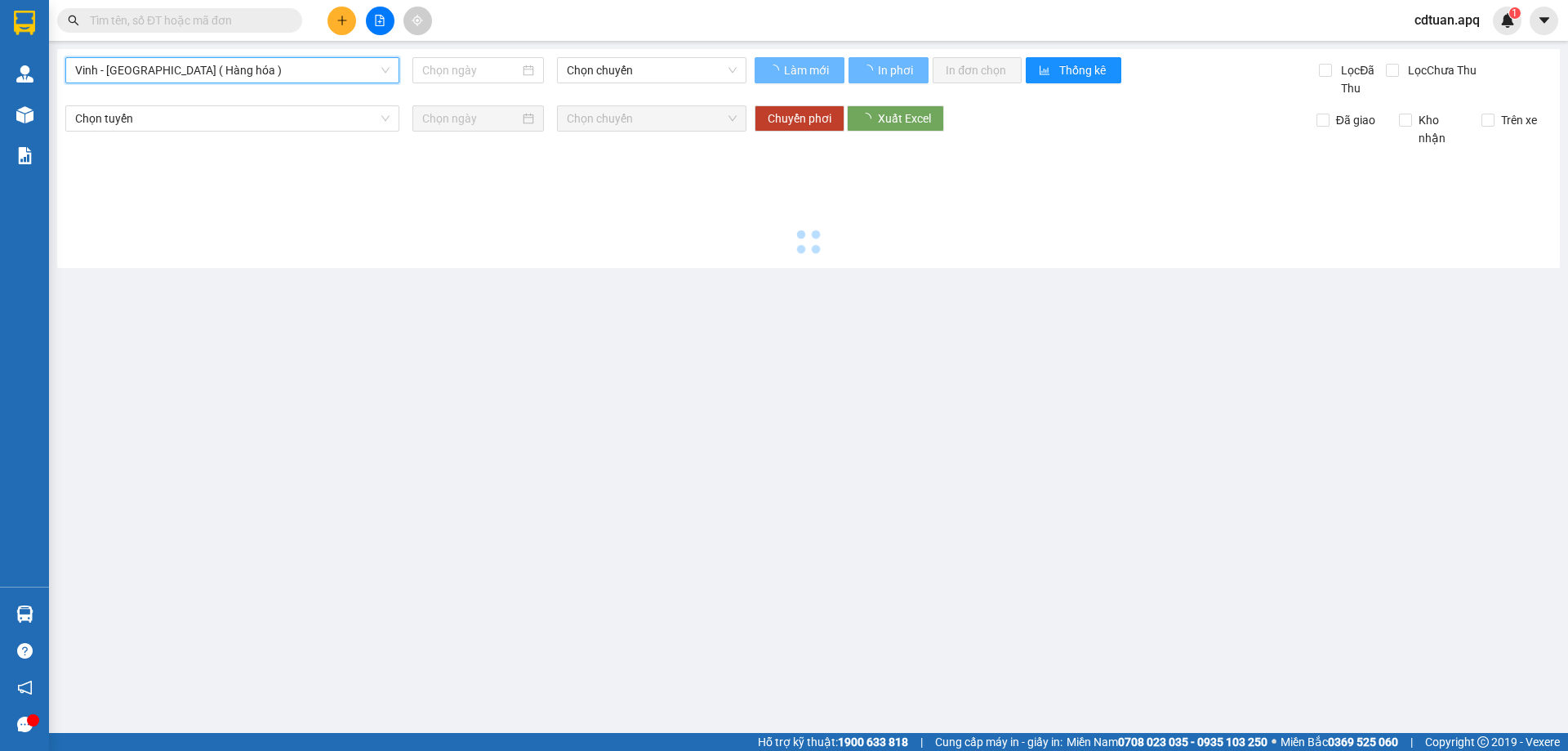
type input "[DATE]"
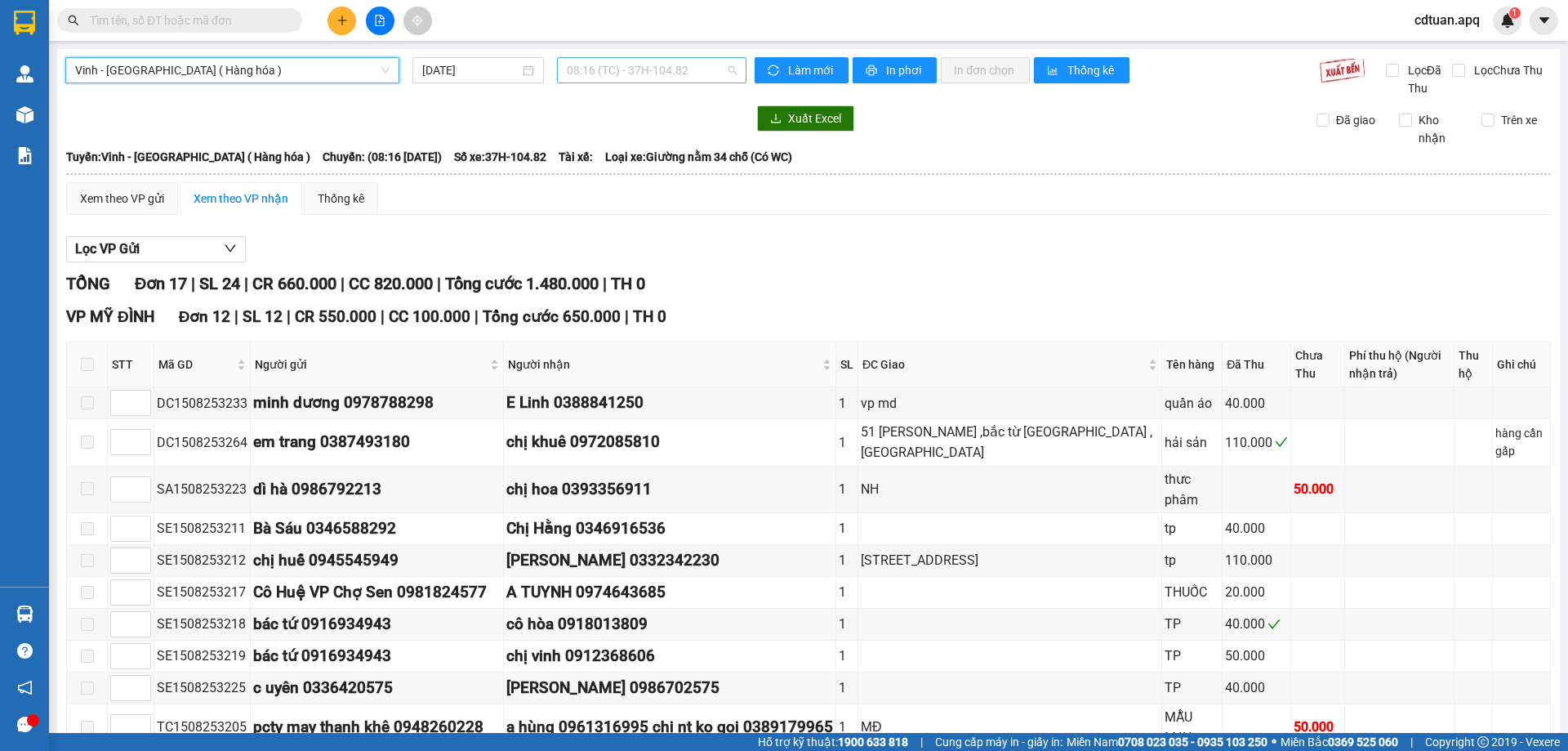
click at [736, 66] on div "08:16 (TC) - 37H-104.82" at bounding box center [651, 70] width 189 height 26
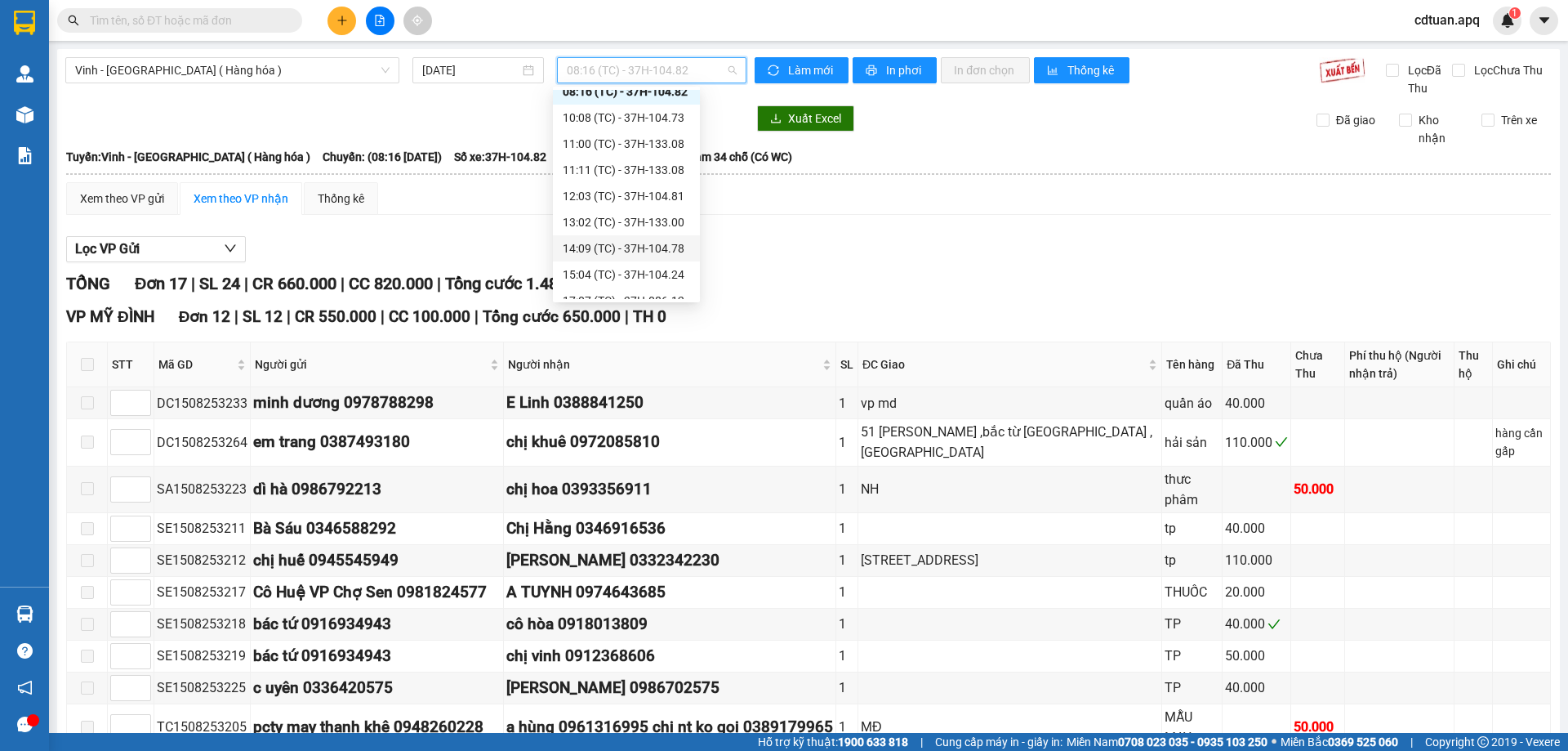
scroll to position [52, 0]
click at [629, 284] on div "17:07 (TC) - 37H-086.12" at bounding box center [626, 286] width 128 height 18
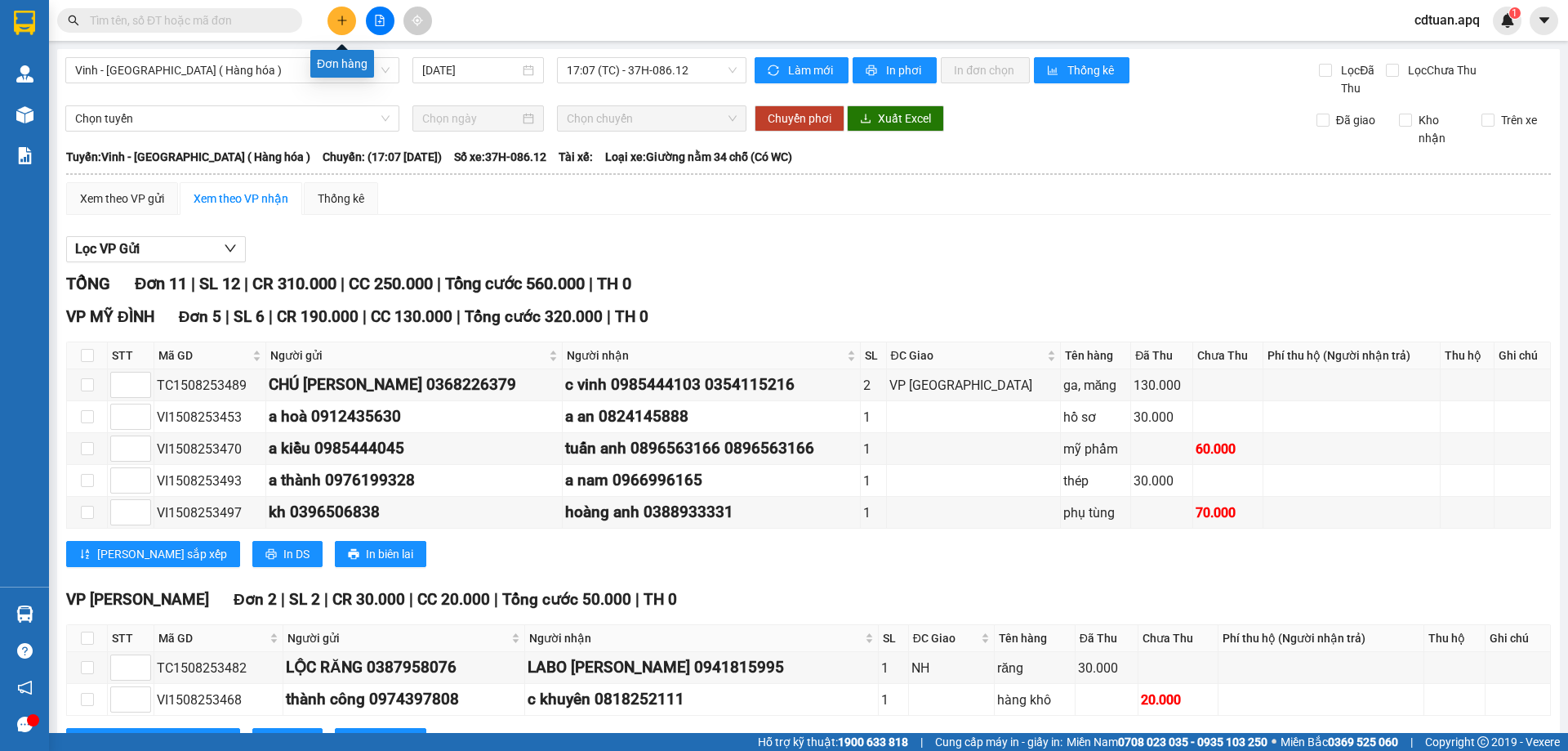
click at [345, 19] on icon "plus" at bounding box center [342, 20] width 11 height 11
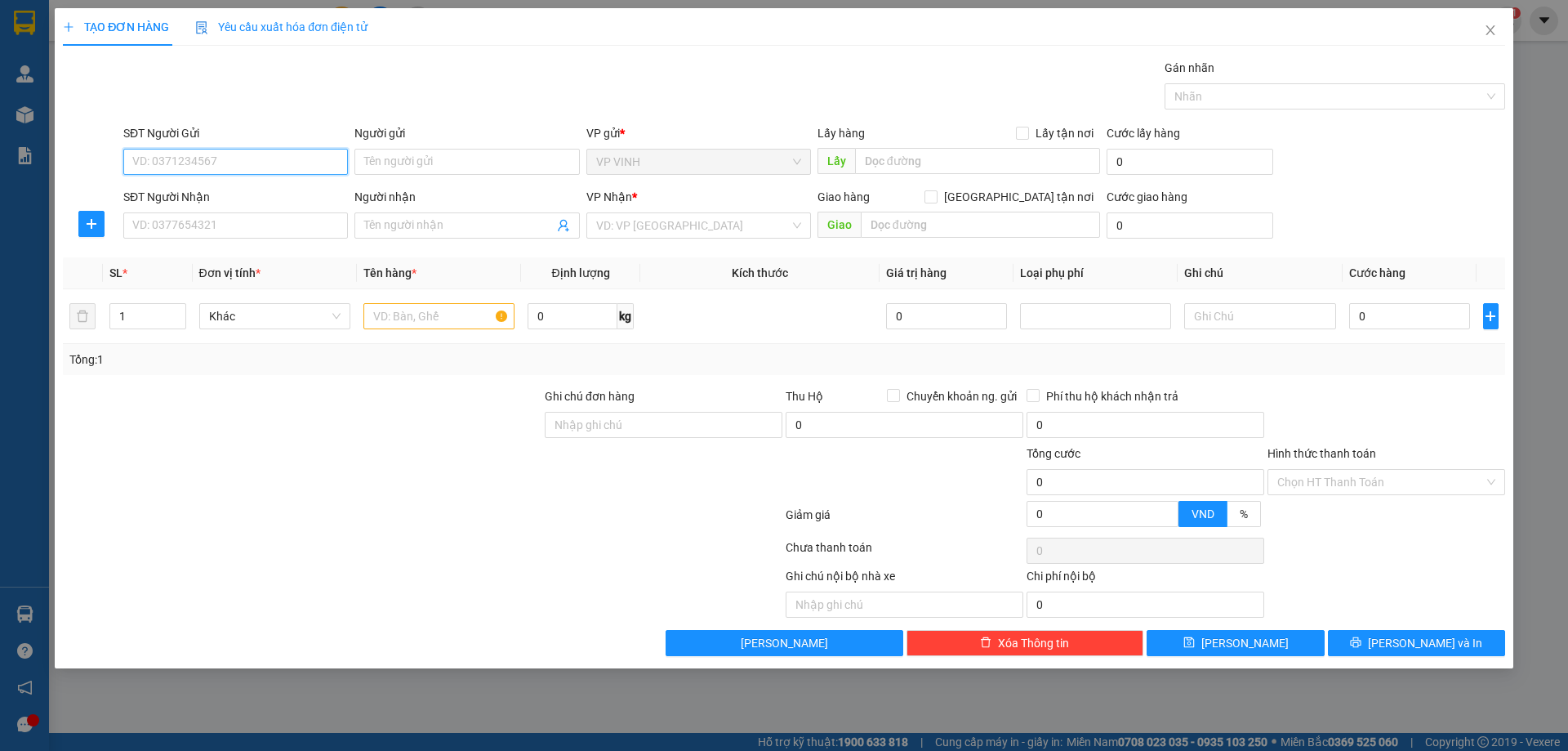
click at [243, 156] on input "SĐT Người Gửi" at bounding box center [236, 162] width 224 height 26
click at [254, 161] on input "SĐT Người Gửi" at bounding box center [236, 162] width 224 height 26
type input "0971629923"
click at [503, 168] on input "Người gửi" at bounding box center [467, 162] width 224 height 26
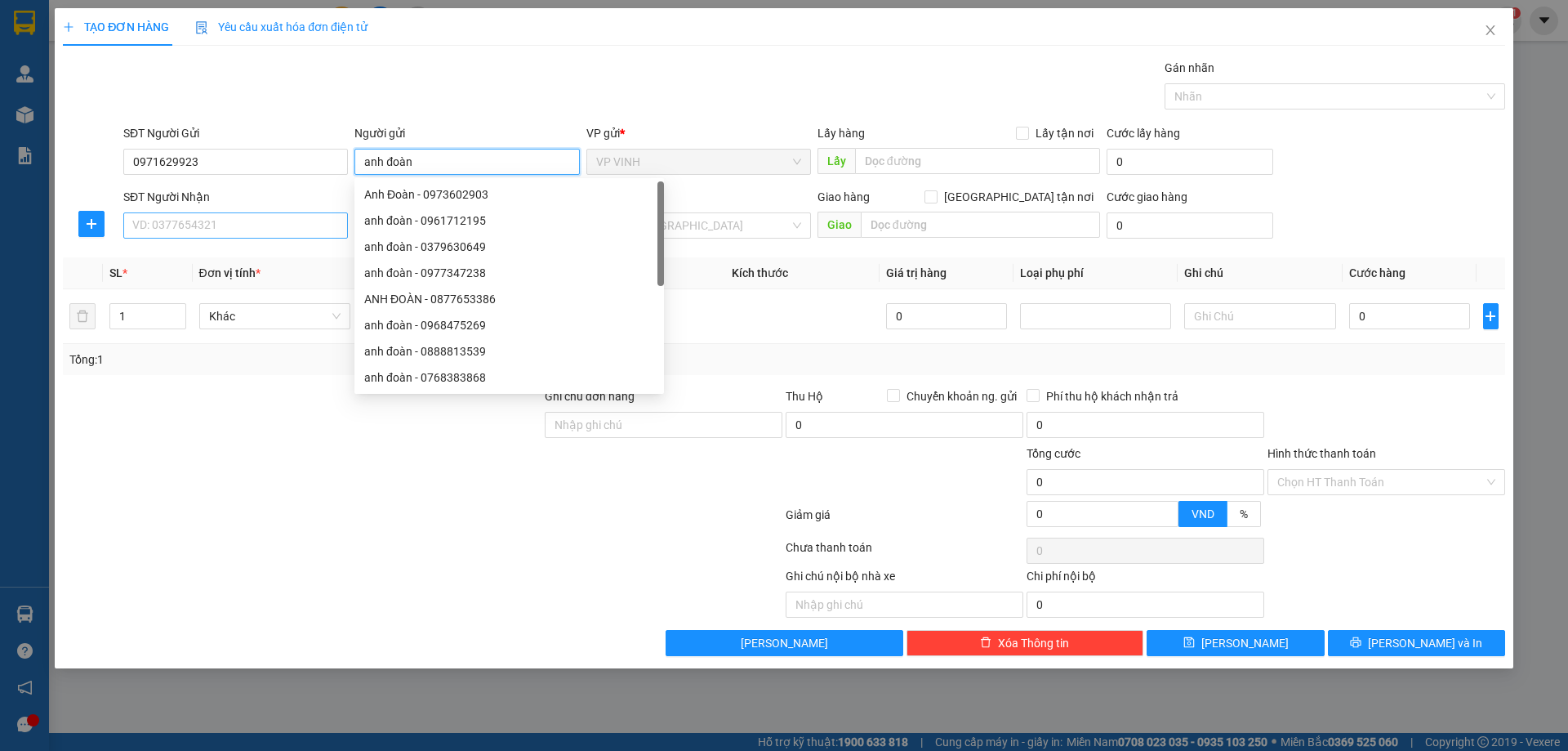
type input "anh đoàn"
click at [272, 221] on input "SĐT Người Nhận" at bounding box center [236, 225] width 224 height 26
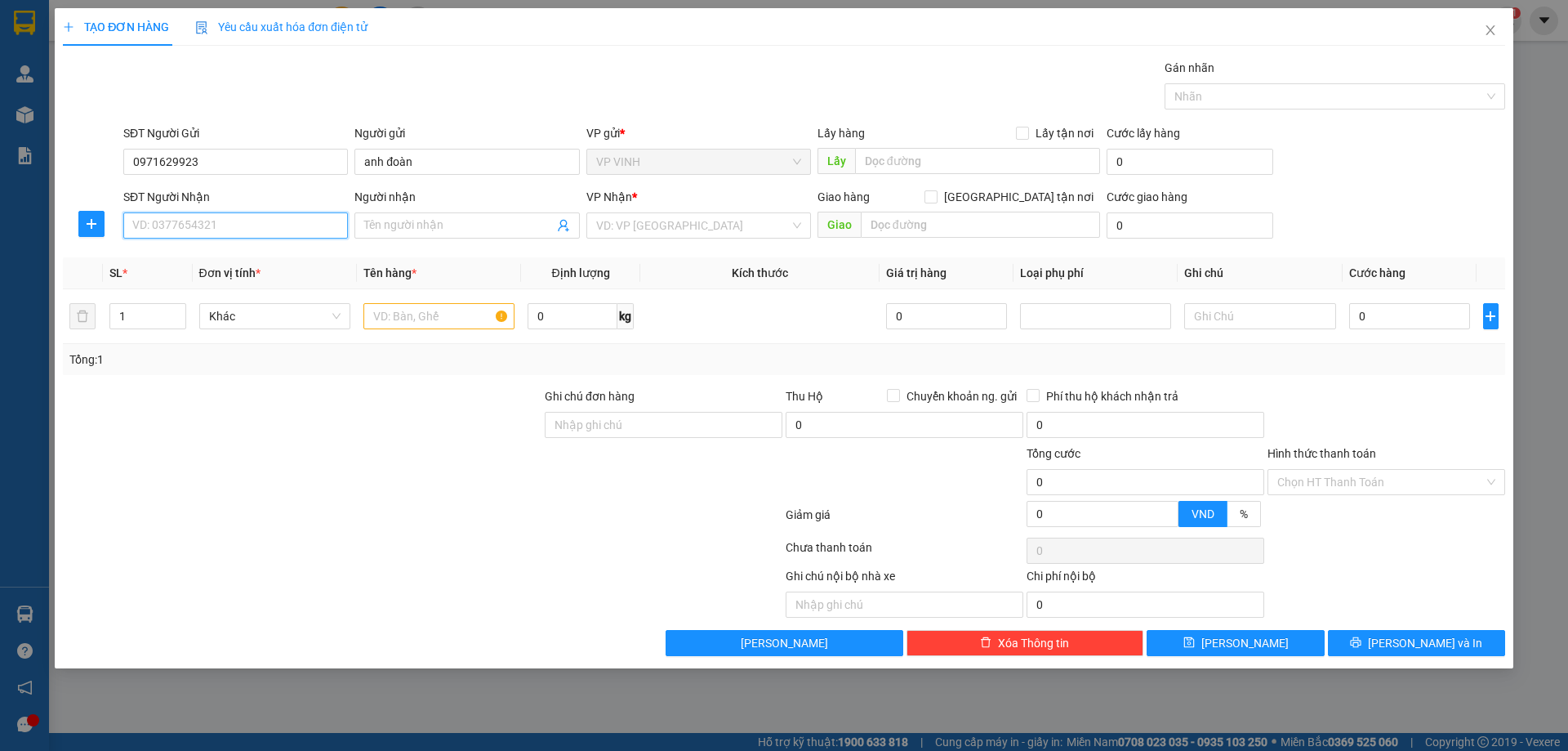
click at [274, 225] on input "SĐT Người Nhận" at bounding box center [236, 225] width 224 height 26
type input "0963082023"
click at [471, 215] on span at bounding box center [467, 225] width 224 height 26
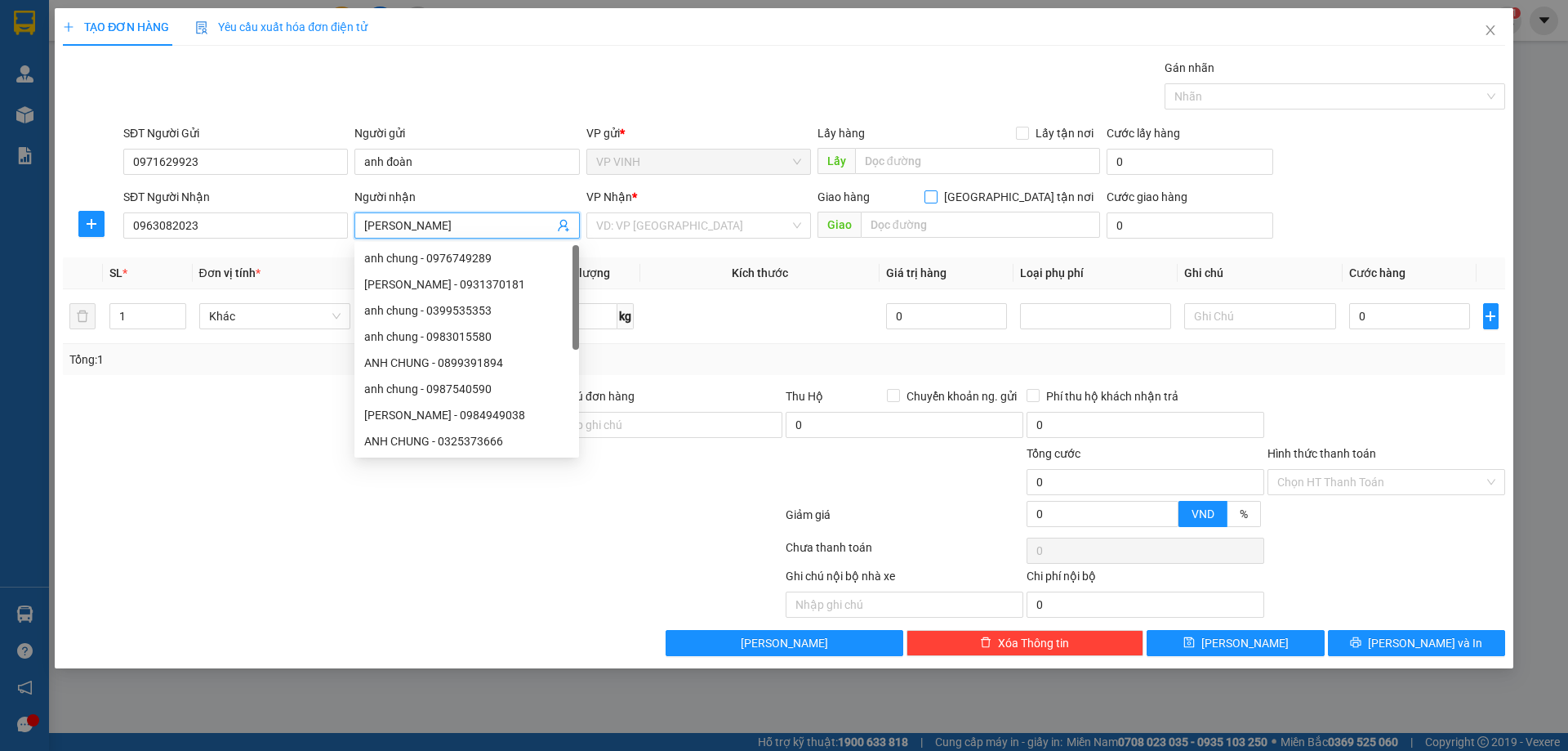
type input "aNH CHUNG"
click at [936, 197] on input "[GEOGRAPHIC_DATA] tận nơi" at bounding box center [930, 196] width 11 height 11
checkbox input "true"
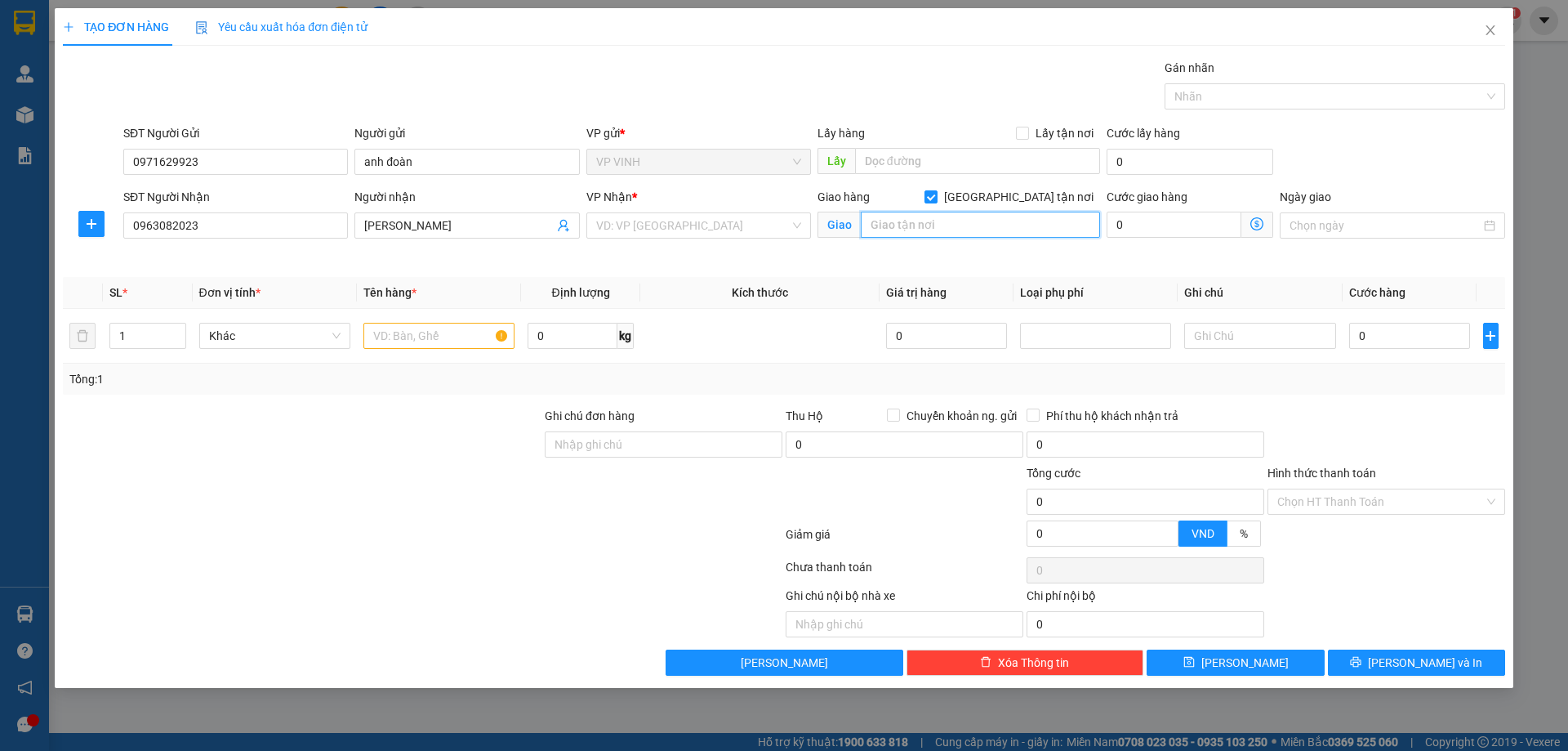
click at [1019, 233] on input "text" at bounding box center [980, 224] width 239 height 26
click at [1073, 220] on input "SỐ NHÀ 12 NGÁCH 341/19 THÔN CỰ ĐÀ XÃ DDAWNGWJ XÁ" at bounding box center [980, 224] width 239 height 26
click at [1090, 222] on input "SỐ NHÀ 12 NGÁCH 341/19 THÔN CỰ ĐÀ XÃ DDANGXÁ" at bounding box center [980, 224] width 239 height 26
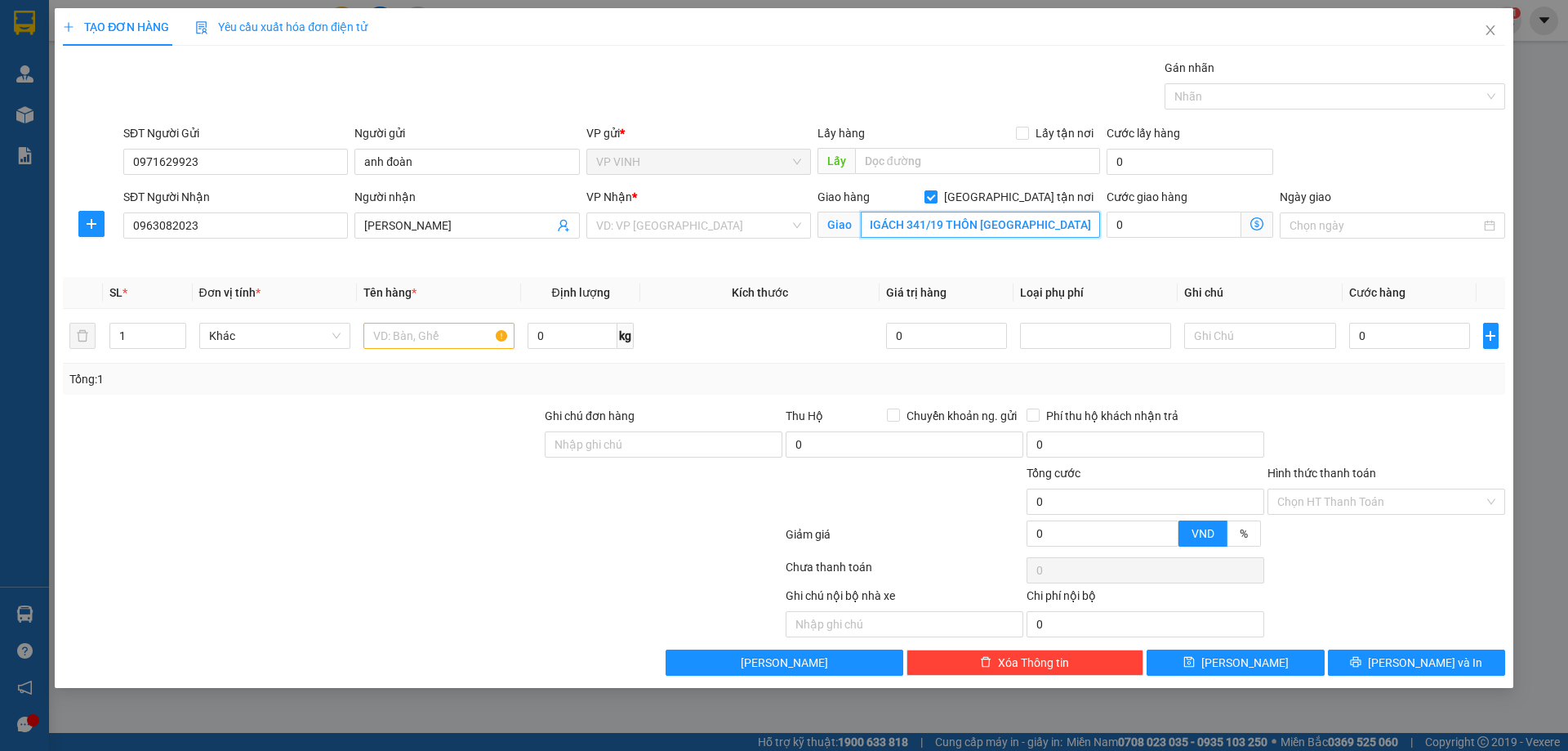
scroll to position [0, 74]
drag, startPoint x: 929, startPoint y: 221, endPoint x: 1097, endPoint y: 227, distance: 168.1
click at [1097, 227] on input "SỐ NHÀ 12 NGÁCH 341/19 THÔN CỰ ĐÀ XÃ DDANGXÁ" at bounding box center [980, 224] width 239 height 26
click at [1095, 223] on input "SỐ NHÀ 12 NGÁCH 341/19 THÔN CỰ ĐÀ XÃ DDANGXÁ" at bounding box center [980, 224] width 239 height 26
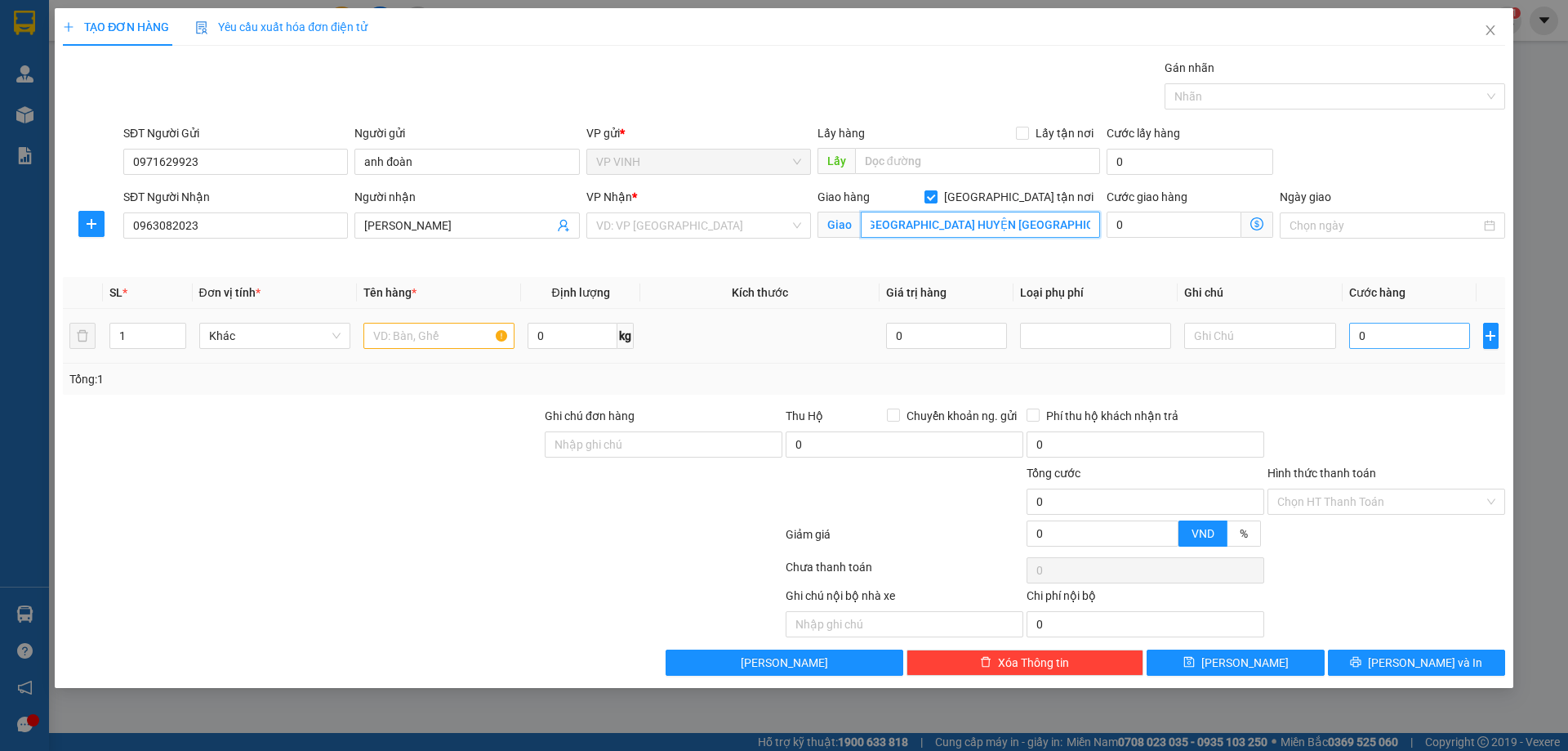
type input "SỐ NHÀ 12 NGÁCH 341/19 THÔN CỰ ĐÀ XÃ DDANGXÁ HUYỆN GIA LÂM HN"
click at [1391, 343] on input "0" at bounding box center [1410, 336] width 122 height 26
type input "3"
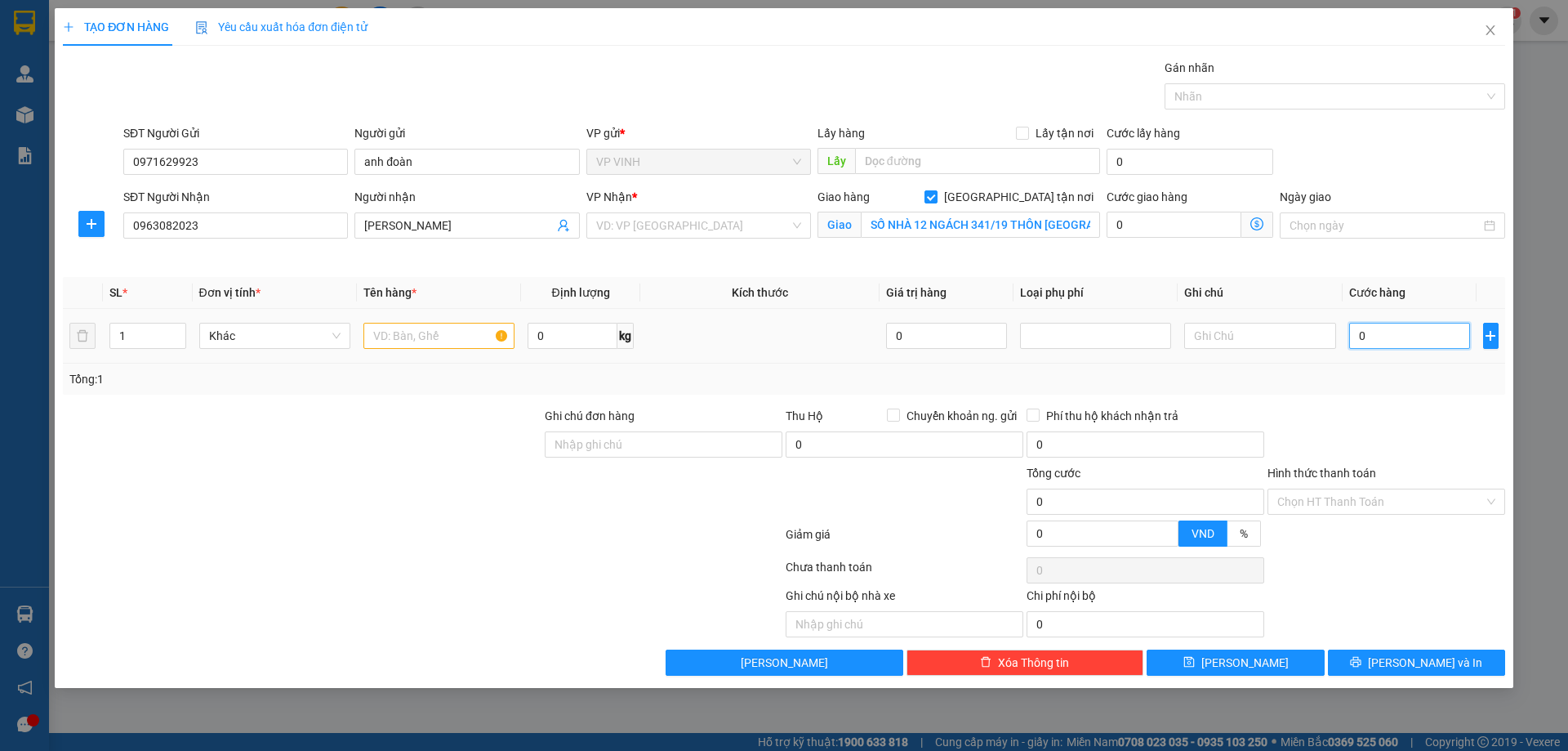
type input "3"
type input "30"
type input "300"
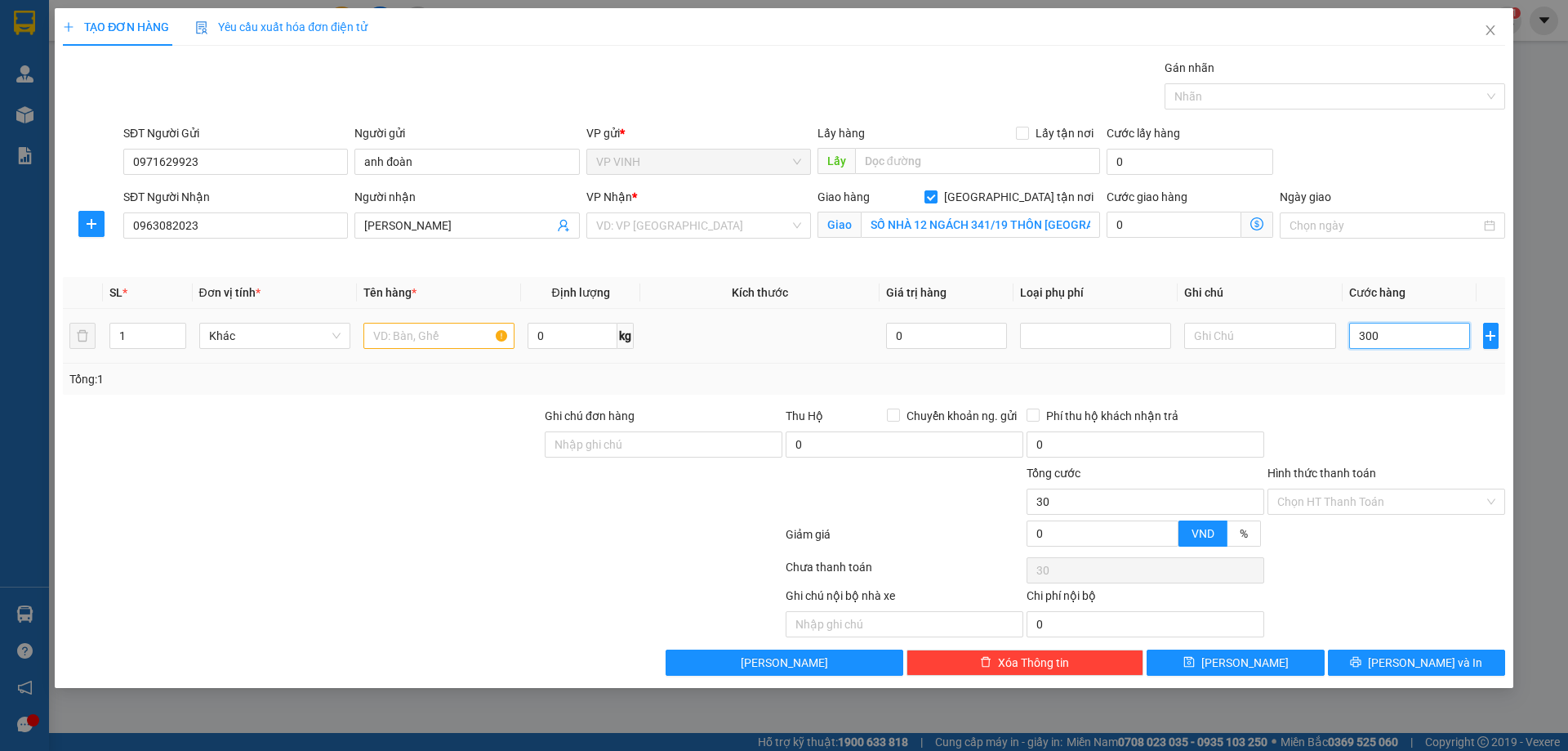
type input "300"
type input "3.000"
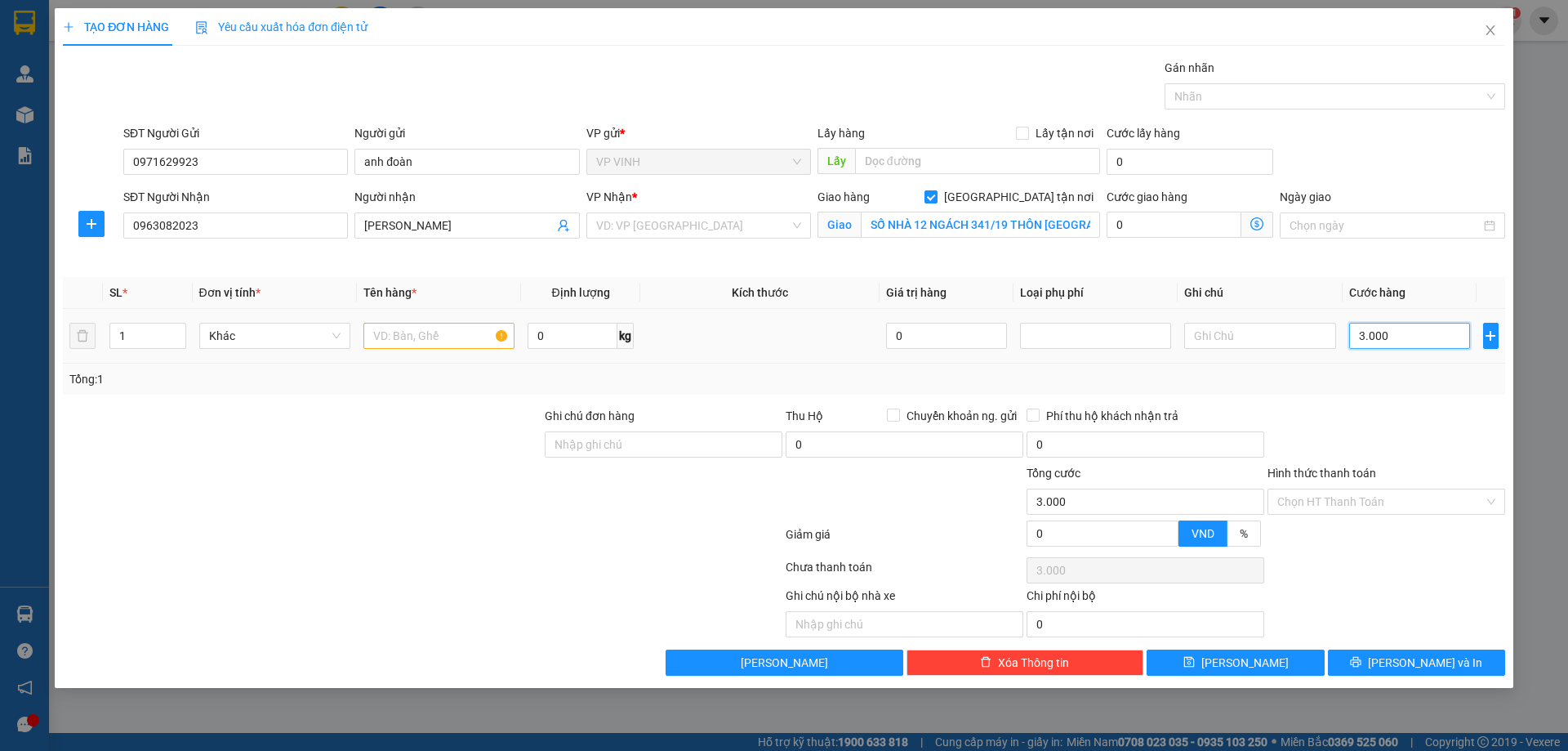
type input "30.000"
click at [440, 336] on input "text" at bounding box center [439, 336] width 151 height 26
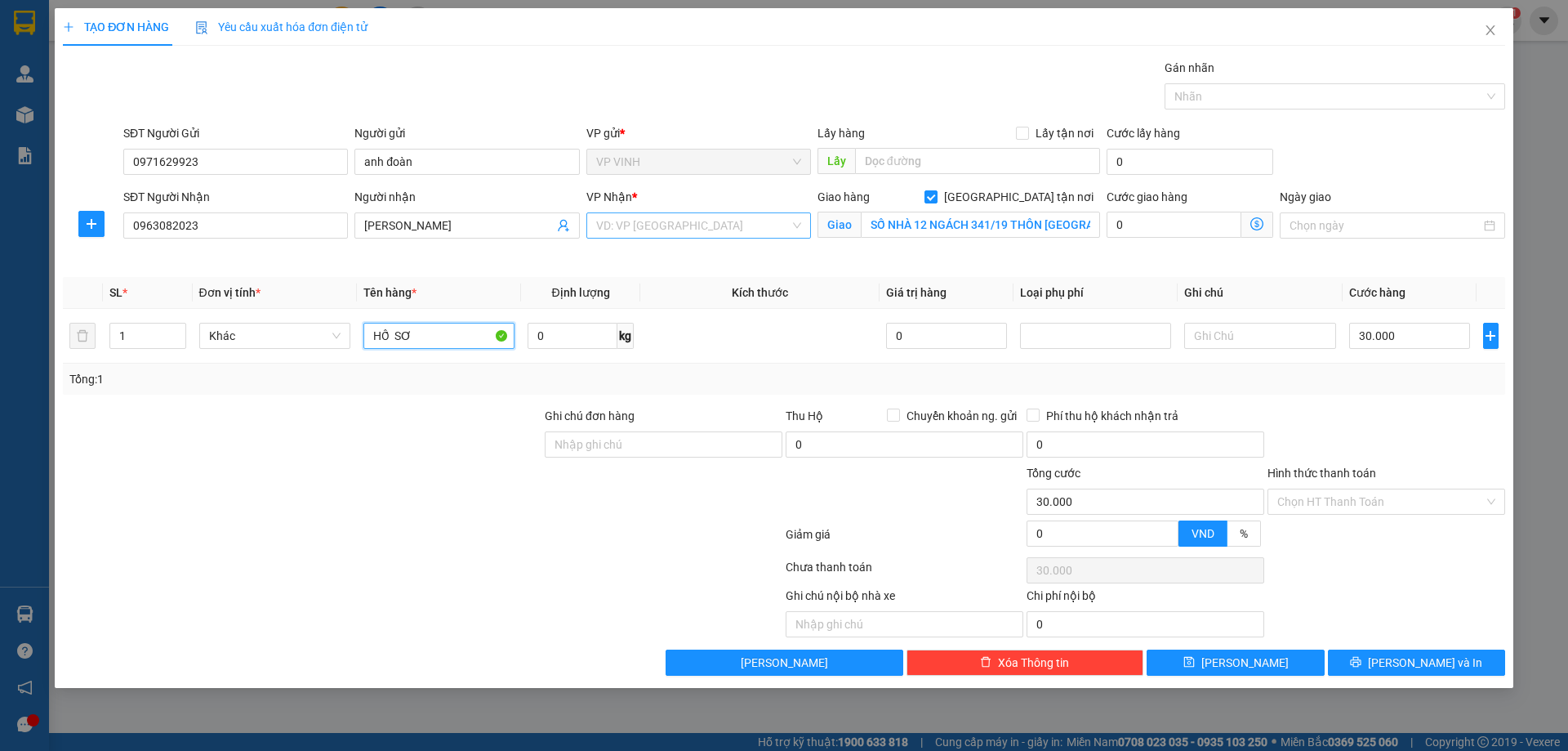
type input "HỐ SƠ"
click at [749, 217] on input "search" at bounding box center [693, 225] width 193 height 25
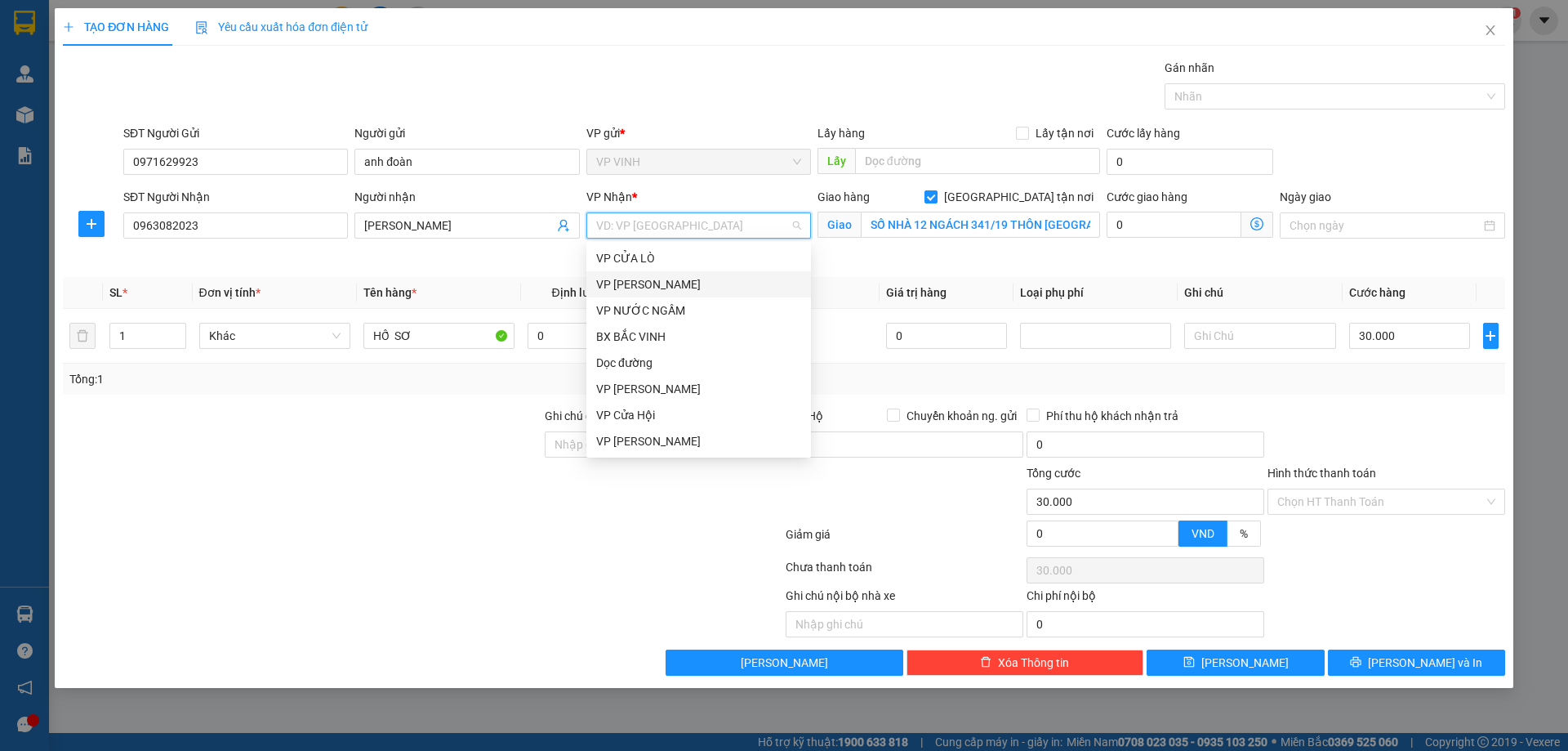
drag, startPoint x: 650, startPoint y: 279, endPoint x: 671, endPoint y: 294, distance: 25.8
click at [651, 278] on div "VP [PERSON_NAME]" at bounding box center [698, 284] width 205 height 18
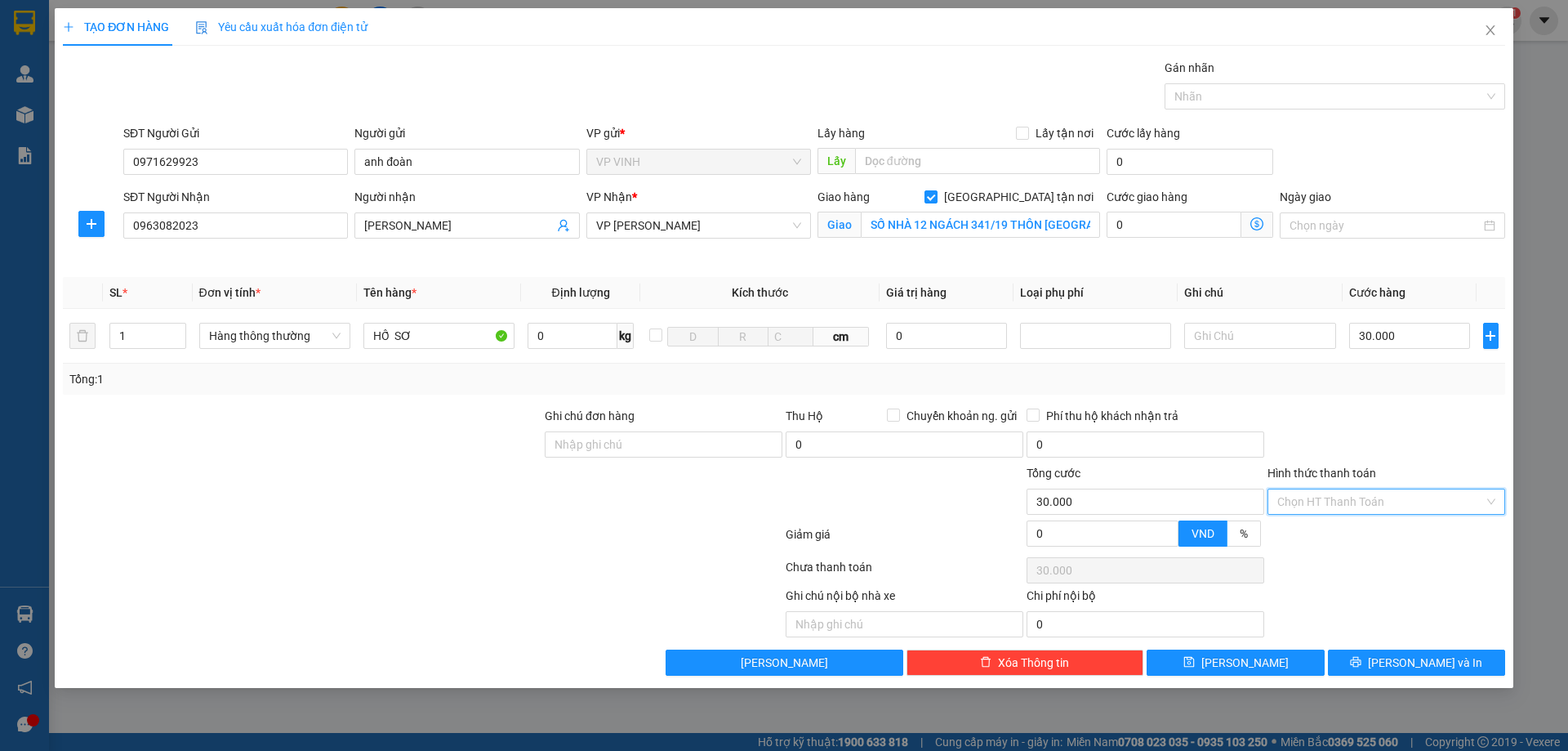
click at [1394, 500] on input "Hình thức thanh toán" at bounding box center [1380, 502] width 206 height 25
click at [1348, 532] on div "Tại văn phòng" at bounding box center [1386, 534] width 218 height 18
type input "0"
drag, startPoint x: 1394, startPoint y: 658, endPoint x: 1359, endPoint y: 647, distance: 36.7
click at [1362, 658] on icon "printer" at bounding box center [1356, 662] width 11 height 11
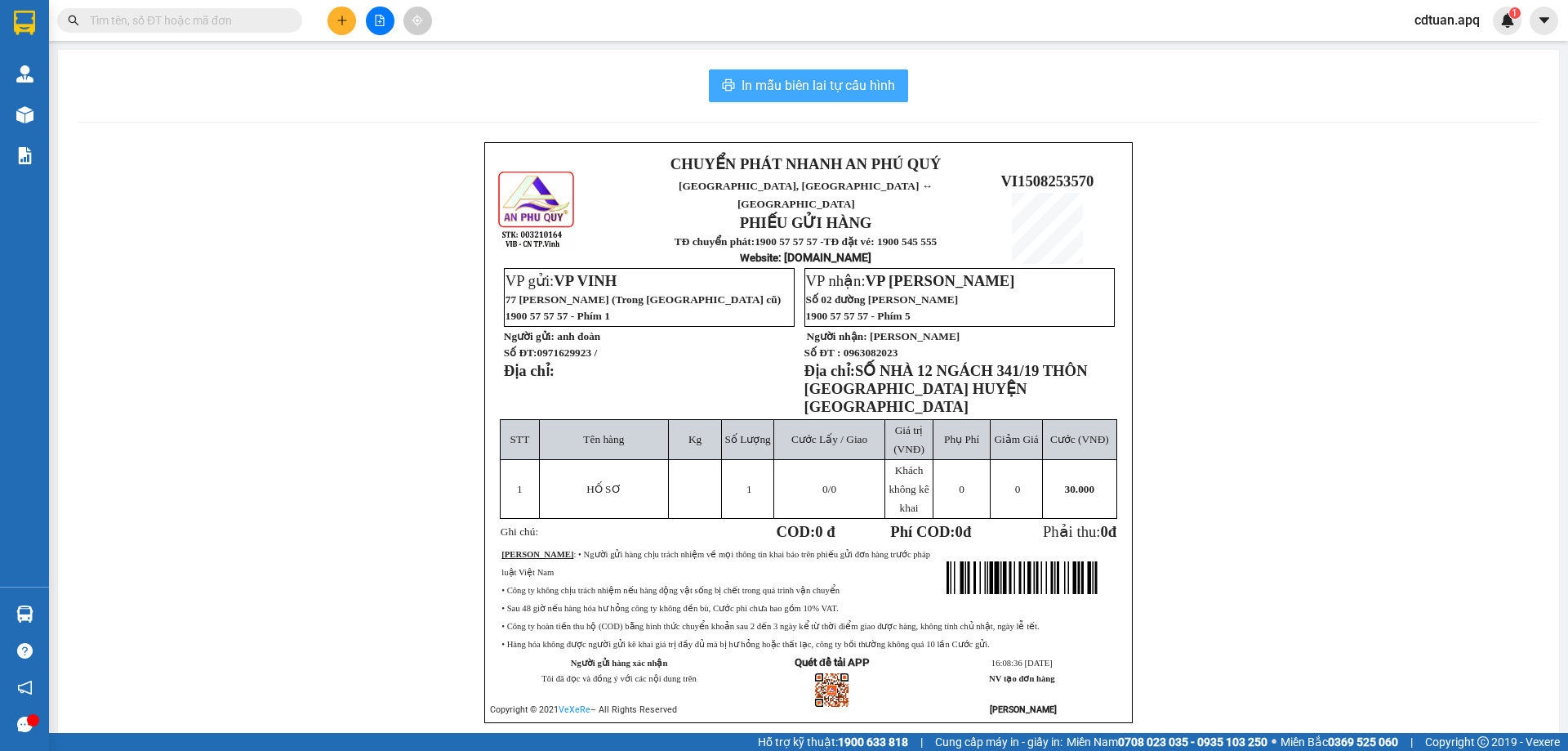
click at [816, 81] on span "In mẫu biên lai tự cấu hình" at bounding box center [819, 85] width 154 height 20
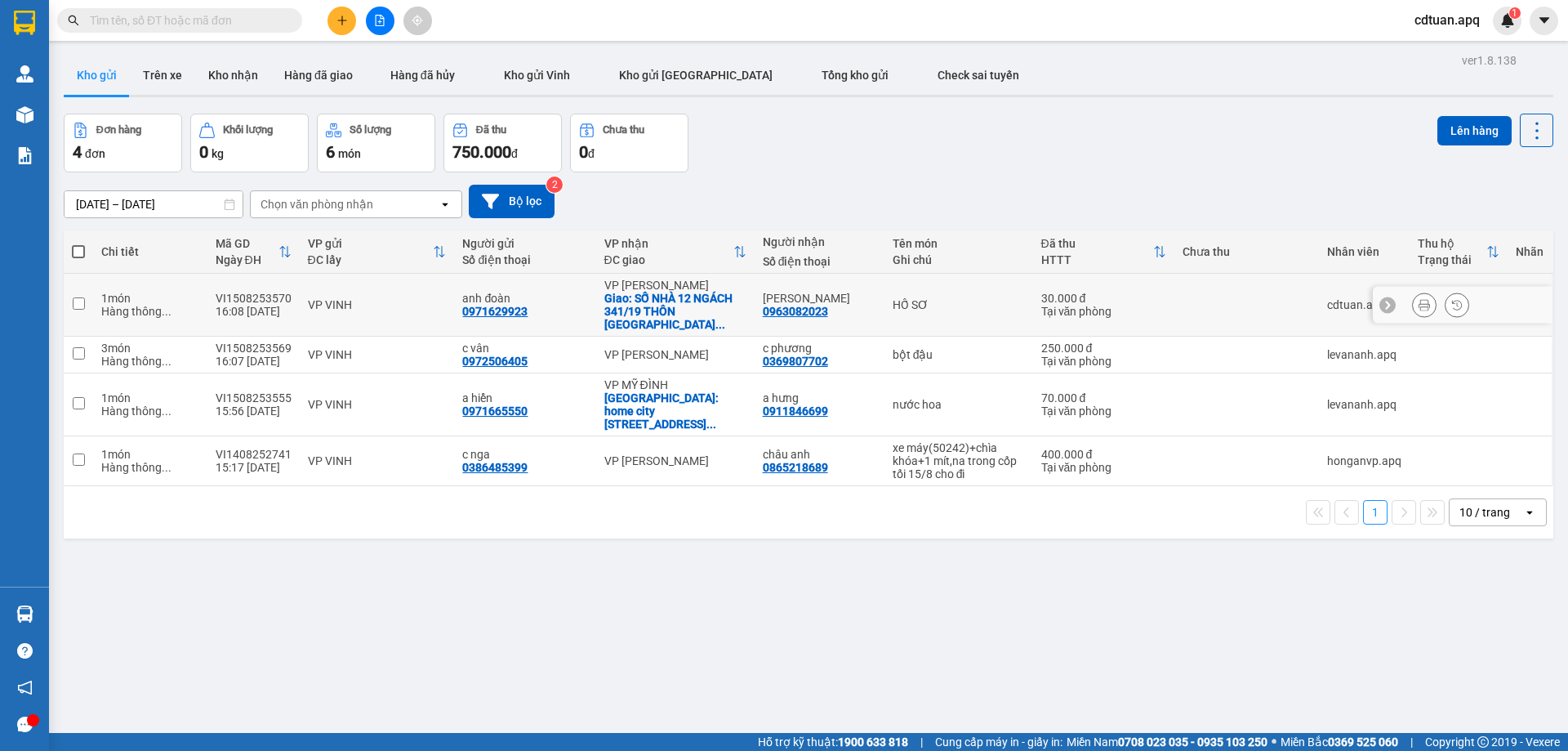
click at [376, 310] on td "VP VINH" at bounding box center [377, 305] width 156 height 63
checkbox input "true"
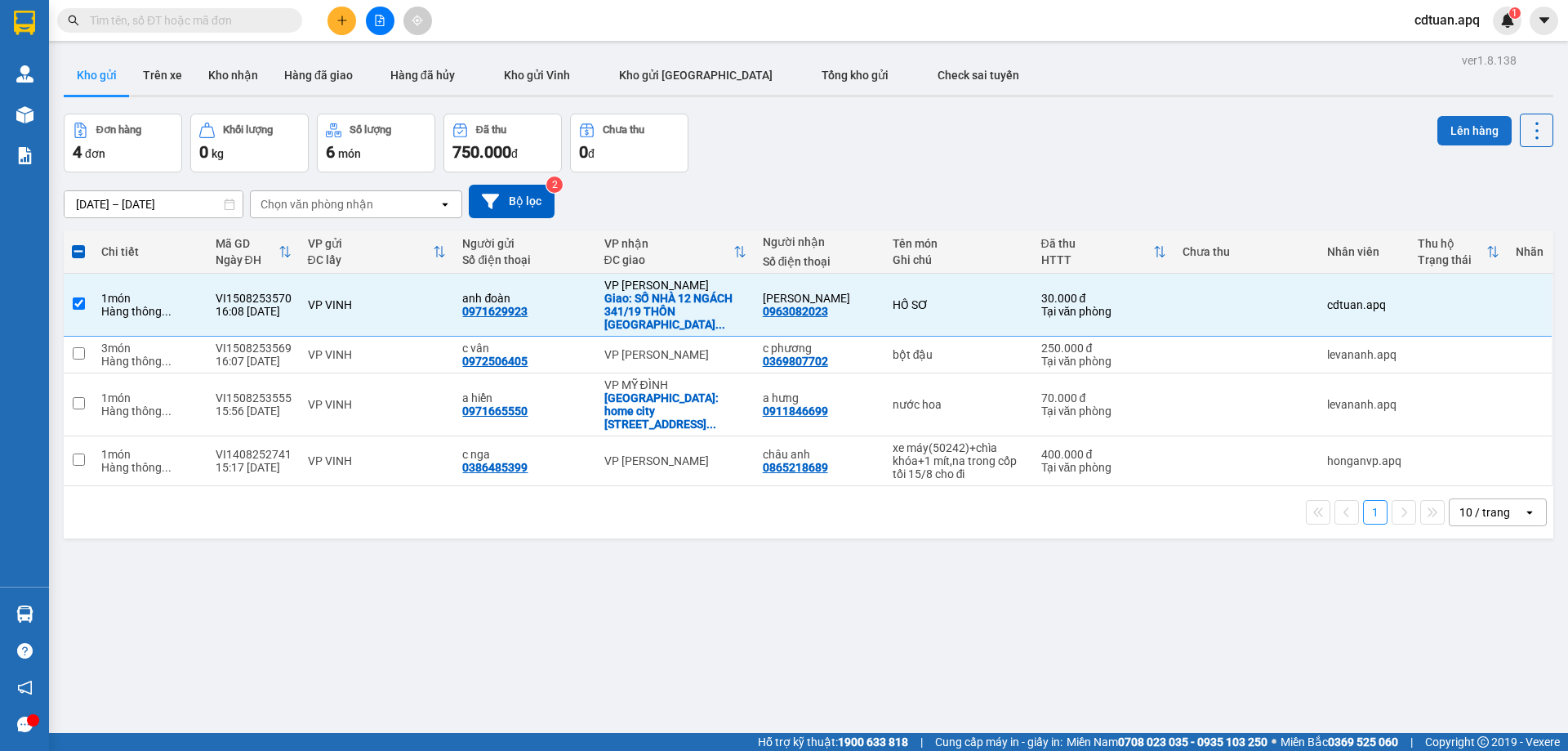
click at [1450, 131] on button "Lên hàng" at bounding box center [1475, 131] width 75 height 29
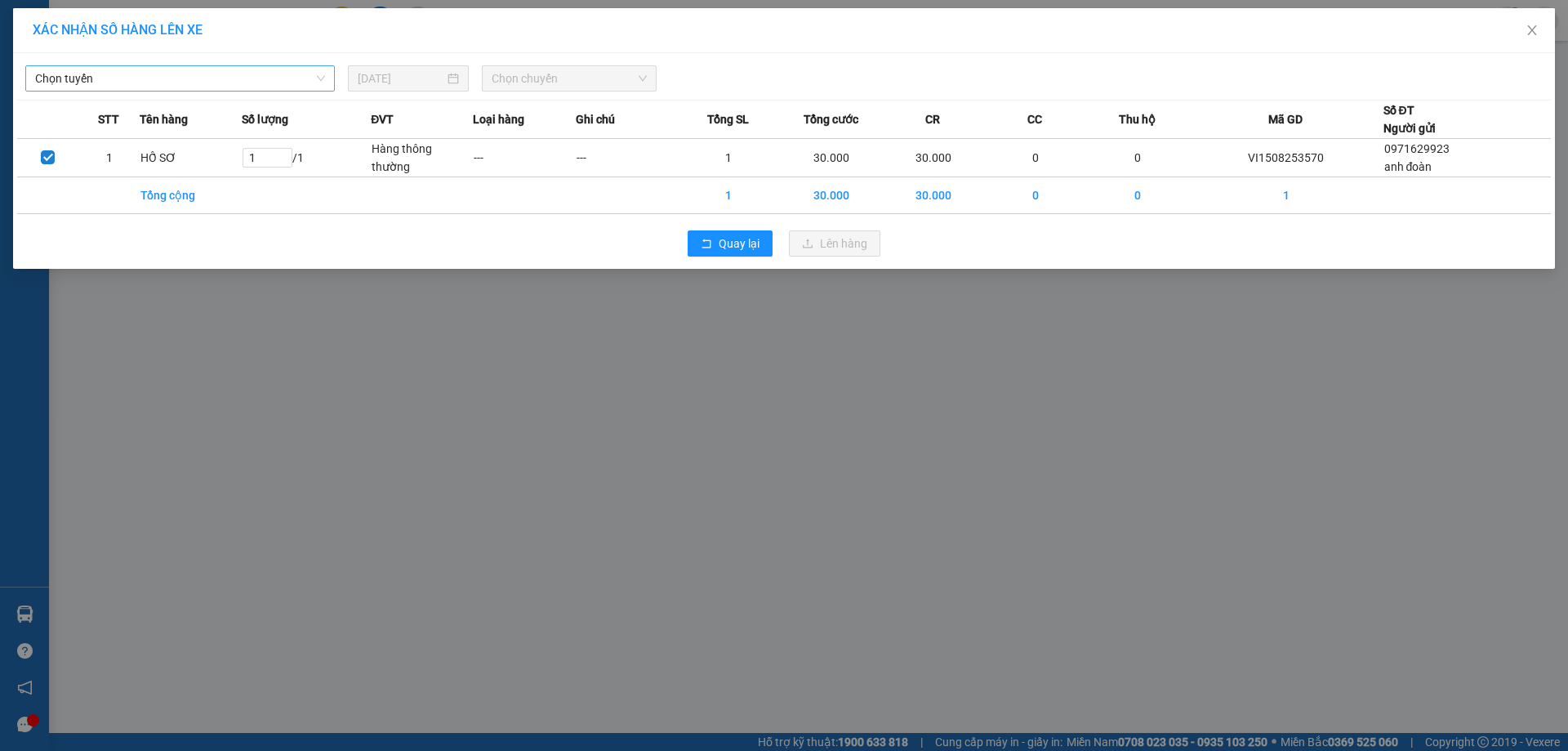
click at [249, 80] on span "Chọn tuyến" at bounding box center [180, 79] width 290 height 25
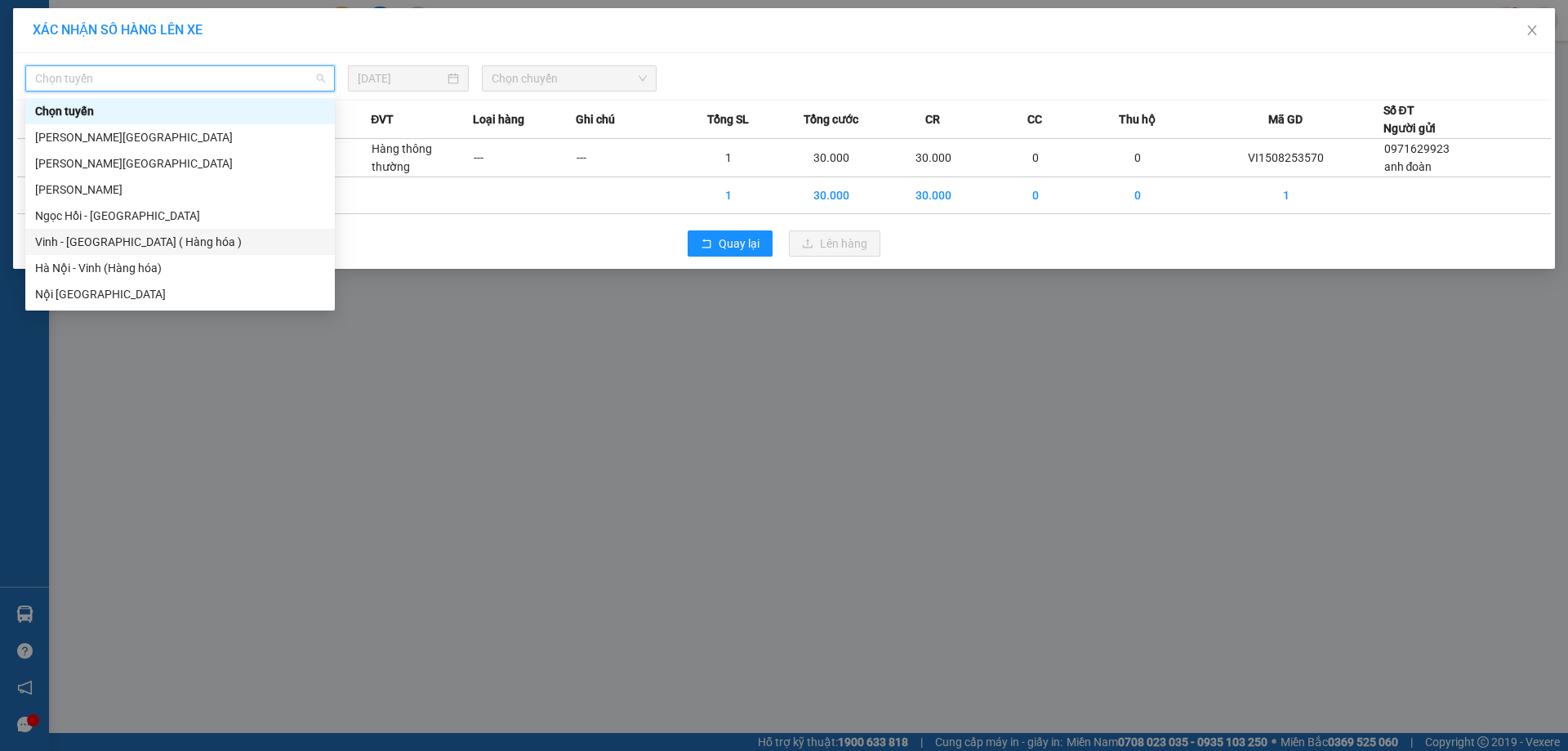
click at [162, 239] on div "Vinh - [GEOGRAPHIC_DATA] ( Hàng hóa )" at bounding box center [180, 242] width 290 height 18
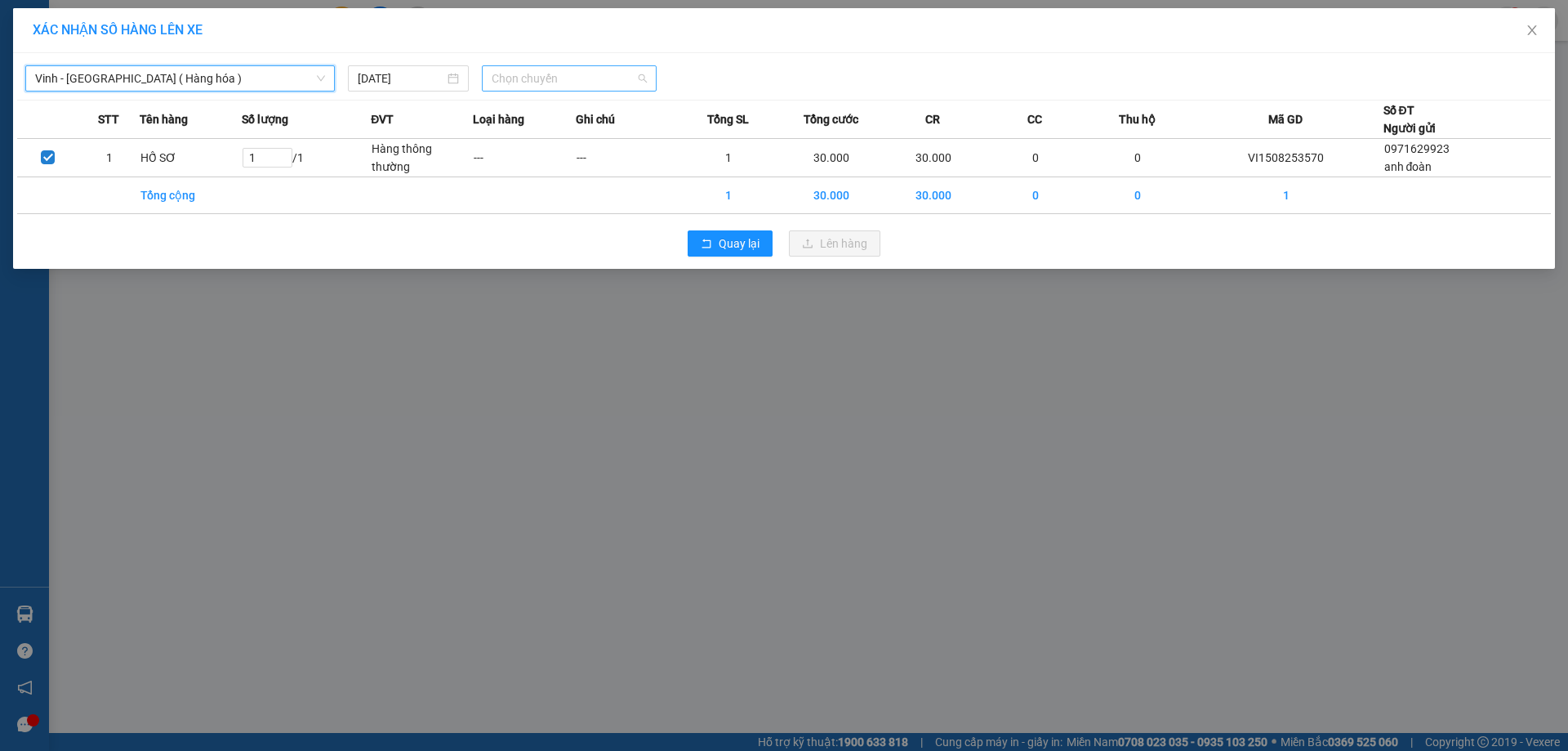
click at [646, 79] on span "Chọn chuyến" at bounding box center [570, 79] width 156 height 25
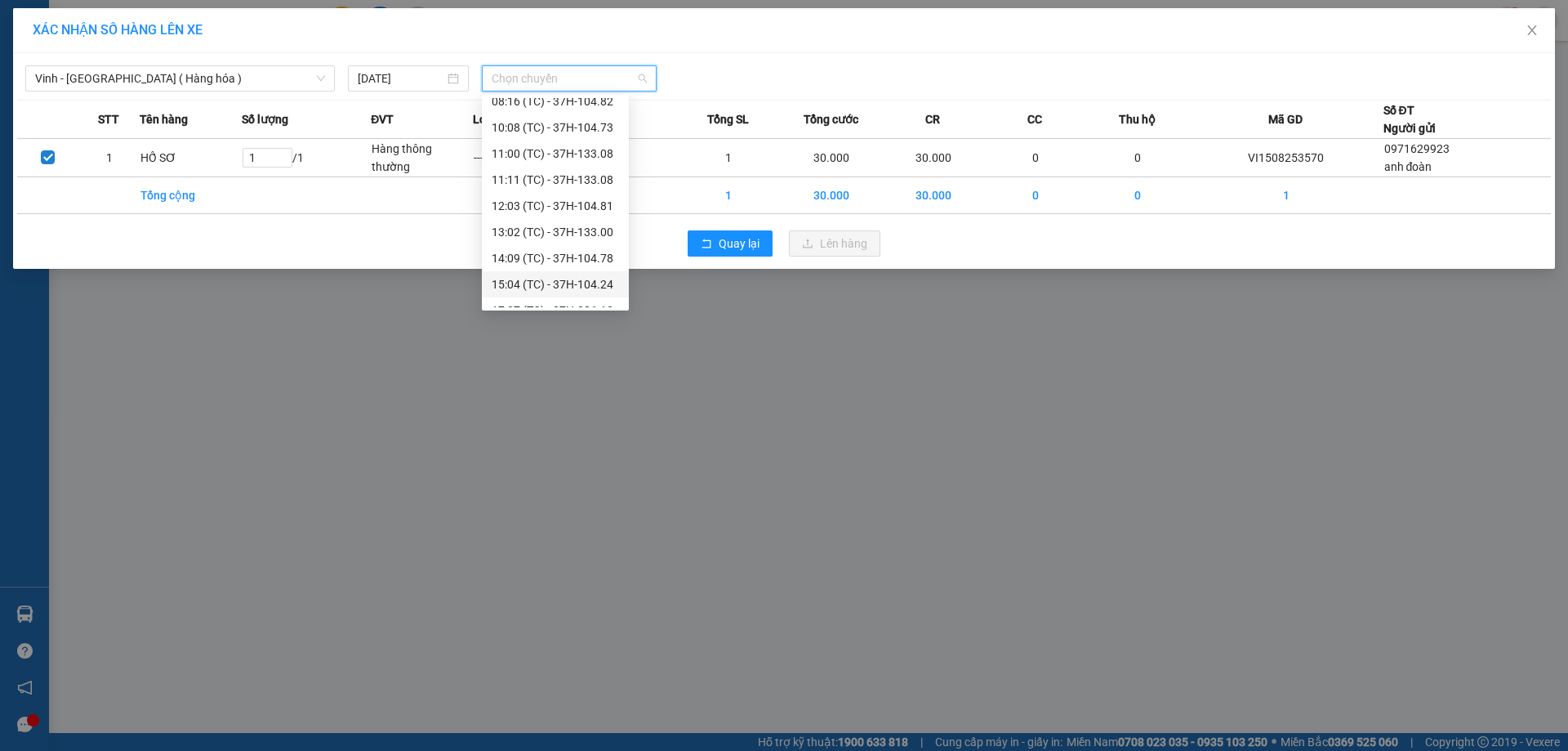
scroll to position [52, 0]
click at [536, 295] on div "17:07 (TC) - 37H-086.12" at bounding box center [556, 294] width 128 height 18
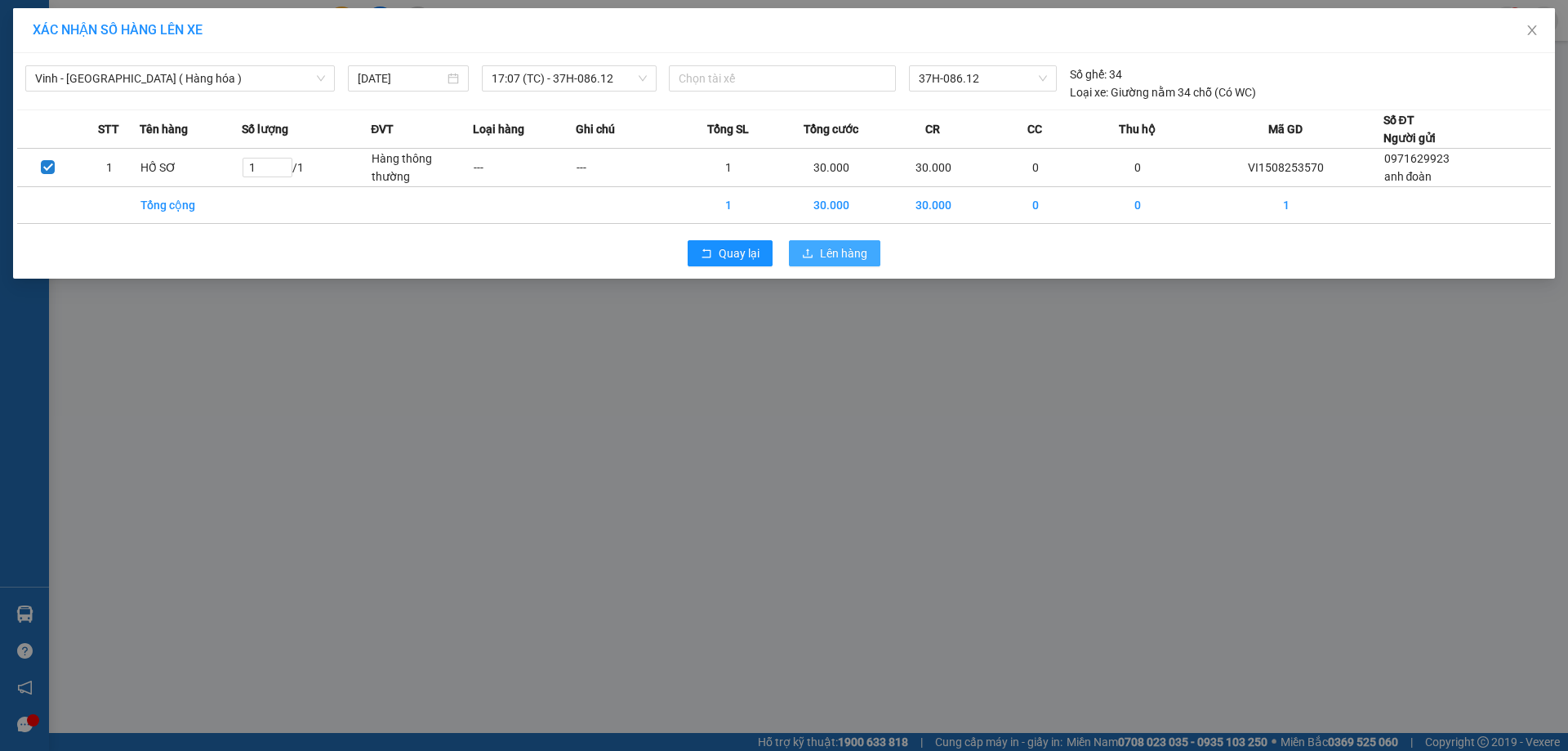
click at [847, 257] on span "Lên hàng" at bounding box center [844, 253] width 47 height 18
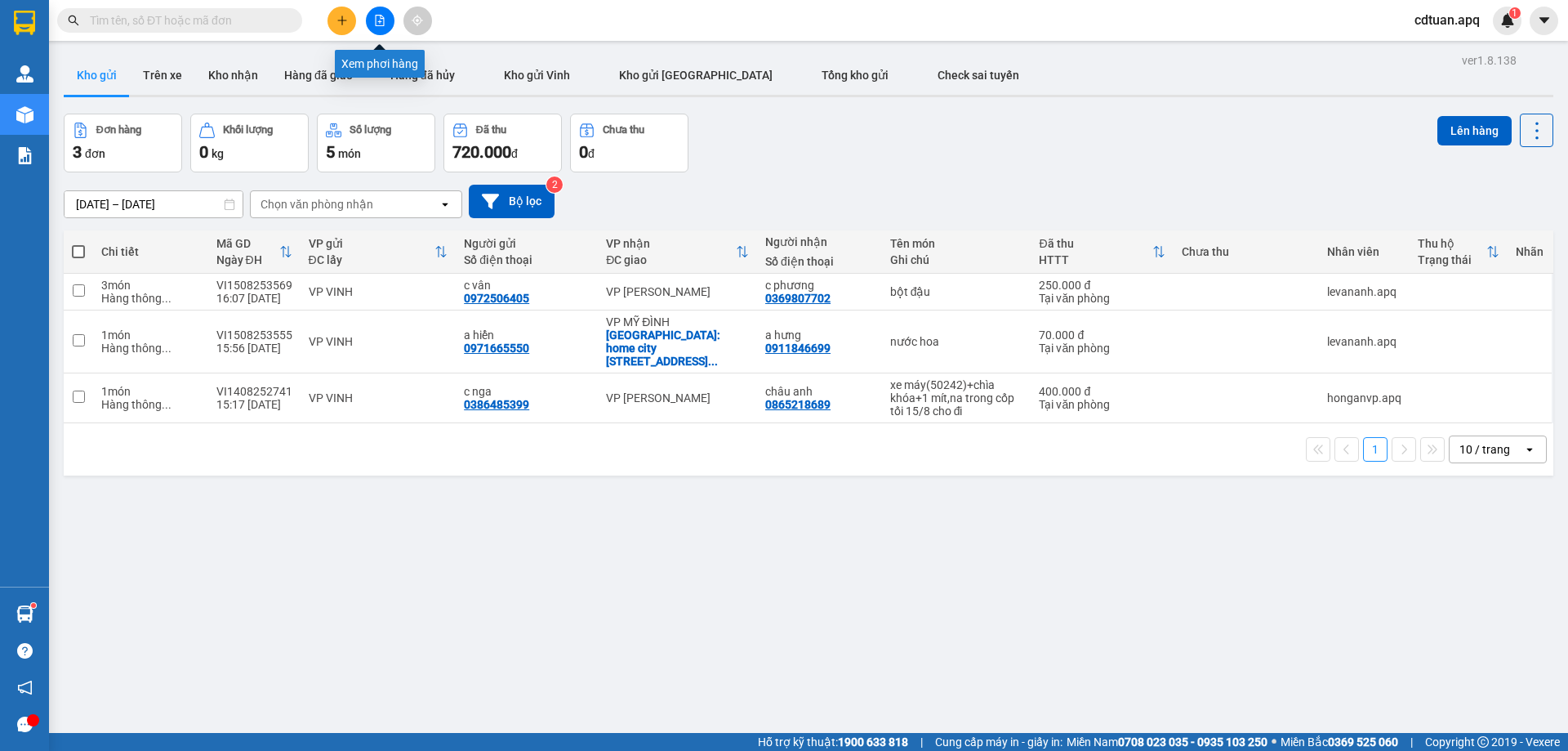
click at [381, 20] on icon "file-add" at bounding box center [380, 20] width 11 height 11
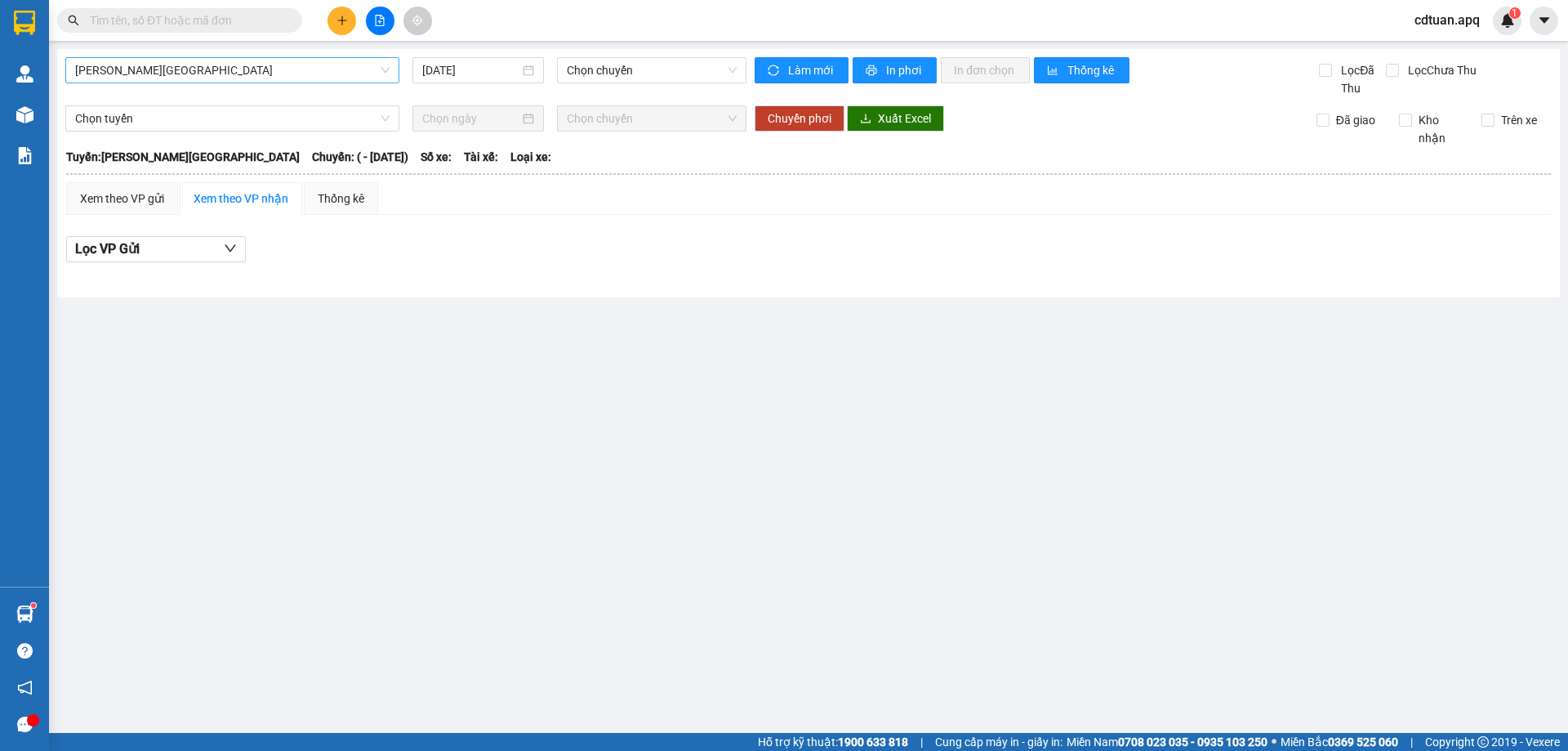
click at [305, 67] on span "[PERSON_NAME][GEOGRAPHIC_DATA]" at bounding box center [233, 70] width 314 height 25
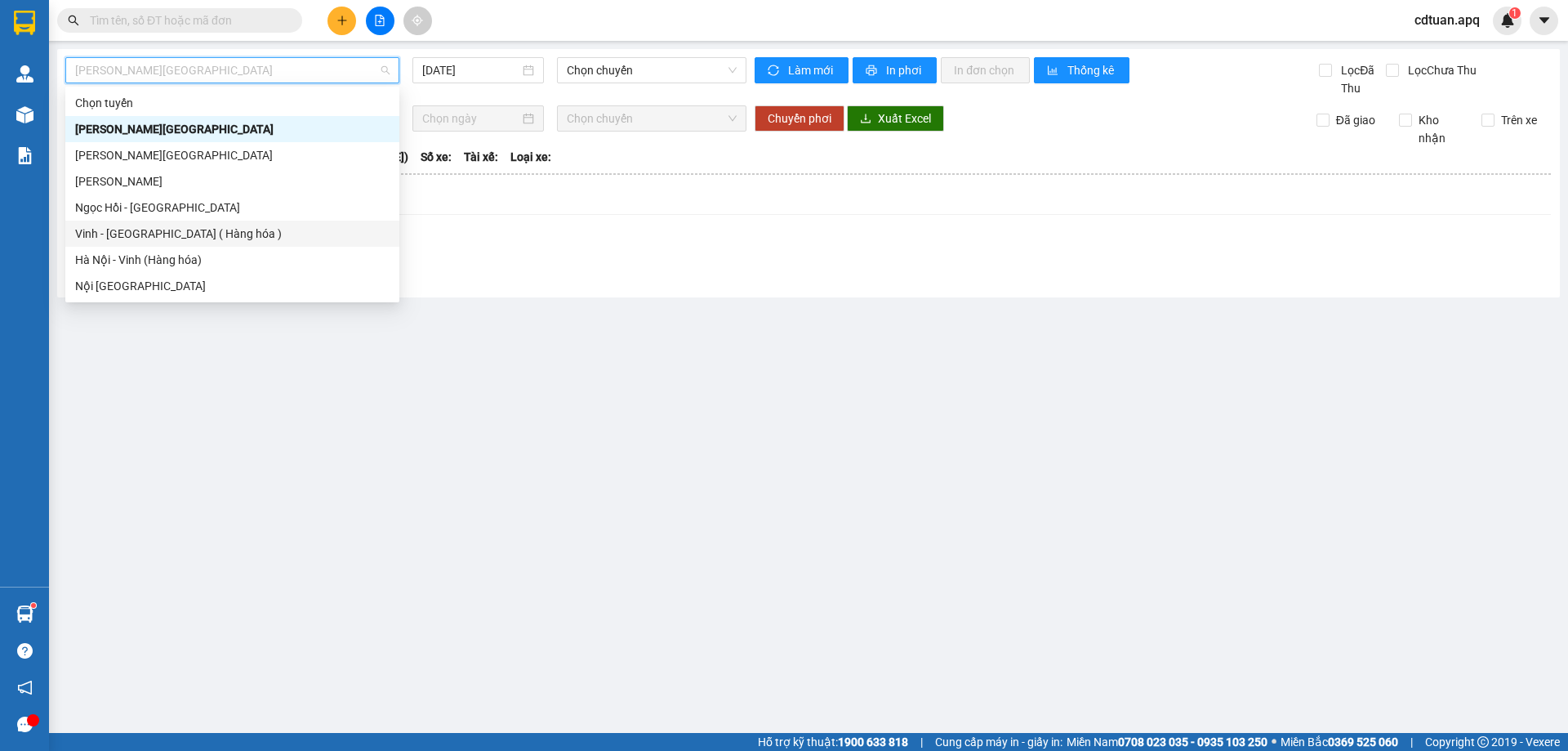
click at [208, 233] on div "Vinh - [GEOGRAPHIC_DATA] ( Hàng hóa )" at bounding box center [233, 233] width 314 height 18
type input "[DATE]"
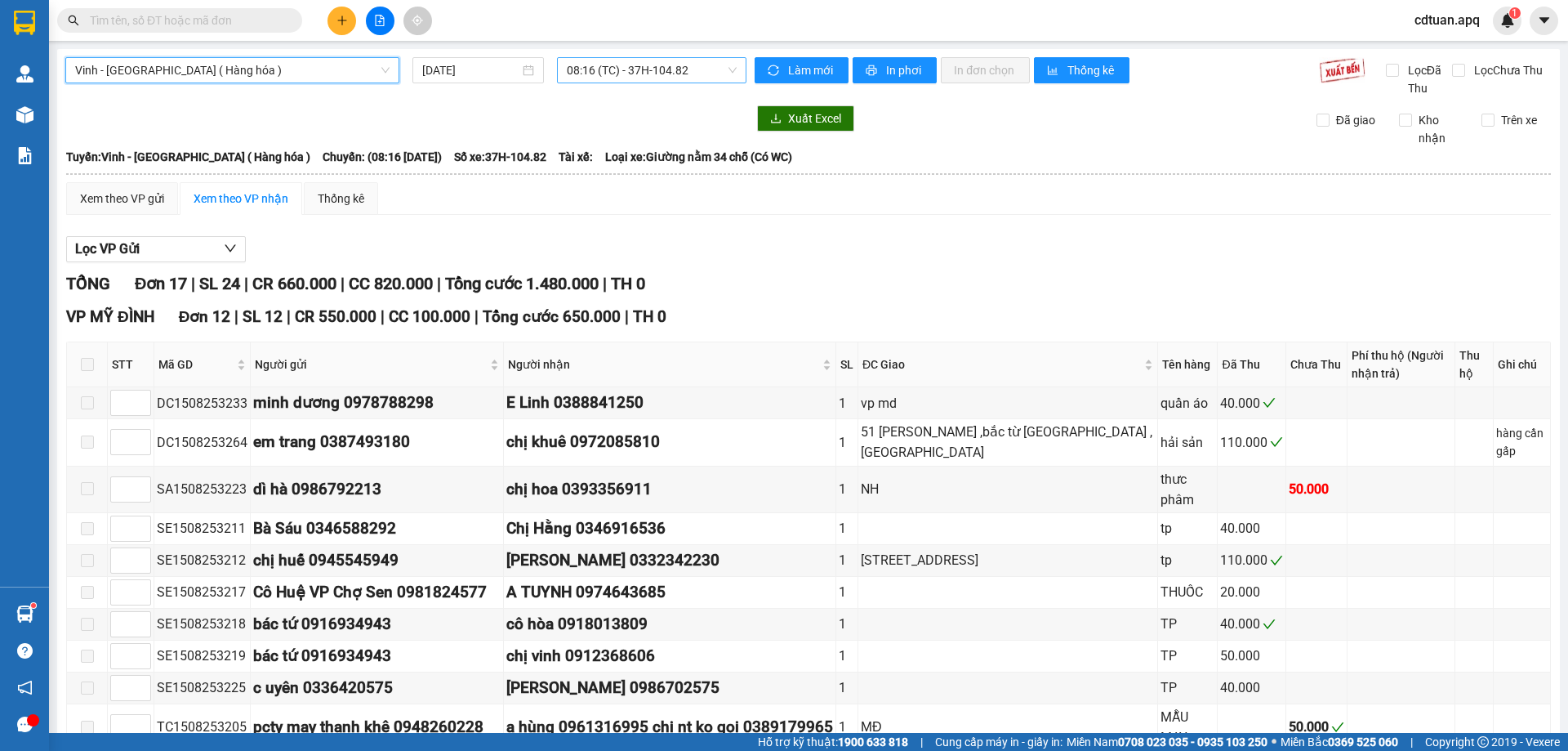
click at [728, 68] on span "08:16 (TC) - 37H-104.82" at bounding box center [652, 70] width 170 height 25
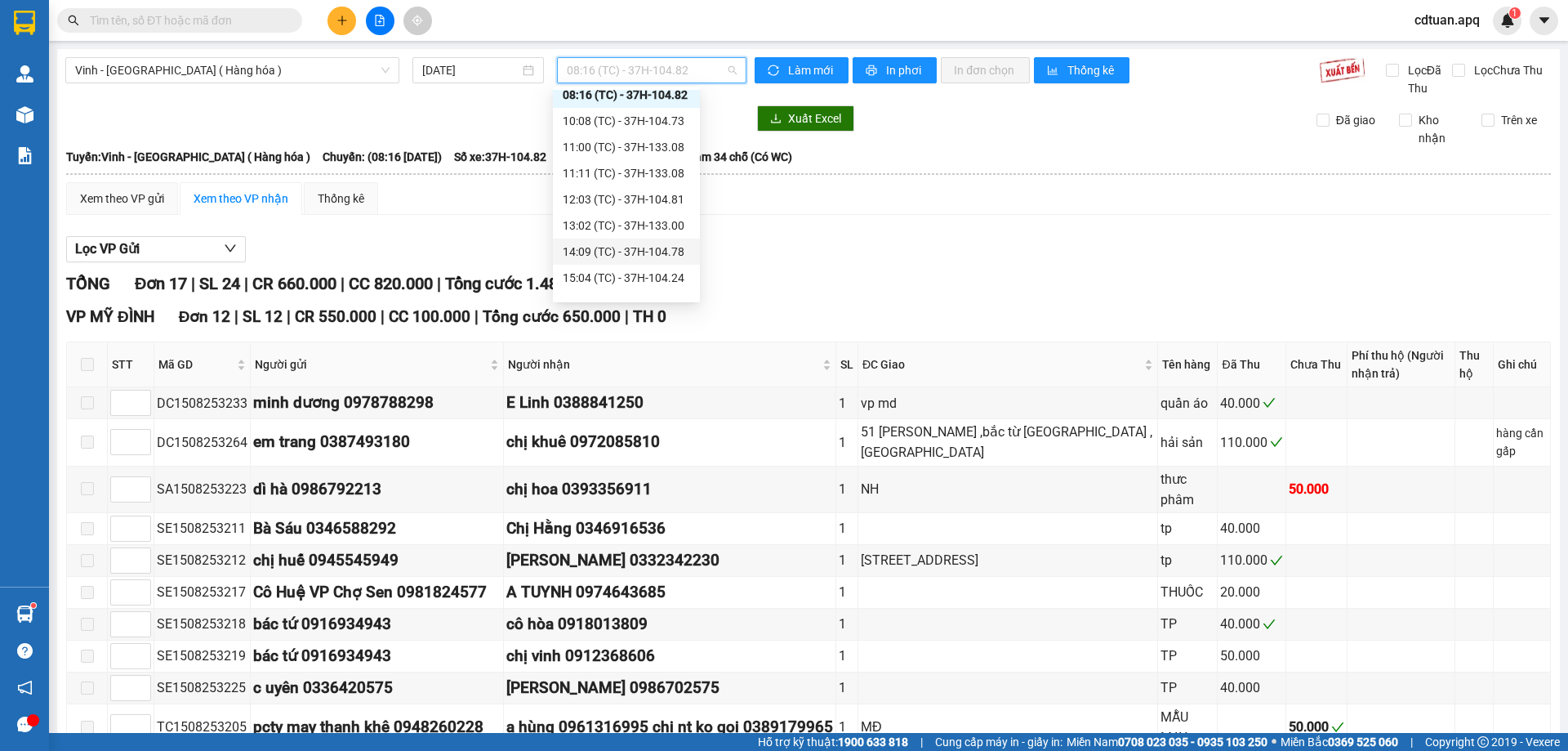
scroll to position [52, 0]
click at [648, 290] on div "17:07 (TC) - 37H-086.12" at bounding box center [626, 286] width 128 height 18
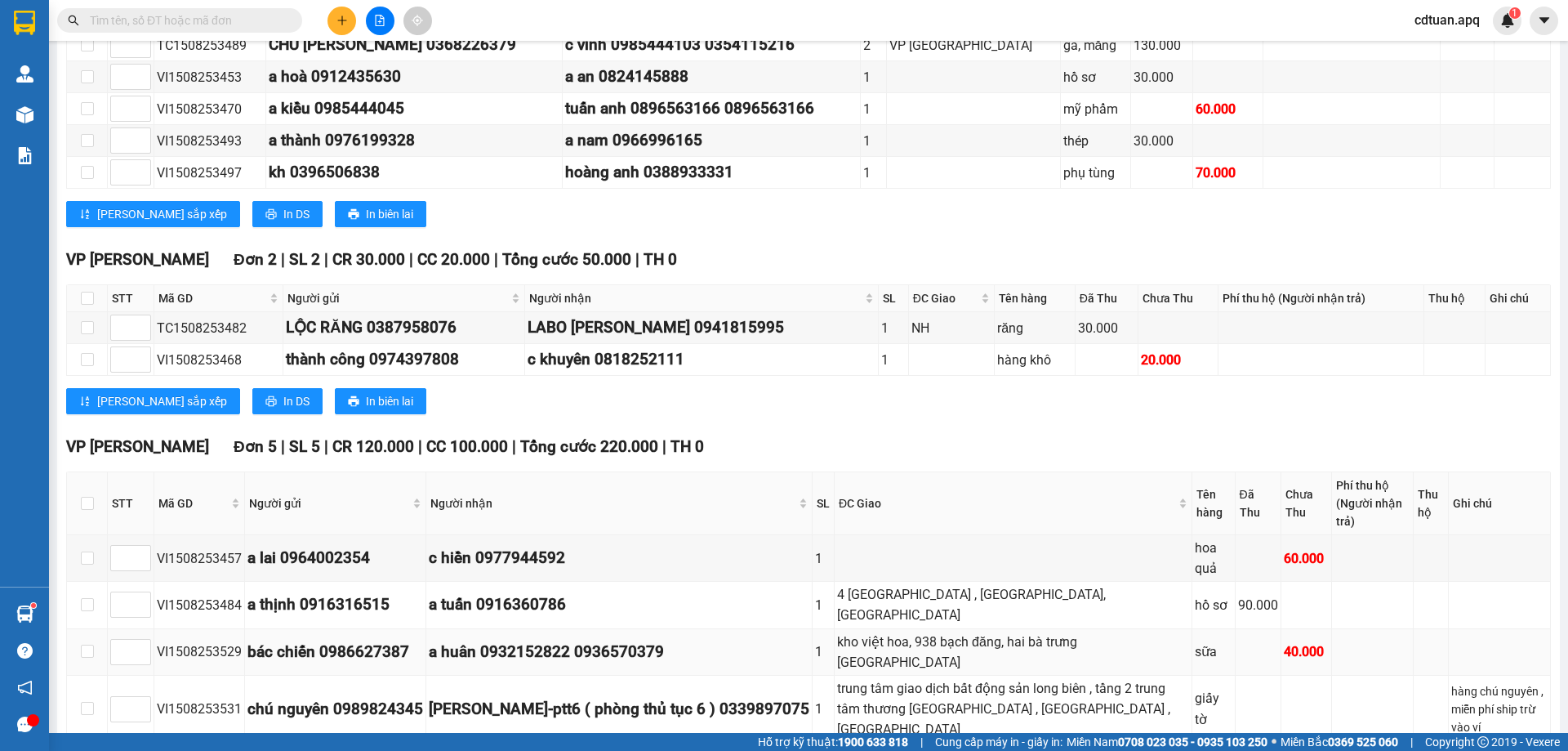
scroll to position [483, 0]
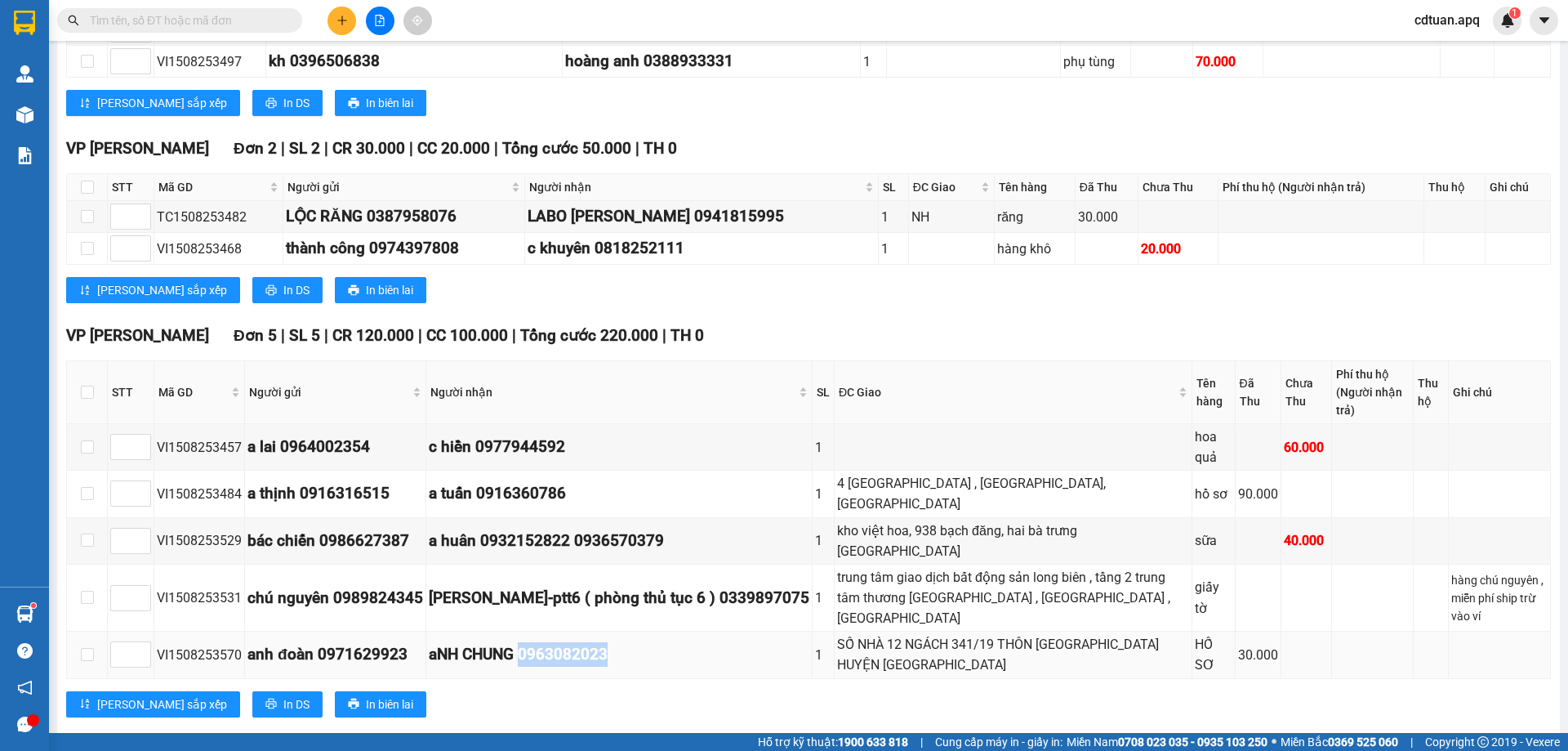
drag, startPoint x: 527, startPoint y: 624, endPoint x: 618, endPoint y: 627, distance: 91.0
click at [626, 642] on div "aNH CHUNG 0963082023" at bounding box center [619, 654] width 381 height 25
copy div "0963082023"
paste input "0963082023"
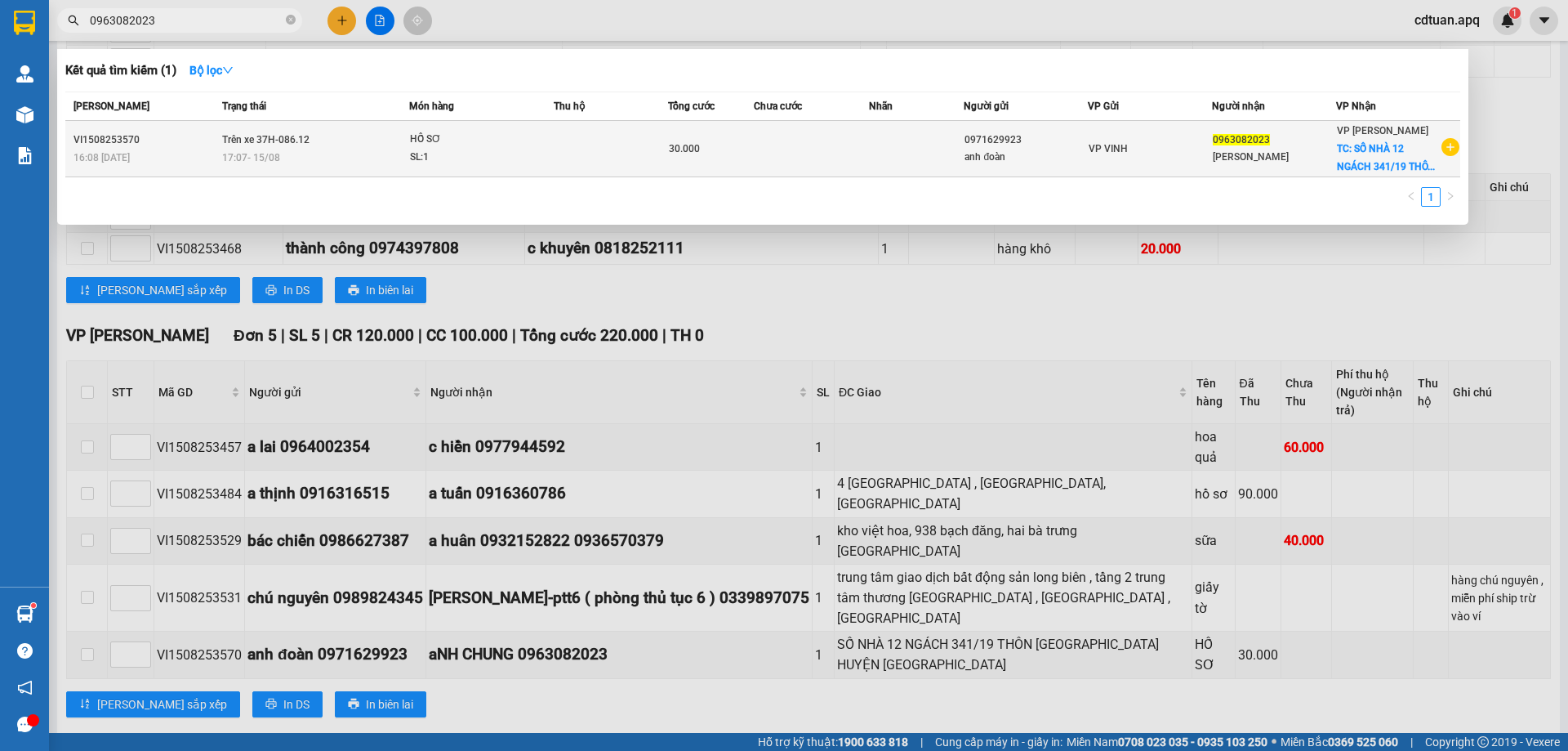
type input "0963082023"
click at [454, 138] on div "HỐ SƠ" at bounding box center [472, 140] width 123 height 18
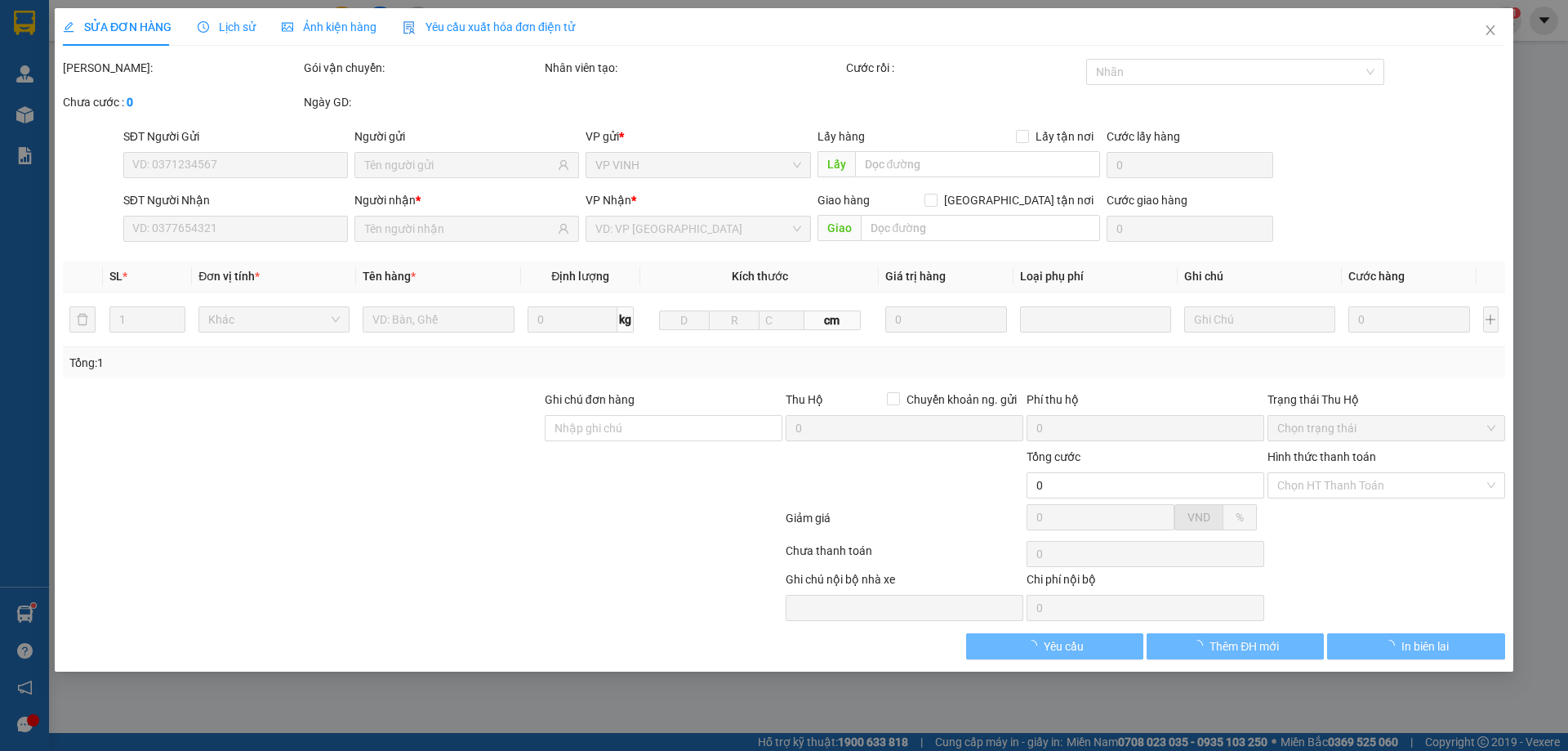
type input "0971629923"
type input "anh đoàn"
type input "0963082023"
type input "aNH CHUNG"
checkbox input "true"
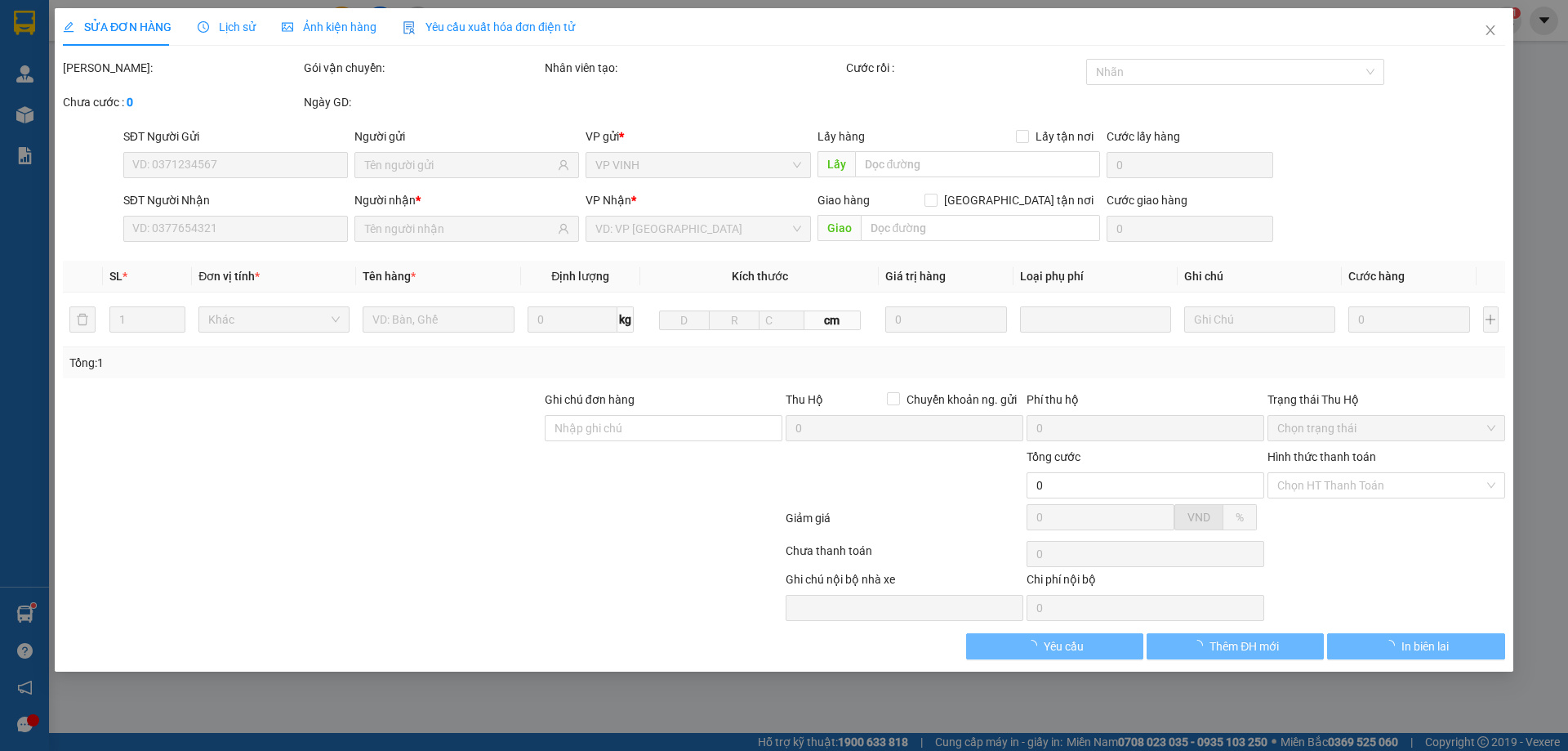
type input "SỐ NHÀ 12 NGÁCH 341/19 THÔN CỰ ĐÀ XÃ DDANGXÁ HUYỆN GIA LÂM HN"
type input "30.000"
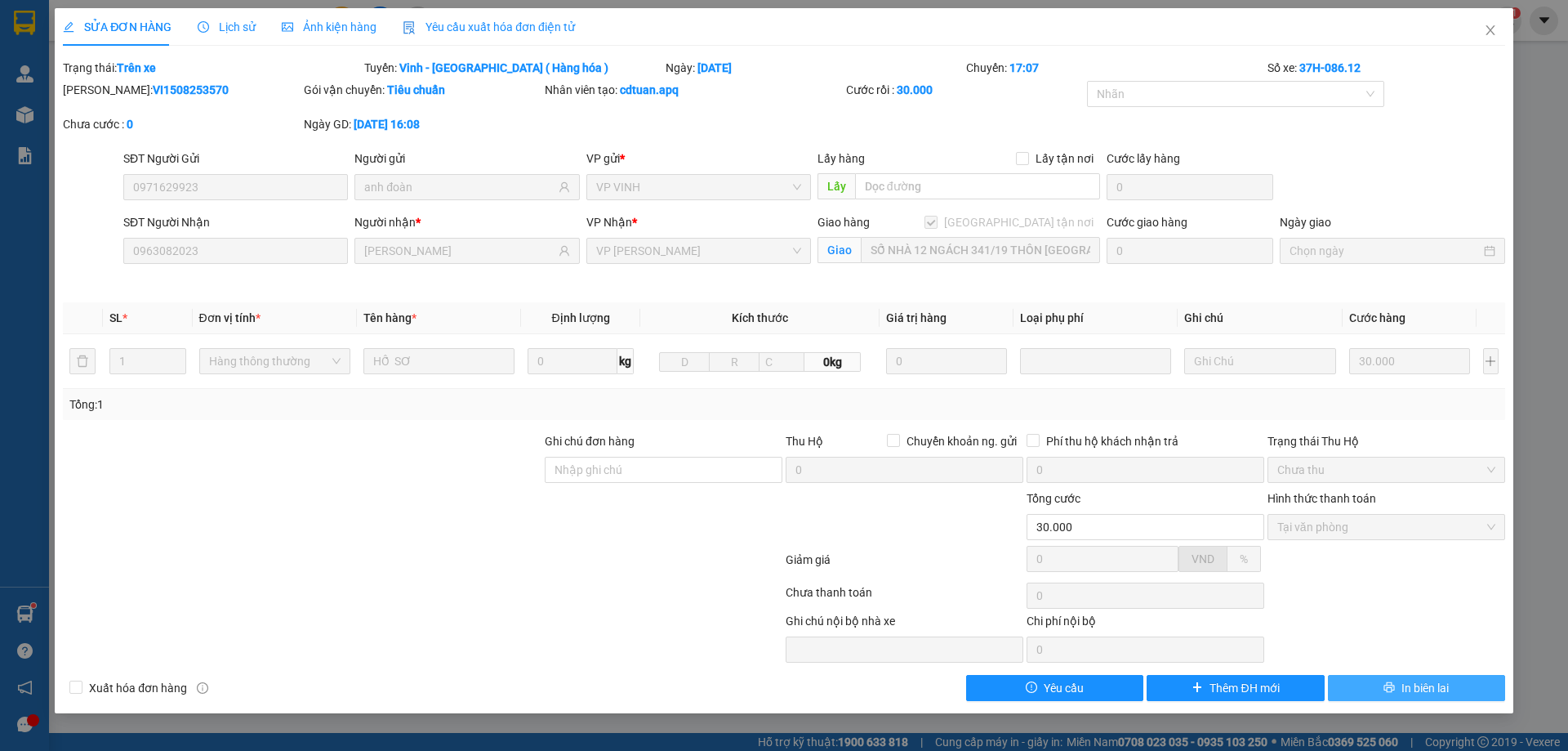
click at [1400, 685] on button "In biên lai" at bounding box center [1417, 688] width 177 height 26
